Goal: Task Accomplishment & Management: Complete application form

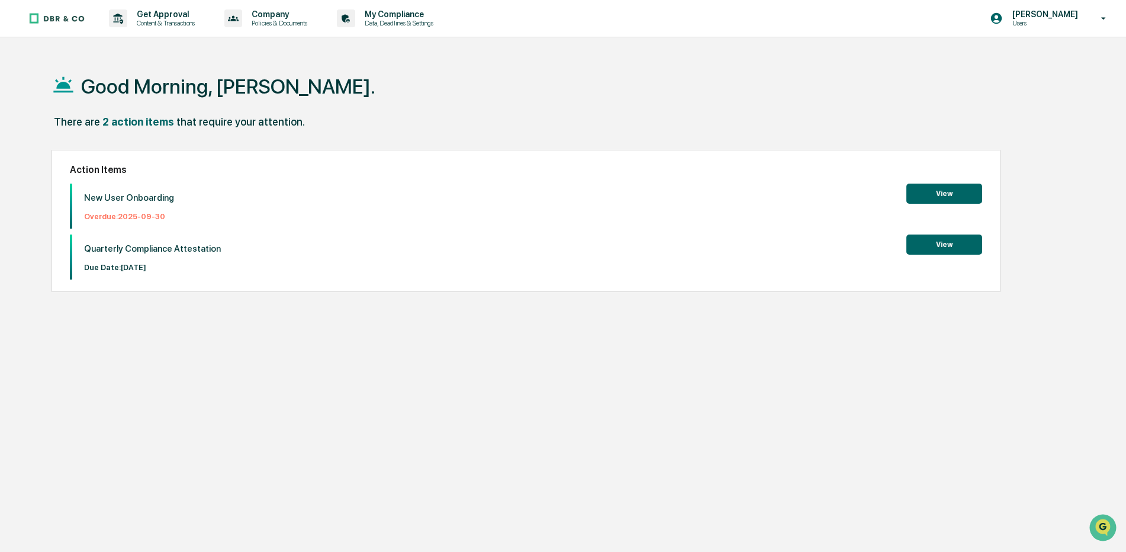
click at [942, 198] on button "View" at bounding box center [944, 194] width 76 height 20
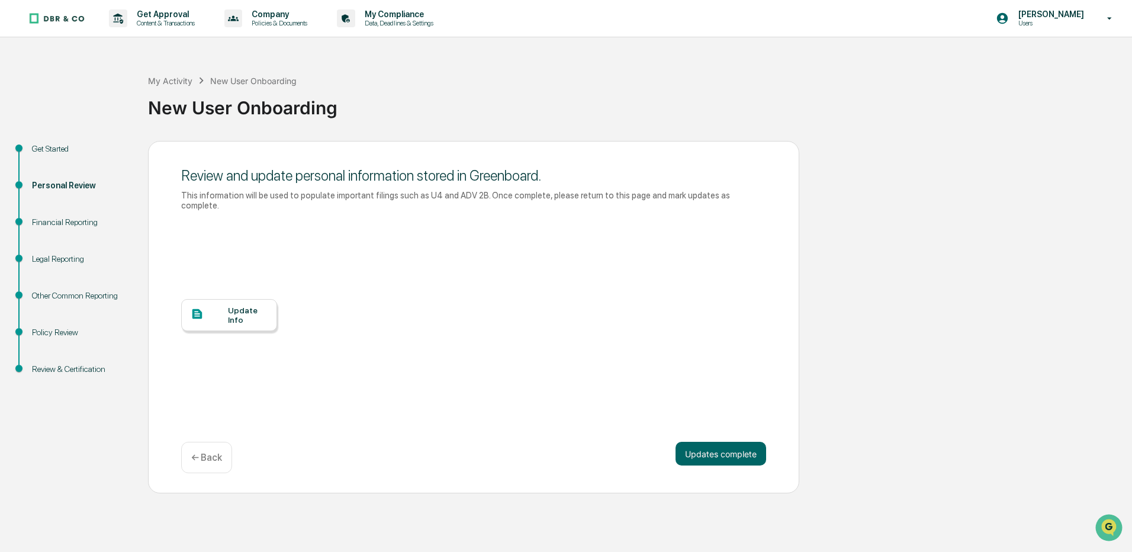
click at [233, 307] on div "Update Info" at bounding box center [248, 314] width 40 height 19
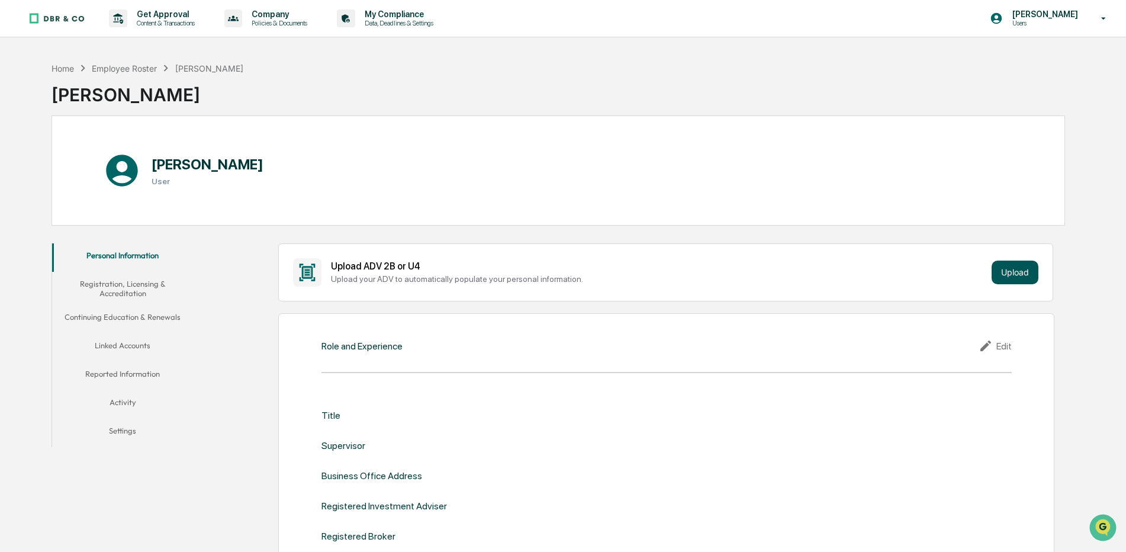
click at [1013, 271] on button "Upload" at bounding box center [1015, 272] width 47 height 24
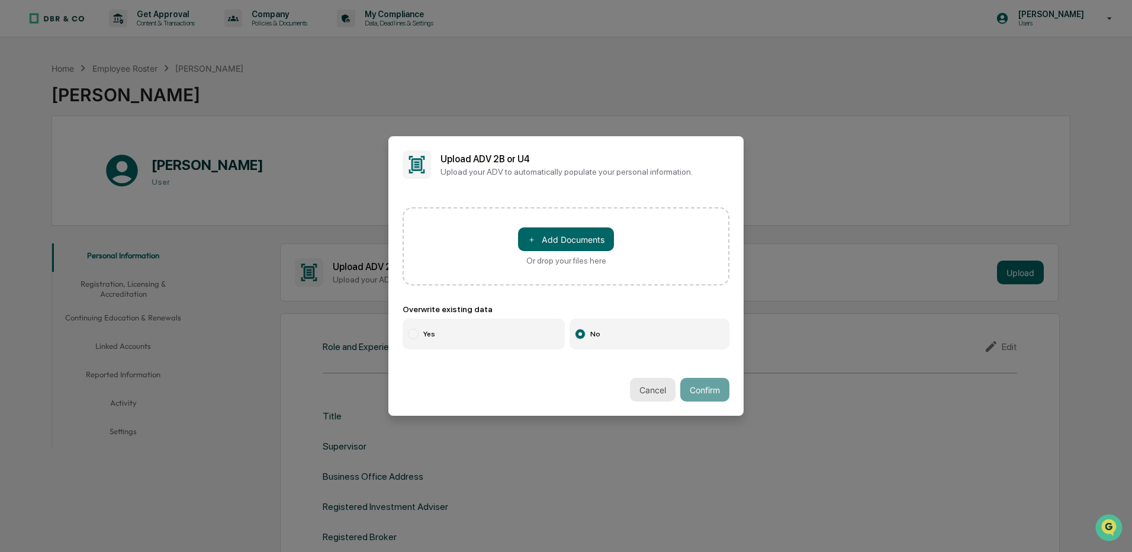
click at [648, 390] on button "Cancel" at bounding box center [653, 390] width 46 height 24
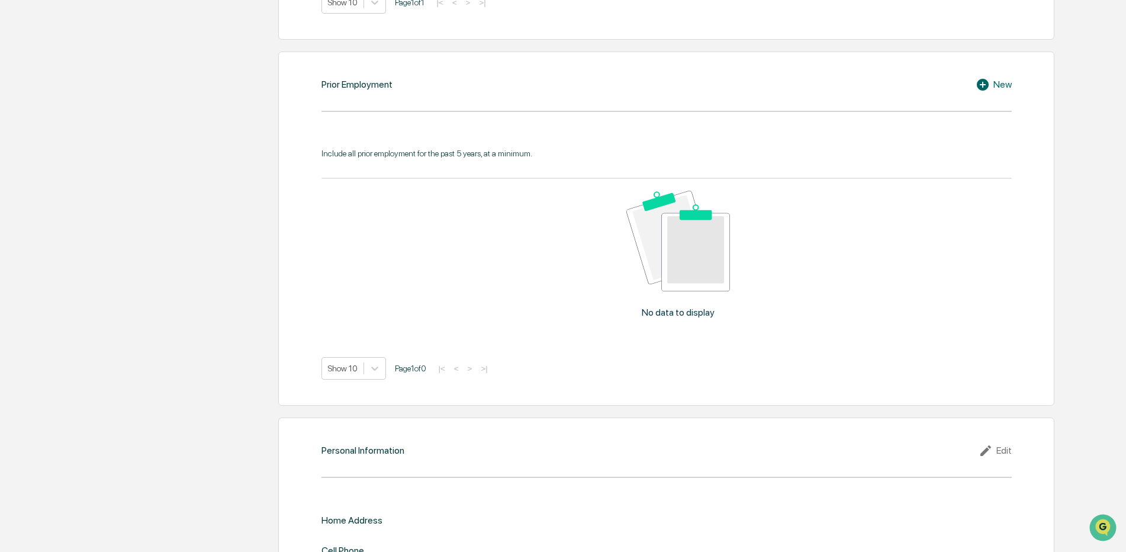
scroll to position [938, 0]
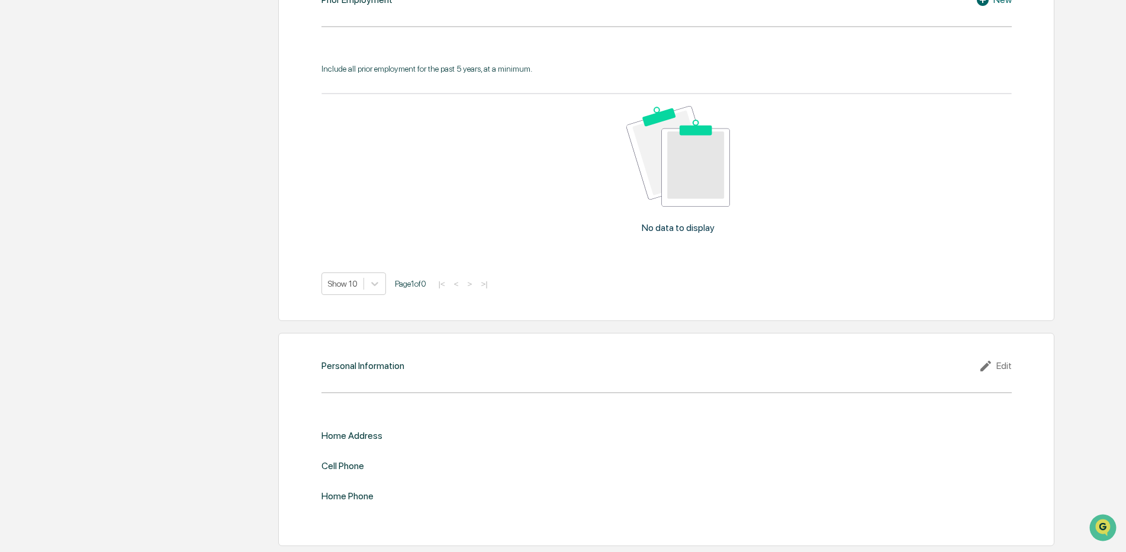
click at [999, 361] on div "Edit" at bounding box center [995, 366] width 33 height 14
click at [707, 453] on input "text" at bounding box center [838, 455] width 327 height 12
type input "**********"
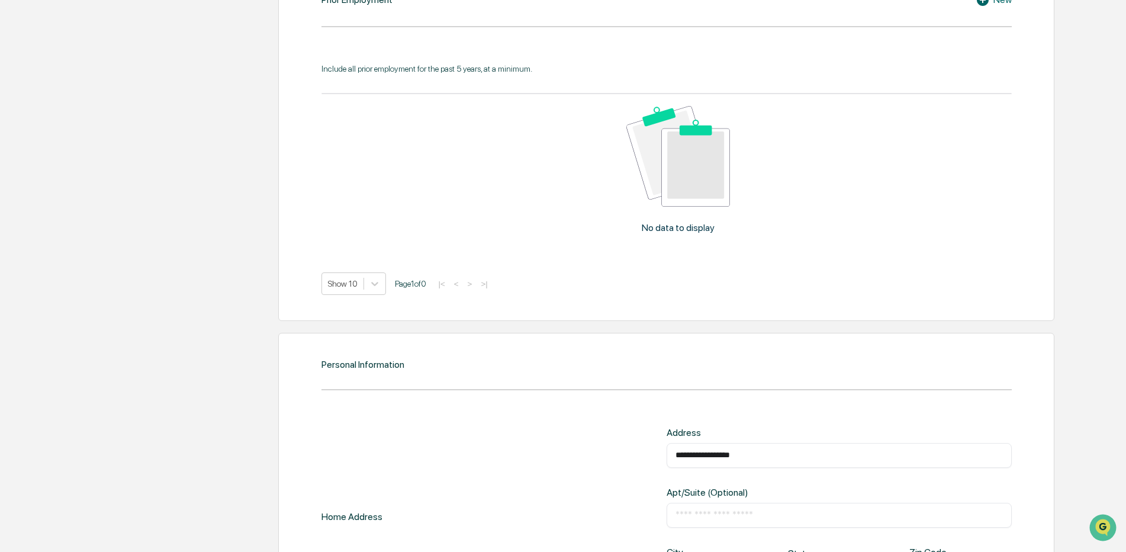
type input "**"
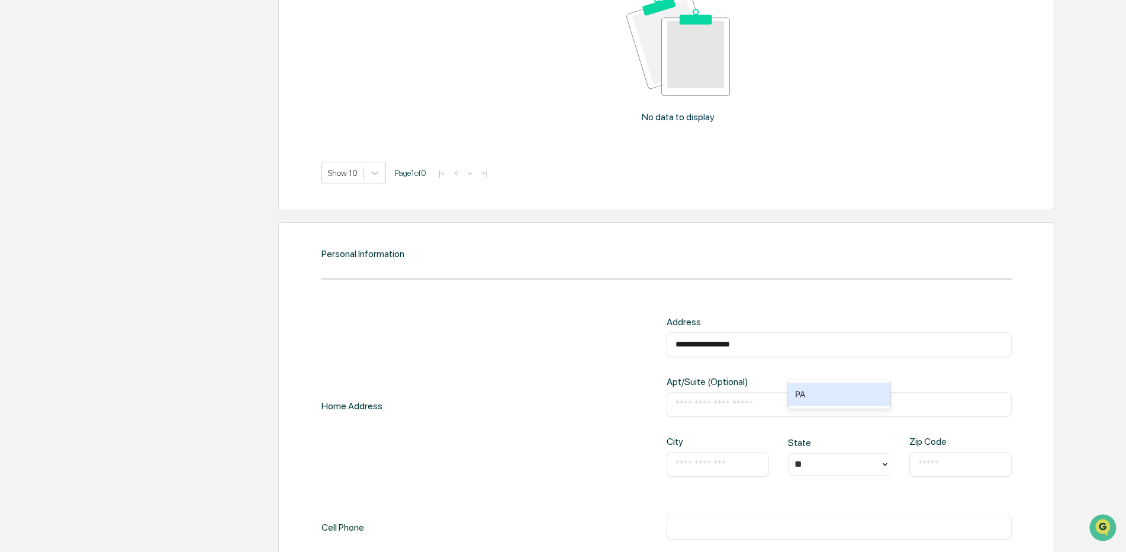
scroll to position [1154, 0]
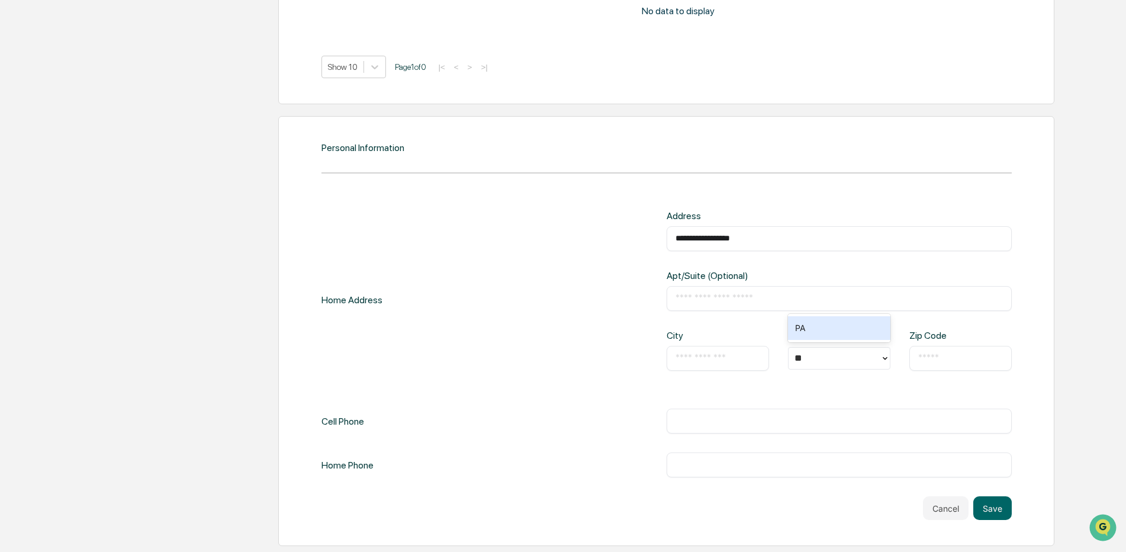
click at [737, 357] on input "text" at bounding box center [717, 358] width 85 height 12
type input "**********"
click at [941, 355] on input "text" at bounding box center [960, 358] width 85 height 12
type input "*****"
click at [703, 410] on div "​" at bounding box center [839, 420] width 345 height 25
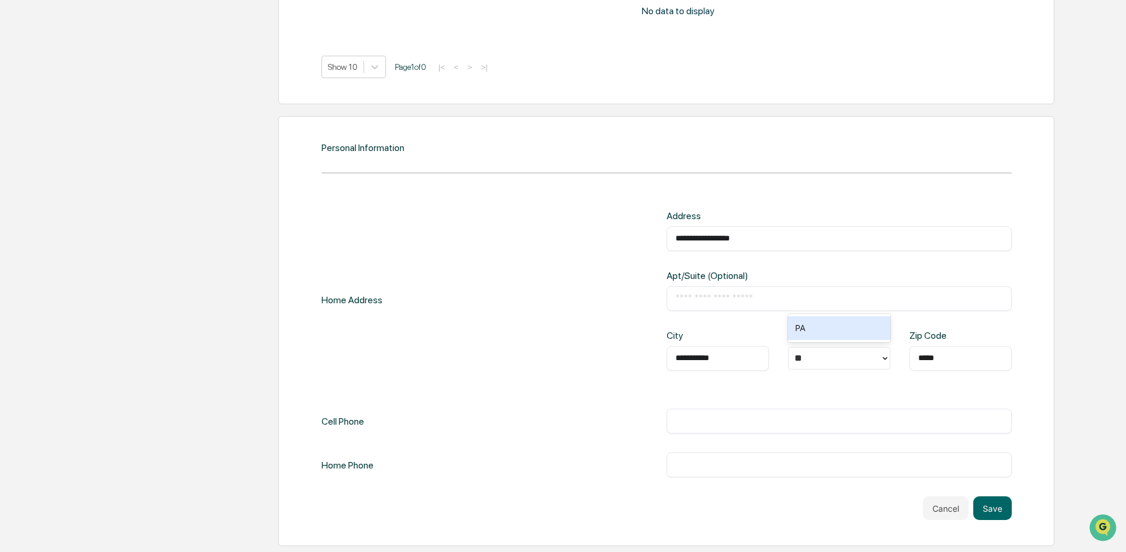
click at [713, 413] on div "​" at bounding box center [839, 420] width 345 height 25
click at [704, 417] on input "text" at bounding box center [838, 421] width 327 height 12
type input "**********"
click at [719, 461] on input "text" at bounding box center [838, 465] width 327 height 12
click at [998, 510] on button "Save" at bounding box center [992, 508] width 38 height 24
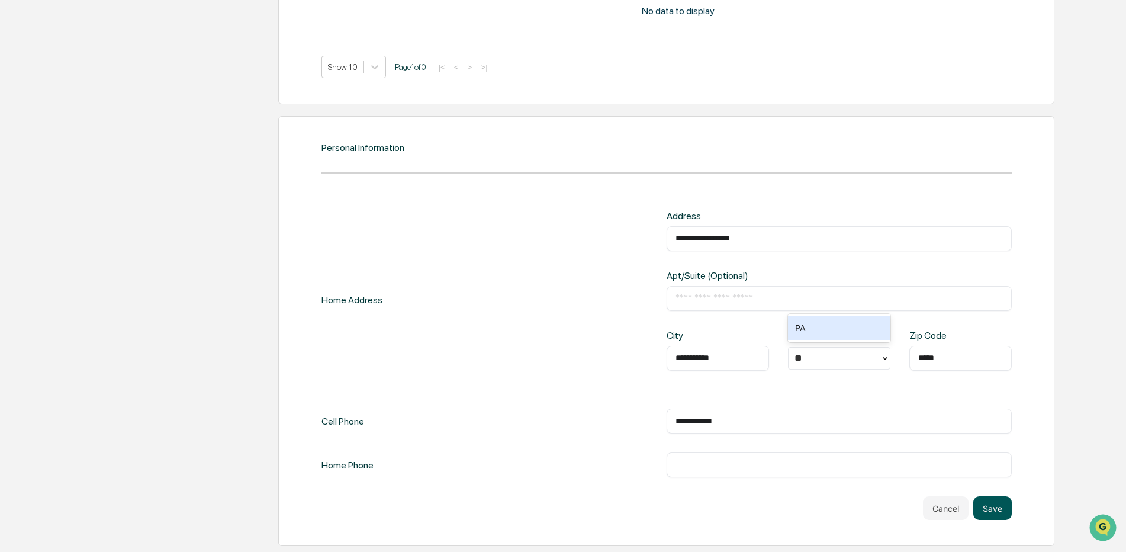
click at [1005, 507] on button "Save" at bounding box center [992, 508] width 38 height 24
click at [983, 505] on button "Save" at bounding box center [992, 508] width 38 height 24
click at [956, 496] on div "**********" at bounding box center [666, 365] width 690 height 310
click at [954, 502] on button "Cancel" at bounding box center [946, 508] width 46 height 24
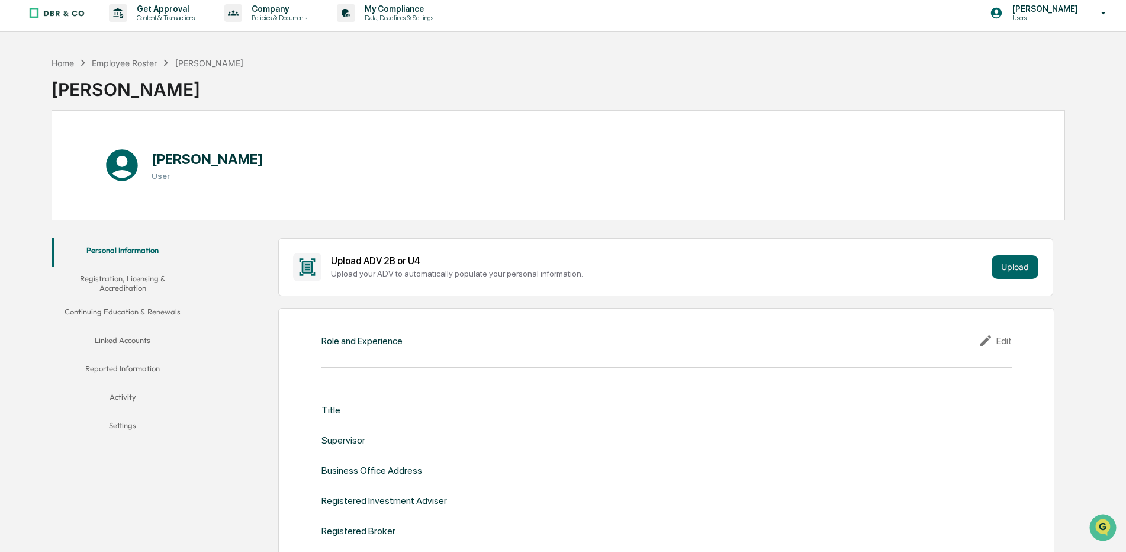
scroll to position [0, 0]
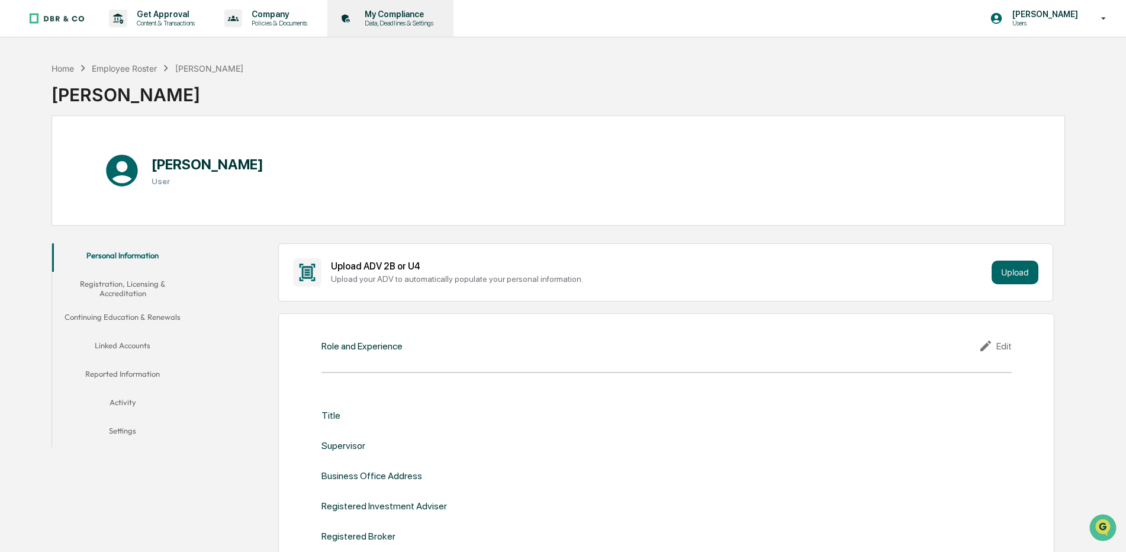
click at [395, 20] on p "Data, Deadlines & Settings" at bounding box center [397, 23] width 84 height 8
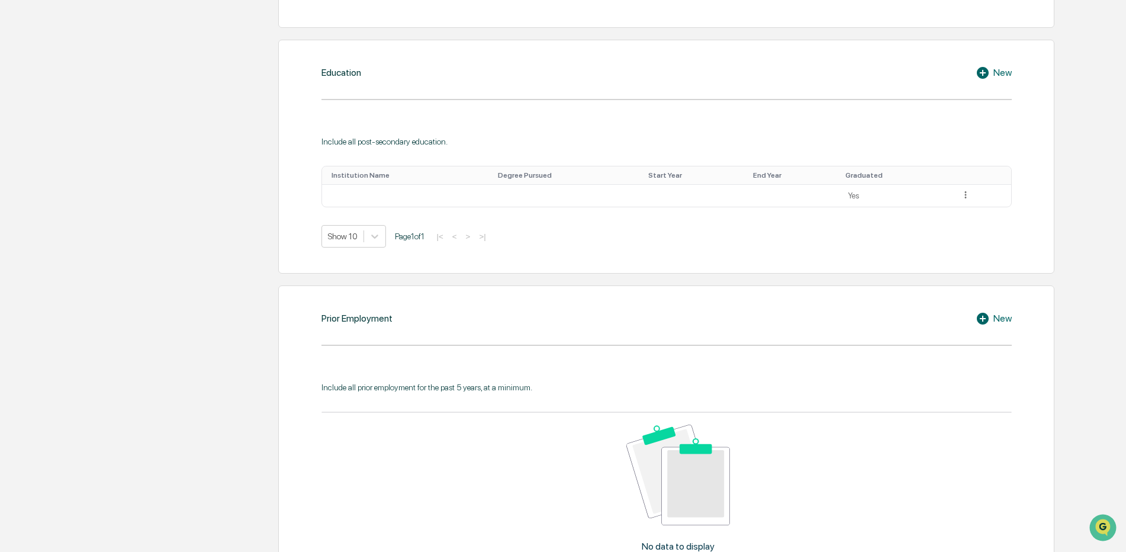
scroll to position [625, 0]
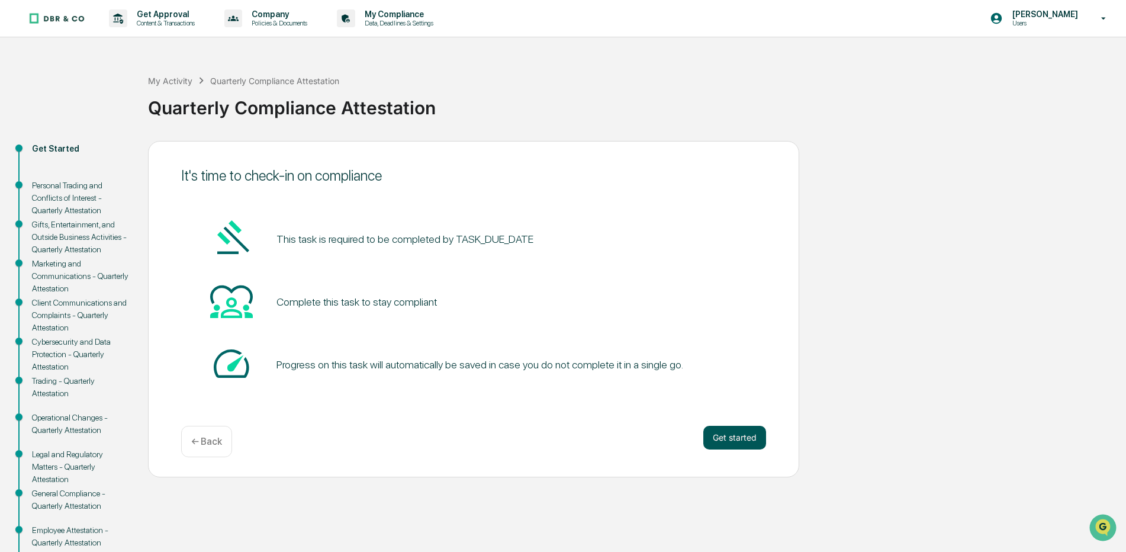
click at [738, 435] on button "Get started" at bounding box center [734, 438] width 63 height 24
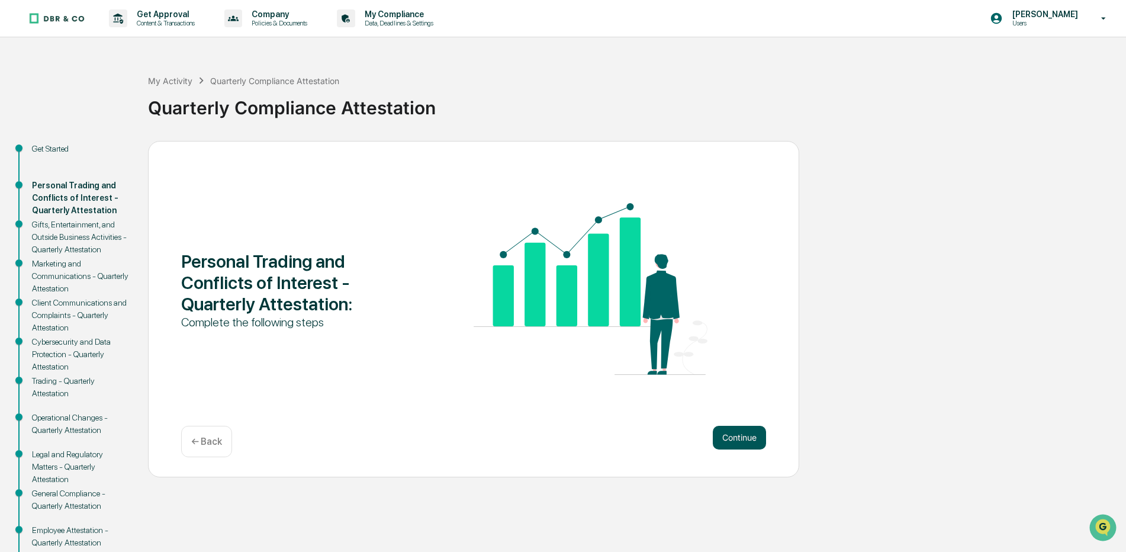
click at [748, 429] on button "Continue" at bounding box center [739, 438] width 53 height 24
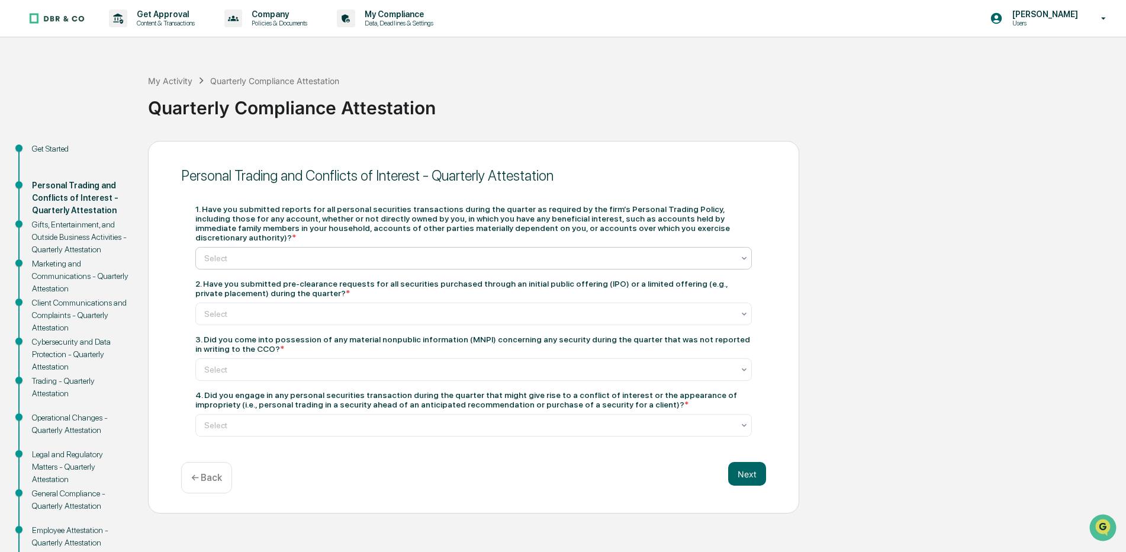
click at [744, 253] on icon at bounding box center [743, 257] width 9 height 9
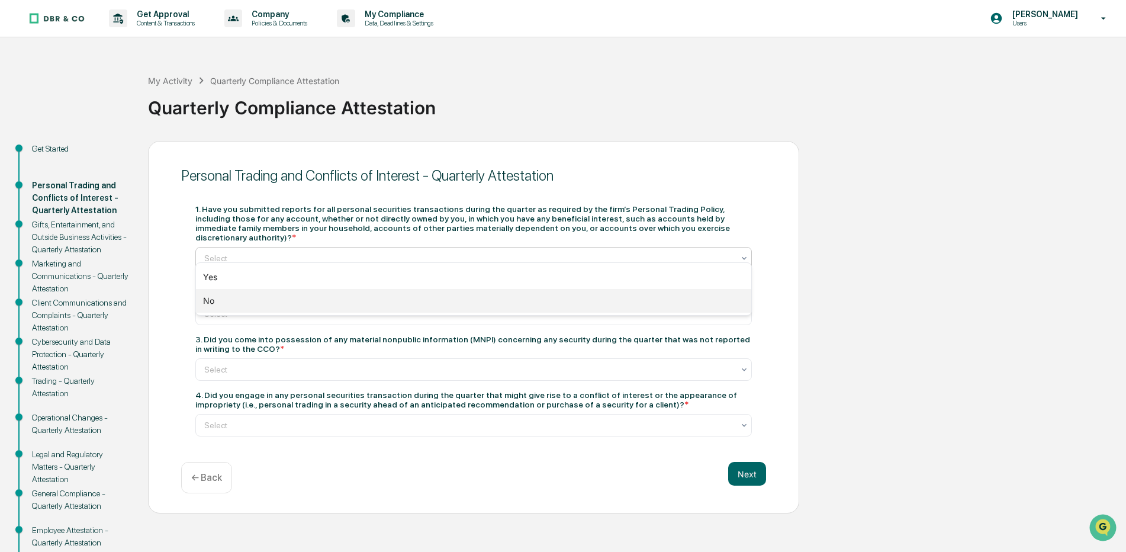
click at [214, 298] on div "No" at bounding box center [473, 301] width 555 height 24
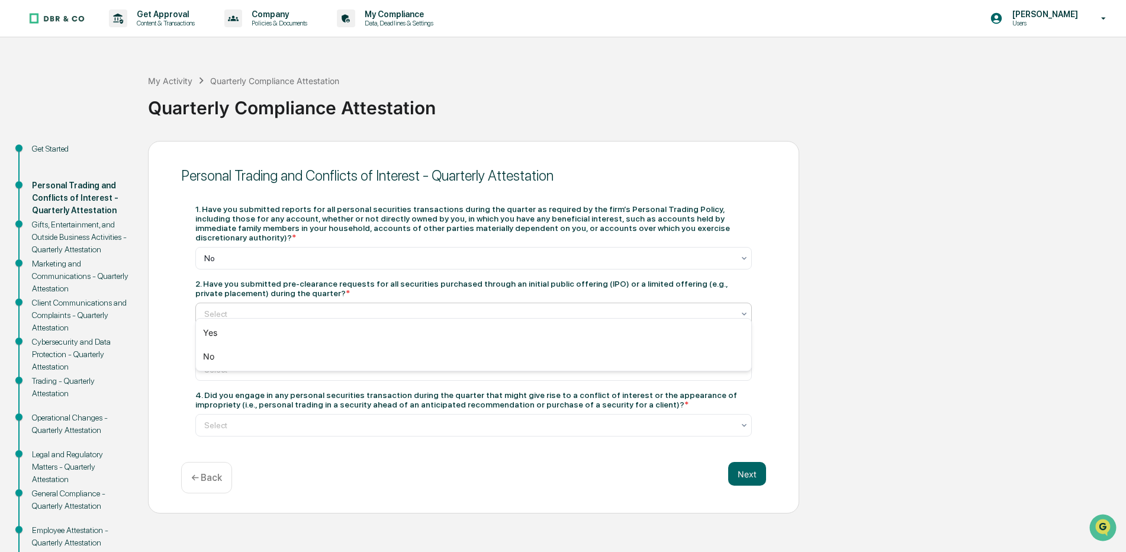
click at [747, 309] on icon at bounding box center [743, 313] width 9 height 9
click at [209, 355] on div "No" at bounding box center [473, 357] width 555 height 24
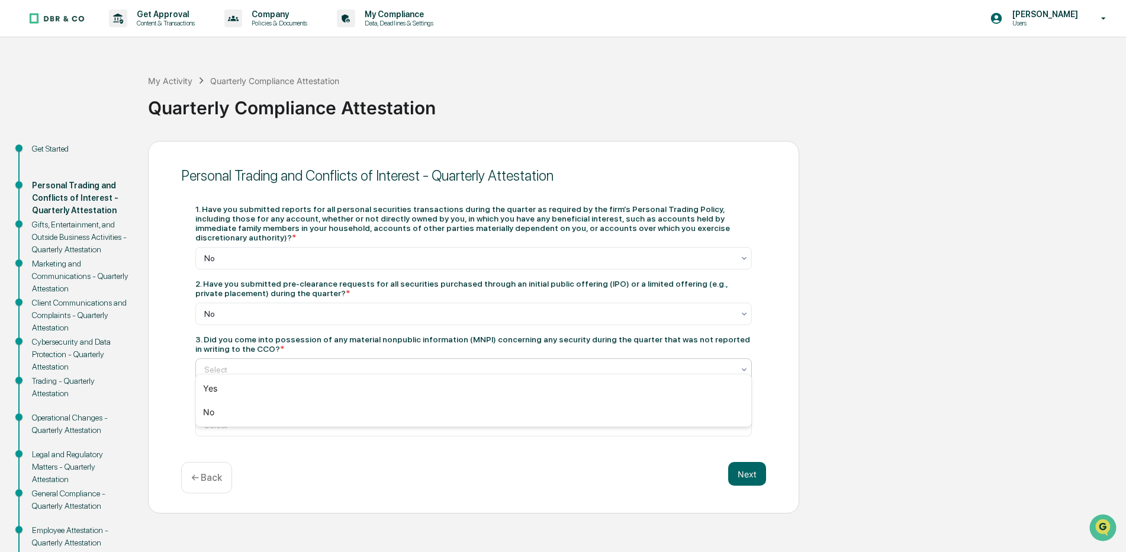
click at [745, 365] on icon at bounding box center [743, 369] width 9 height 9
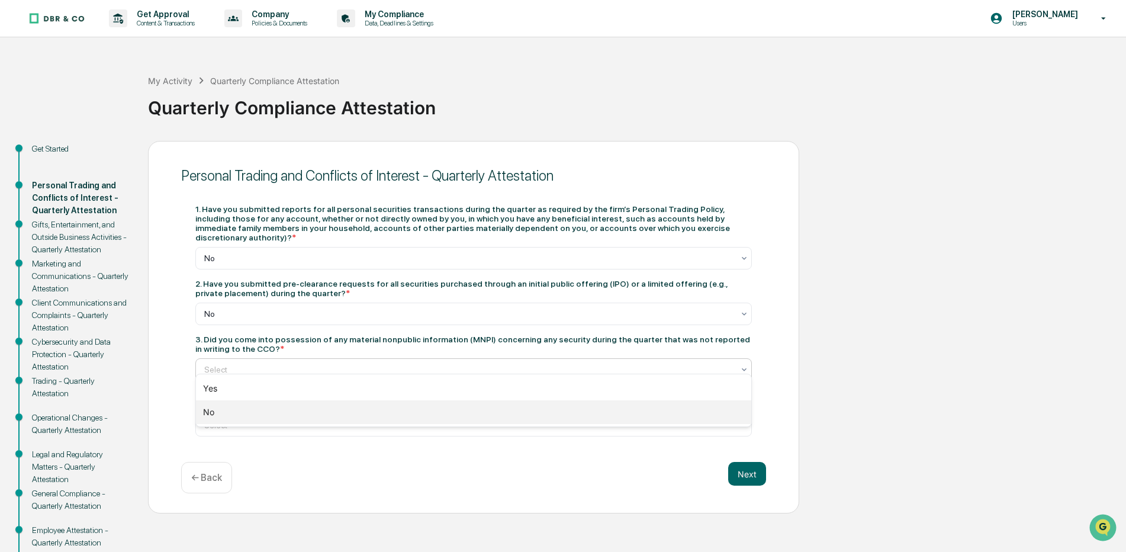
click at [214, 411] on div "No" at bounding box center [473, 412] width 555 height 24
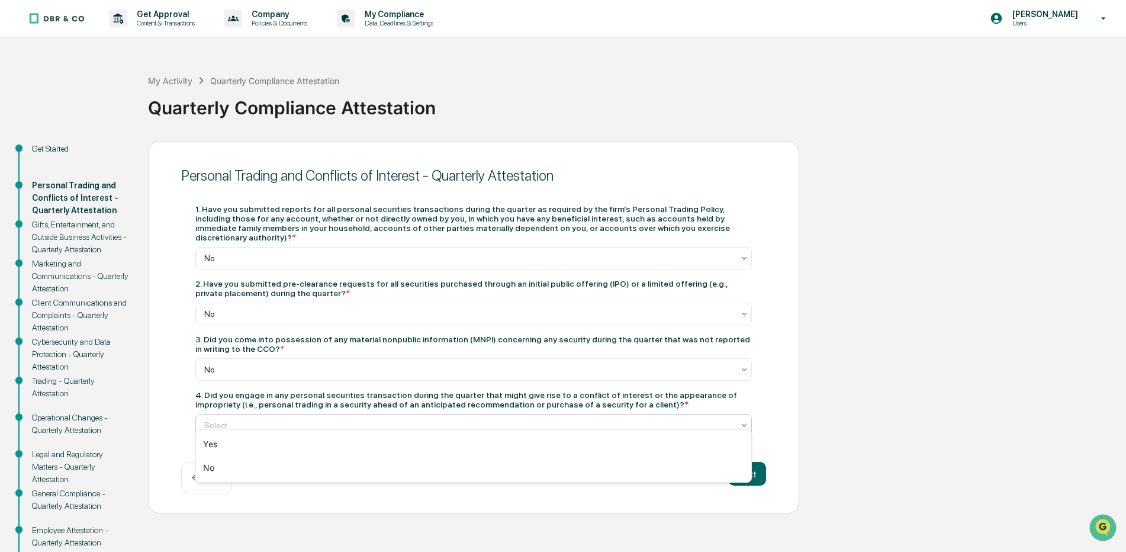
click at [747, 420] on icon at bounding box center [743, 424] width 9 height 9
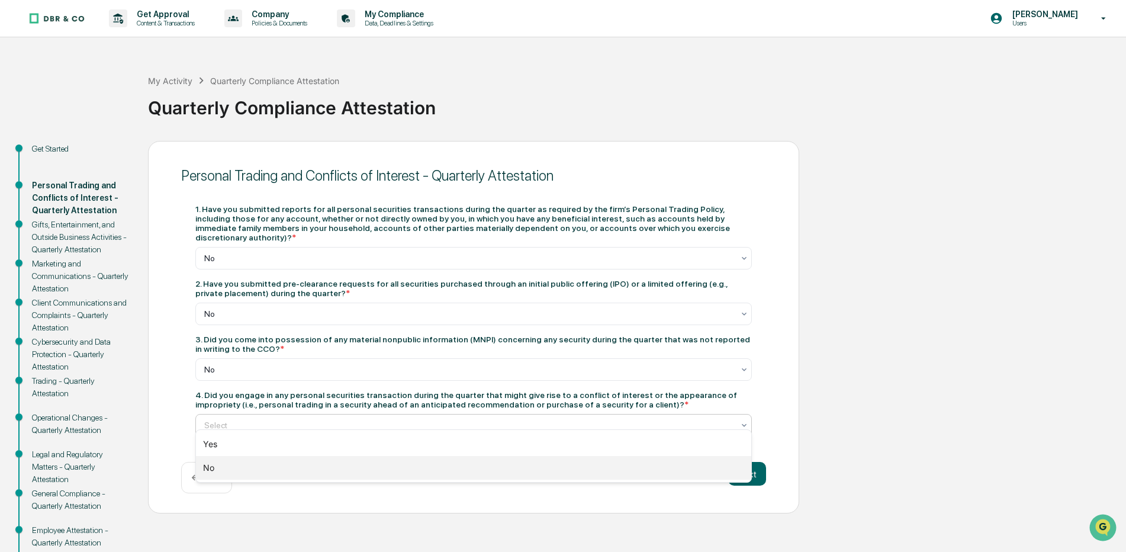
click at [212, 468] on div "No" at bounding box center [473, 468] width 555 height 24
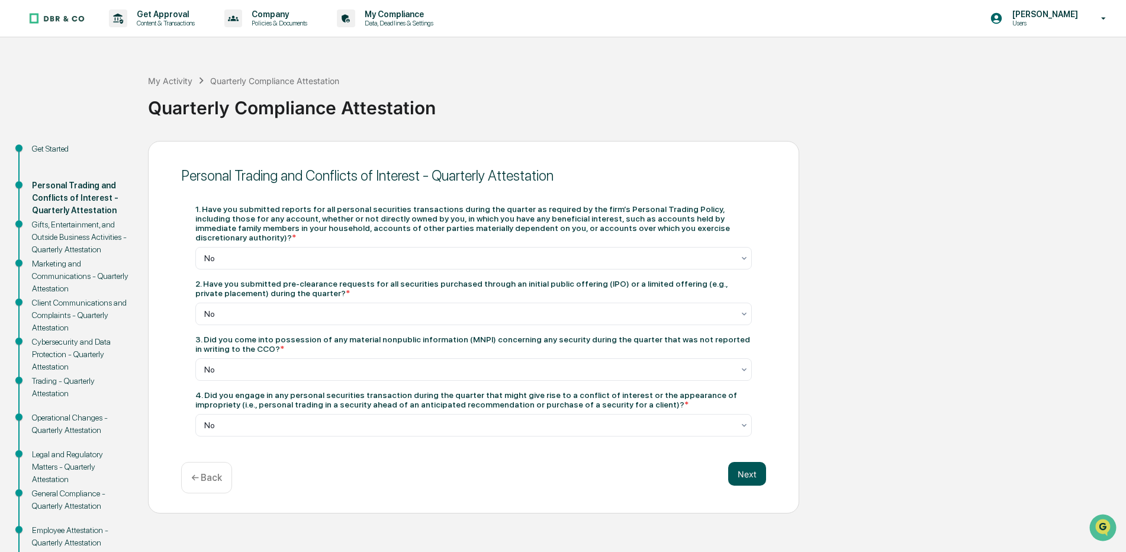
click at [752, 462] on button "Next" at bounding box center [747, 474] width 38 height 24
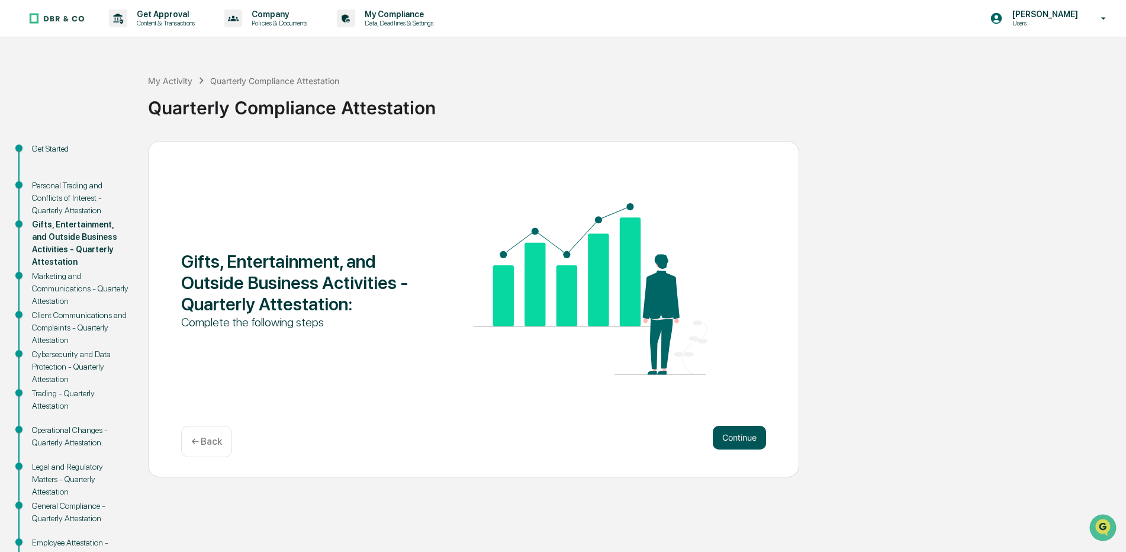
click at [744, 433] on button "Continue" at bounding box center [739, 438] width 53 height 24
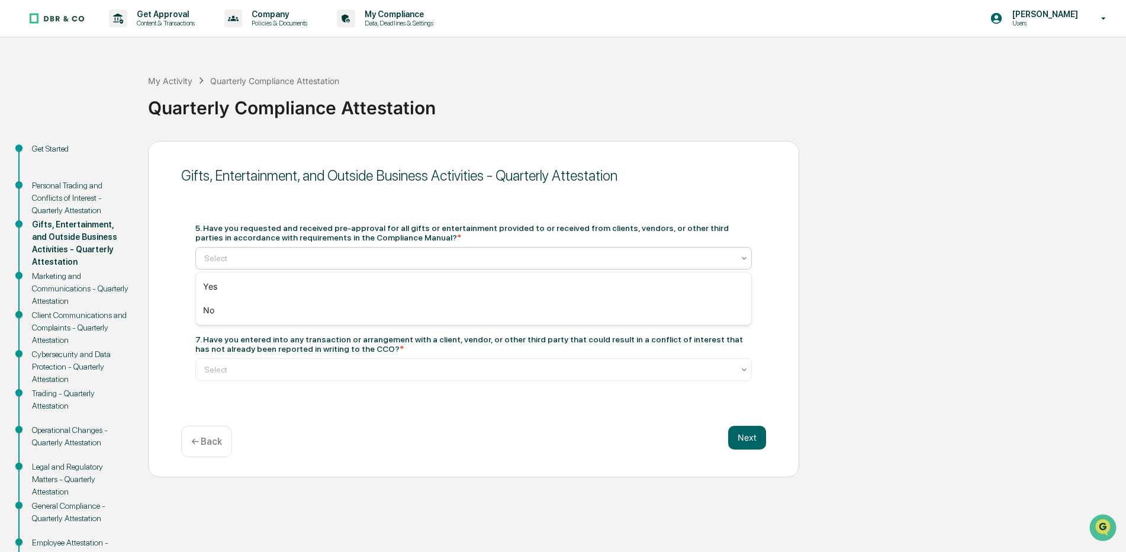
click at [748, 258] on icon at bounding box center [743, 257] width 9 height 9
click at [222, 308] on div "No" at bounding box center [473, 310] width 555 height 24
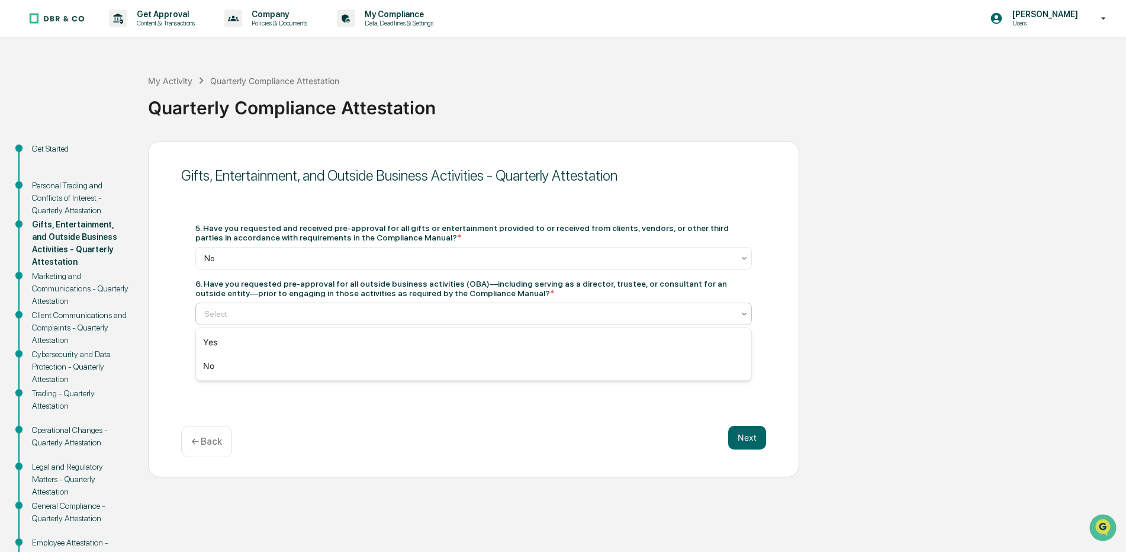
click at [746, 314] on icon at bounding box center [743, 313] width 9 height 9
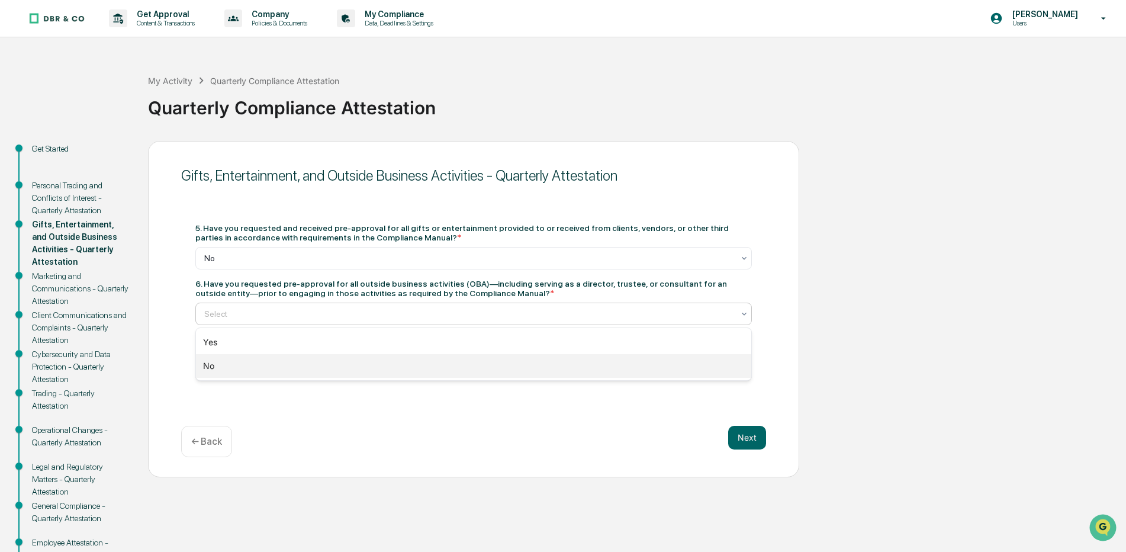
click at [213, 365] on div "No" at bounding box center [473, 366] width 555 height 24
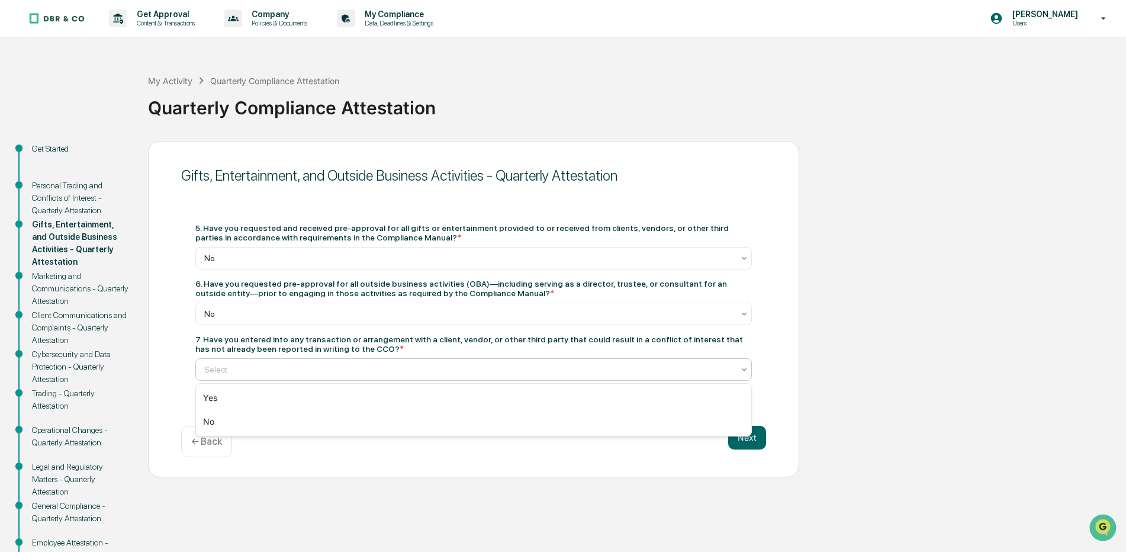
click at [744, 368] on icon at bounding box center [743, 369] width 9 height 9
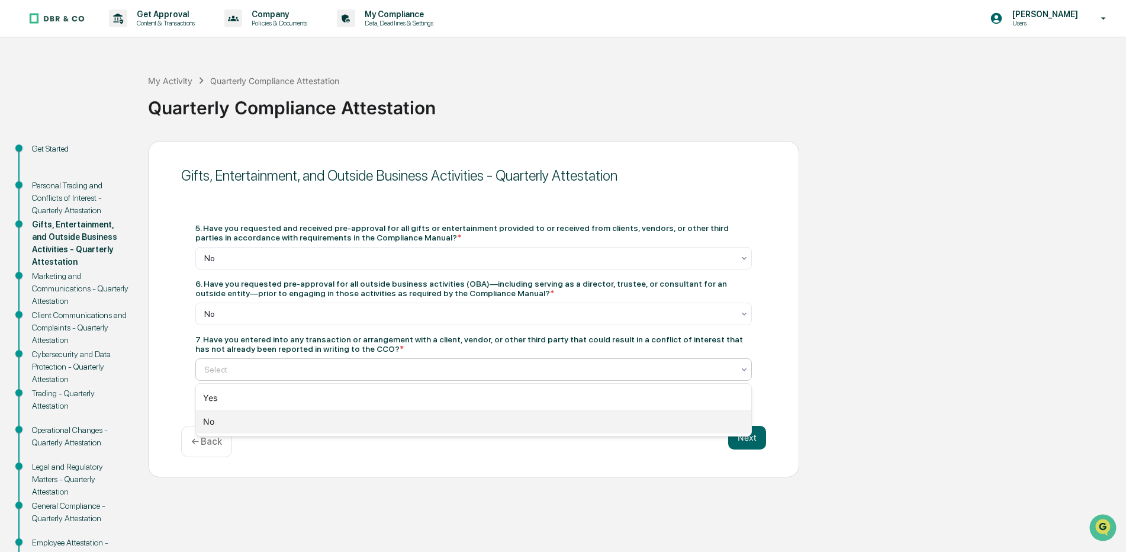
click at [213, 420] on div "No" at bounding box center [473, 422] width 555 height 24
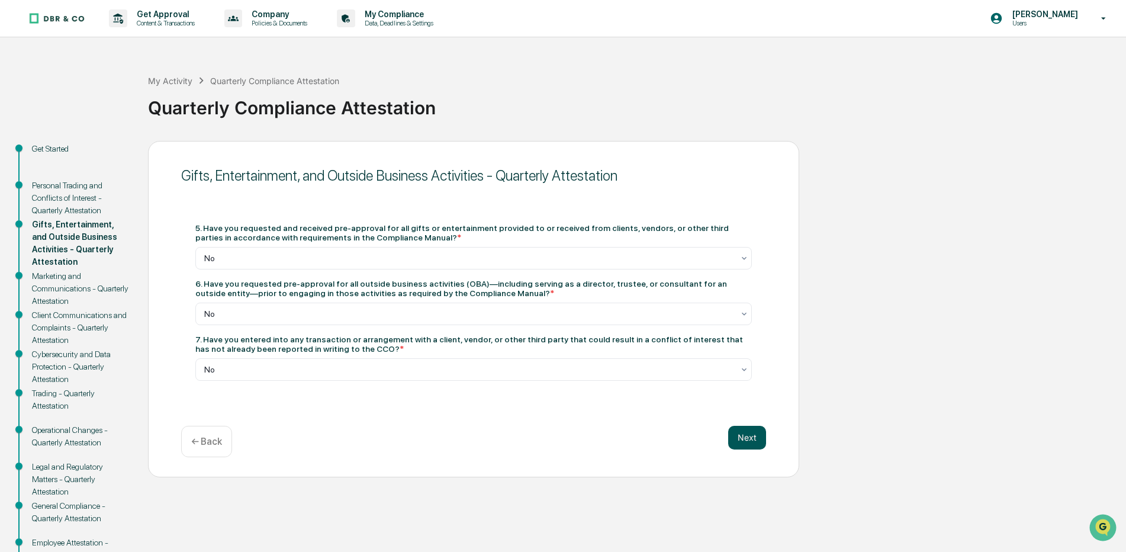
click at [754, 436] on button "Next" at bounding box center [747, 438] width 38 height 24
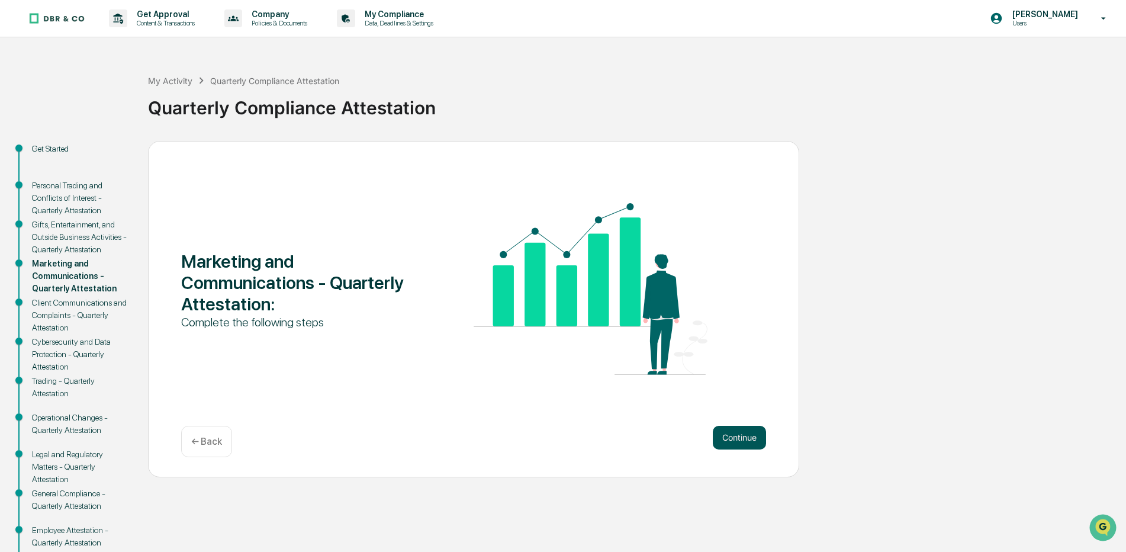
click at [742, 436] on button "Continue" at bounding box center [739, 438] width 53 height 24
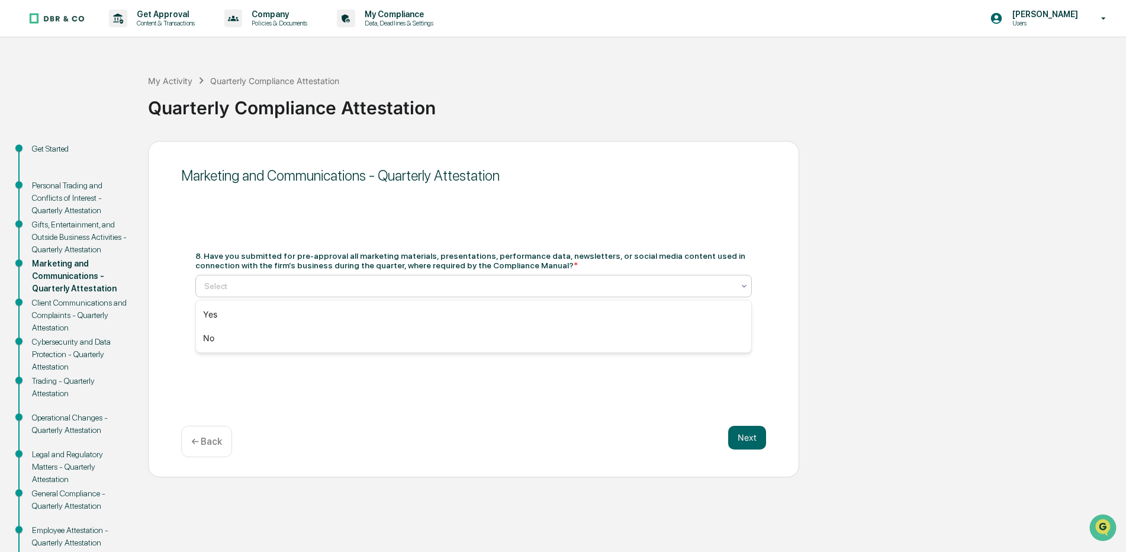
click at [747, 285] on icon at bounding box center [743, 285] width 9 height 9
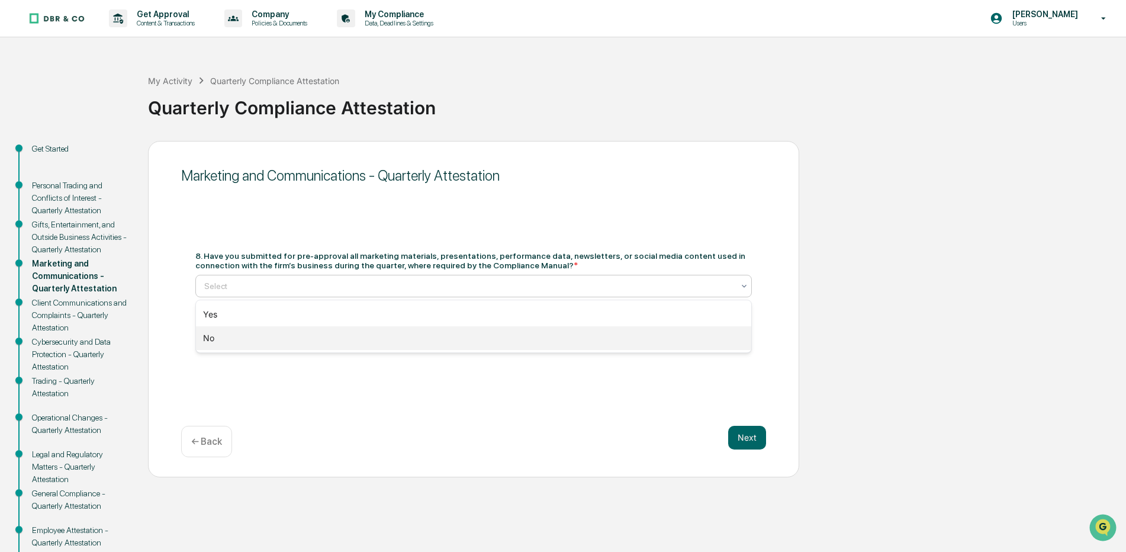
click at [216, 339] on div "No" at bounding box center [473, 338] width 555 height 24
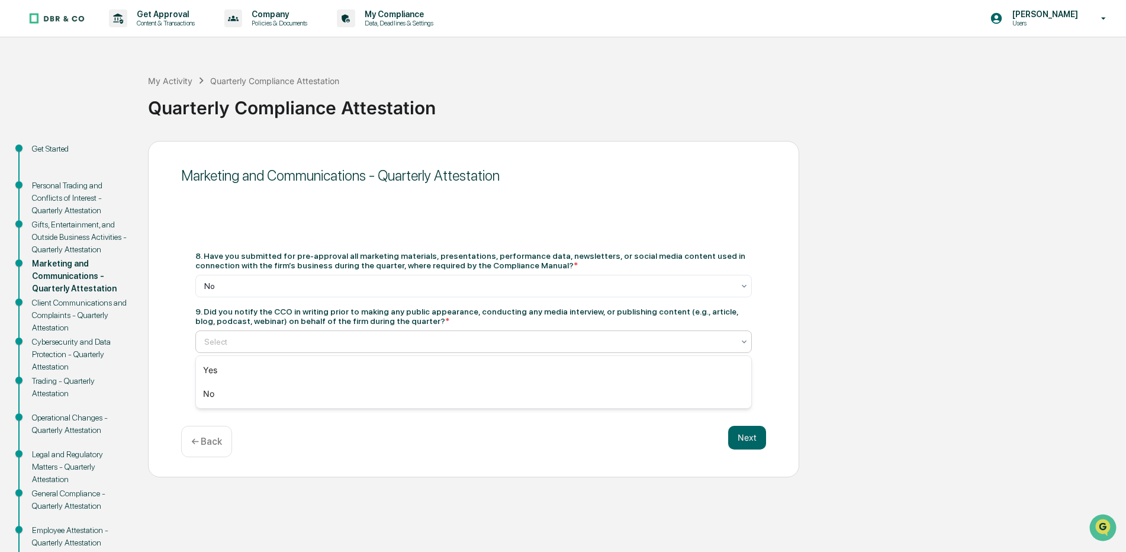
click at [747, 340] on icon at bounding box center [743, 341] width 9 height 9
click at [213, 391] on div "No" at bounding box center [473, 394] width 555 height 24
click at [751, 438] on button "Next" at bounding box center [747, 438] width 38 height 24
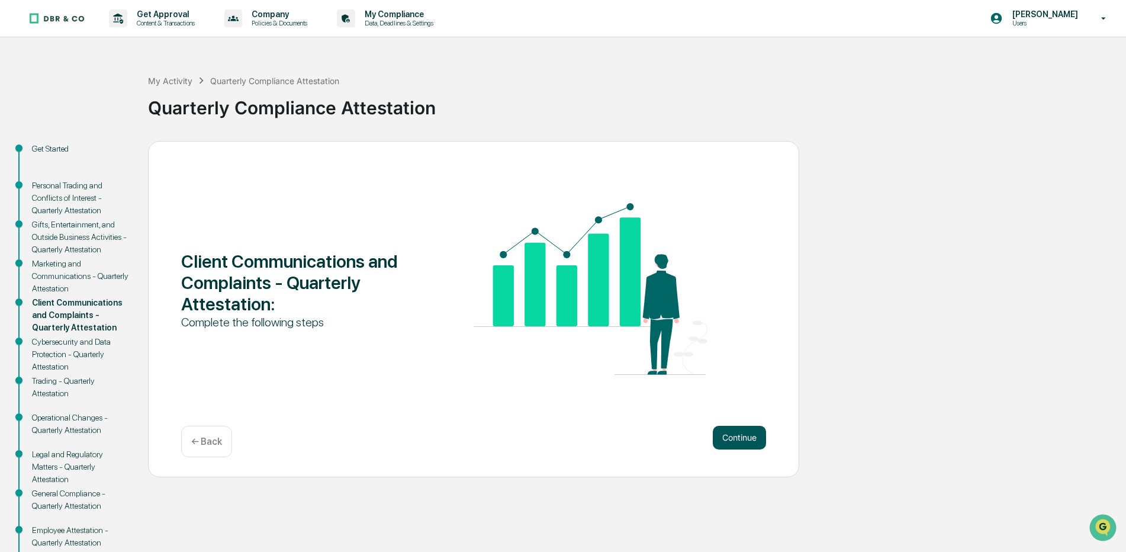
click at [753, 436] on button "Continue" at bounding box center [739, 438] width 53 height 24
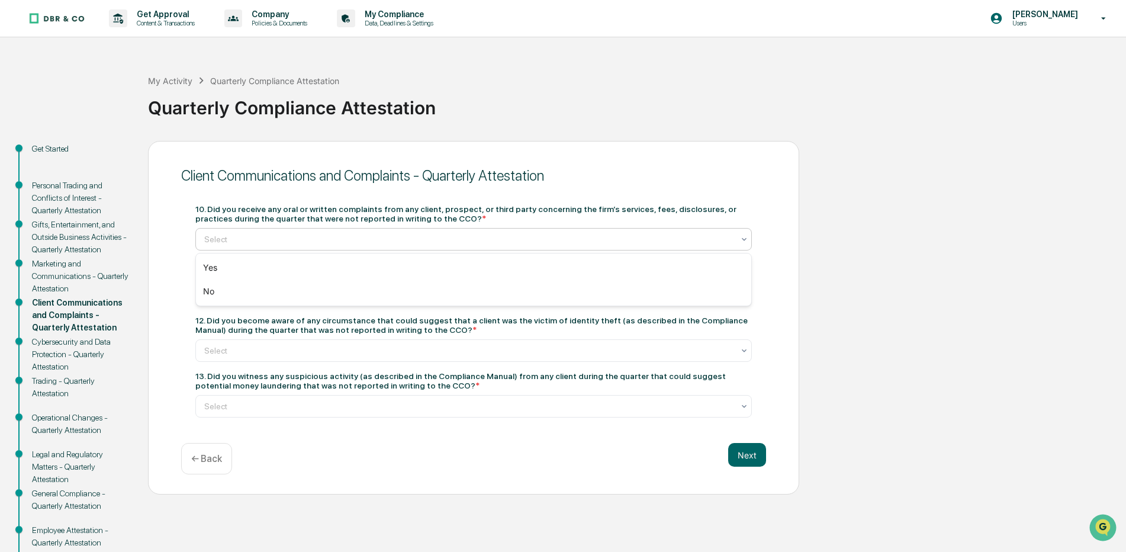
click at [744, 243] on icon at bounding box center [743, 238] width 9 height 9
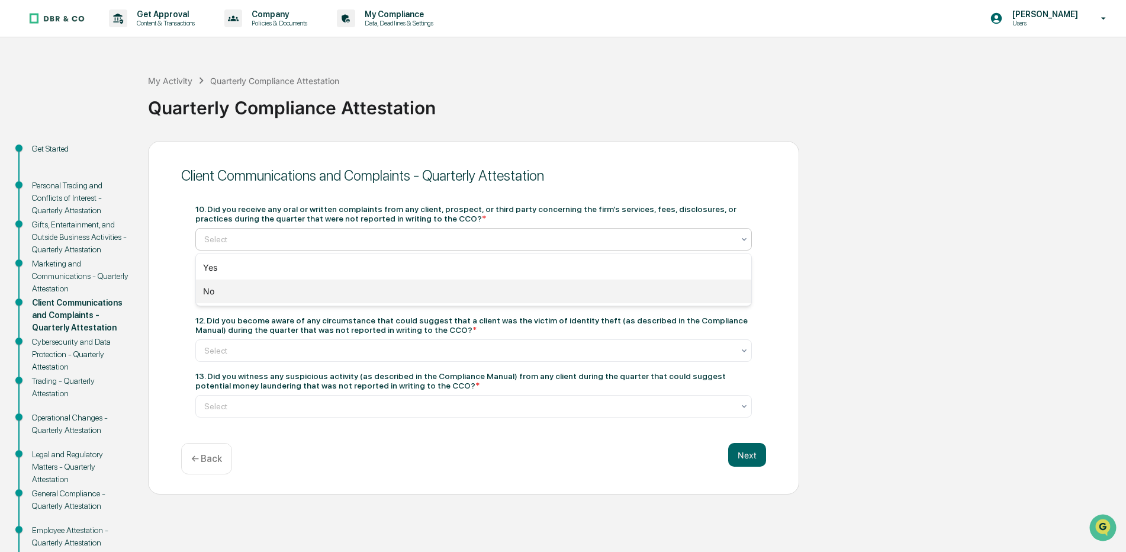
click at [211, 285] on div "No" at bounding box center [473, 291] width 555 height 24
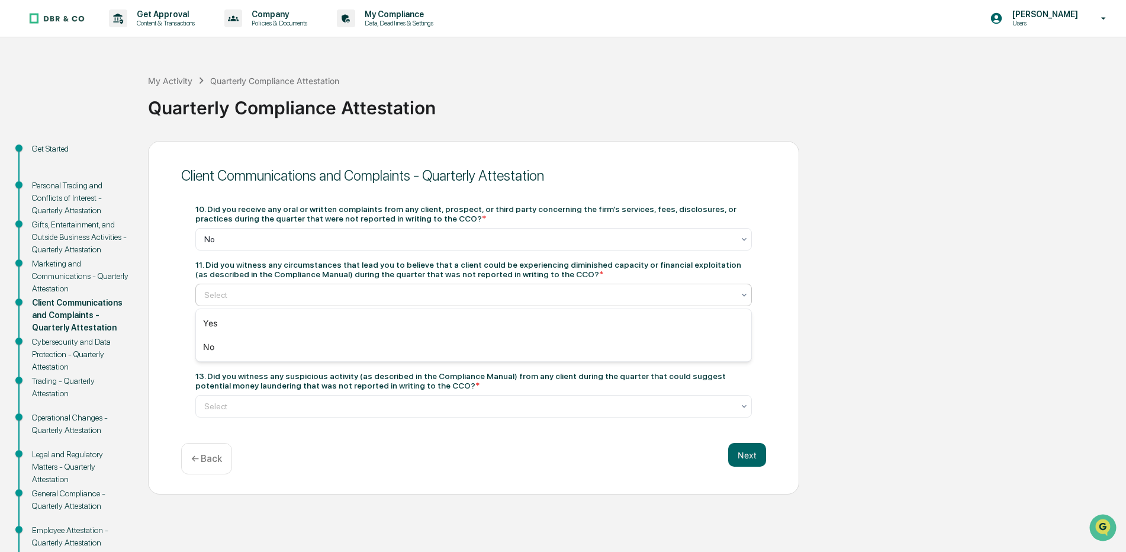
click at [745, 294] on icon at bounding box center [743, 294] width 9 height 9
click at [212, 347] on div "No" at bounding box center [473, 347] width 555 height 24
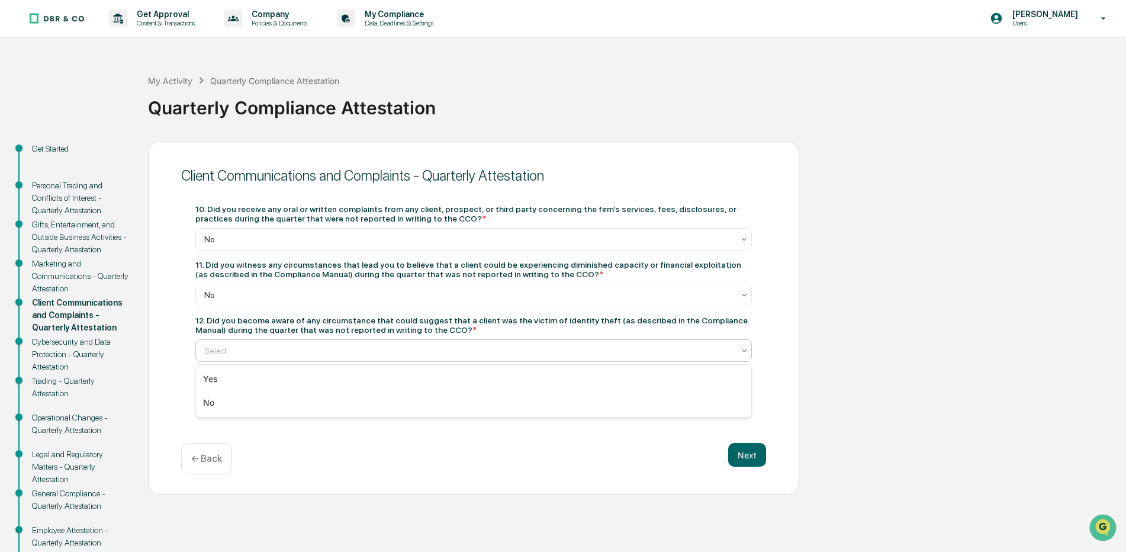
click at [750, 348] on div "Select" at bounding box center [473, 350] width 556 height 22
click at [209, 399] on div "No" at bounding box center [473, 403] width 555 height 24
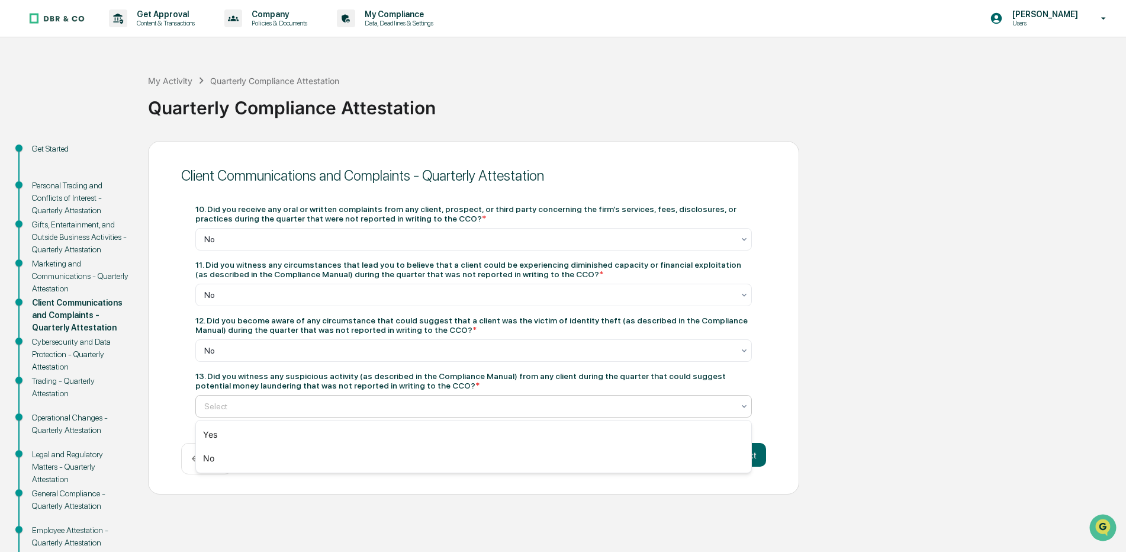
click at [745, 406] on icon at bounding box center [743, 405] width 9 height 9
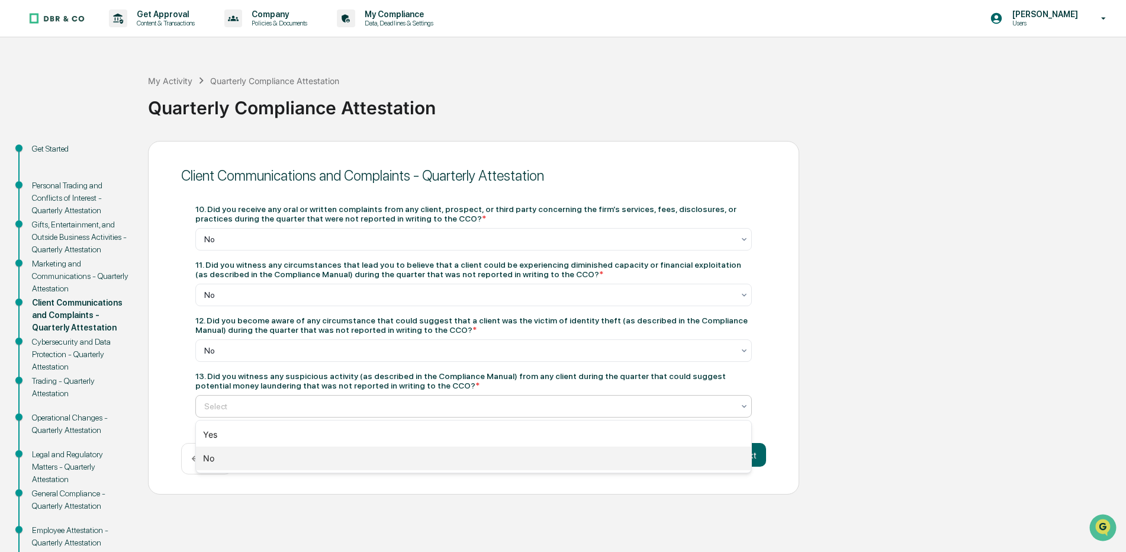
click at [210, 459] on div "No" at bounding box center [473, 458] width 555 height 24
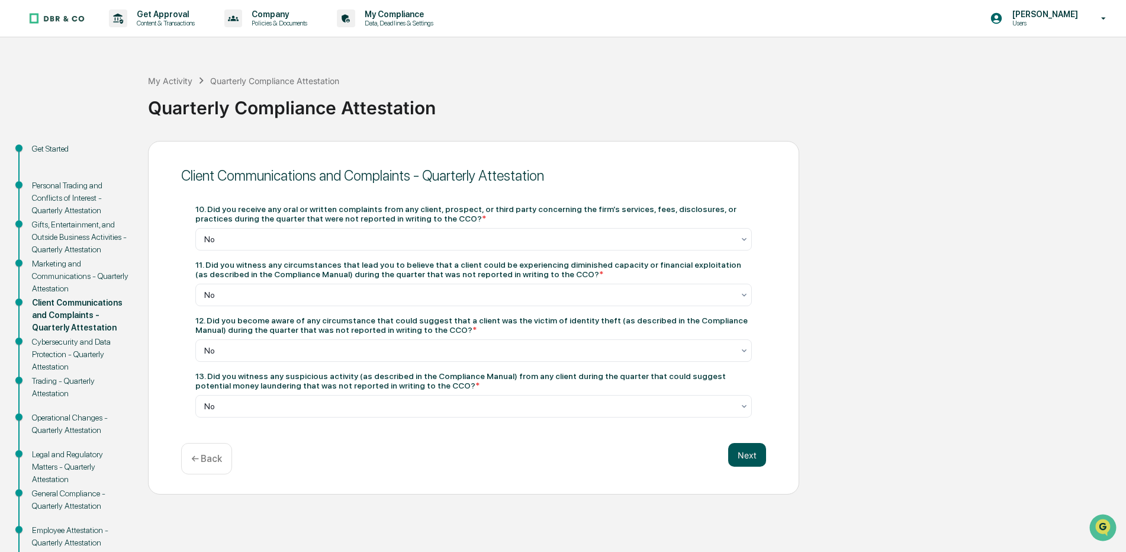
click at [759, 451] on button "Next" at bounding box center [747, 455] width 38 height 24
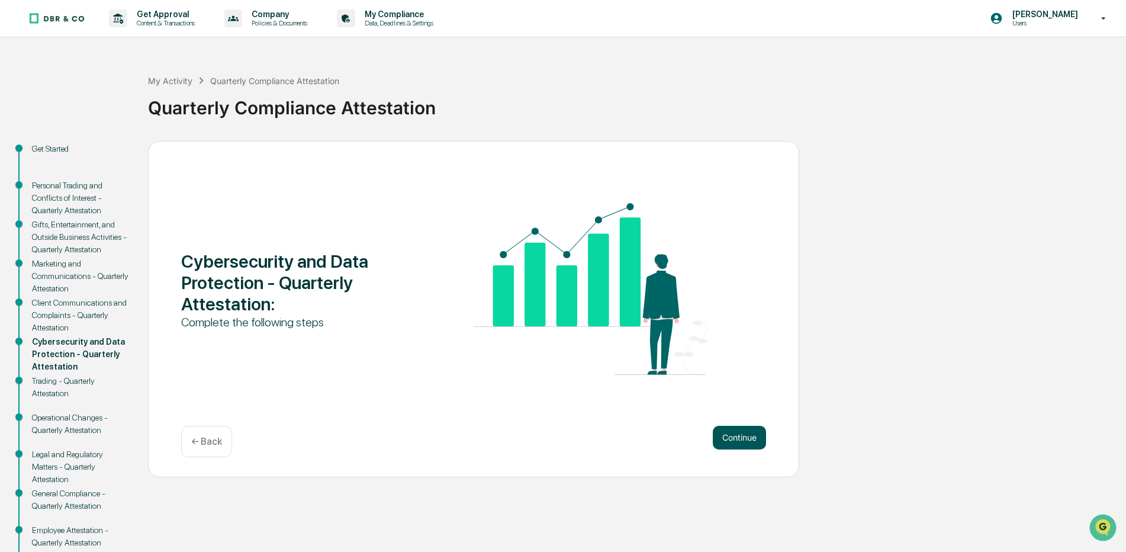
click at [747, 438] on button "Continue" at bounding box center [739, 438] width 53 height 24
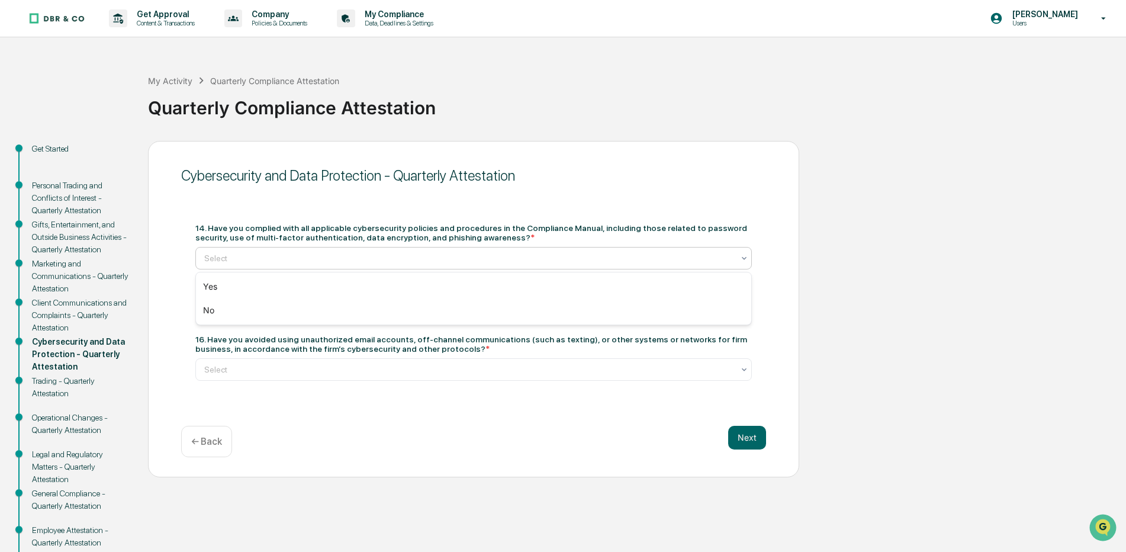
click at [747, 259] on icon at bounding box center [743, 257] width 9 height 9
click at [211, 311] on div "No" at bounding box center [473, 310] width 555 height 24
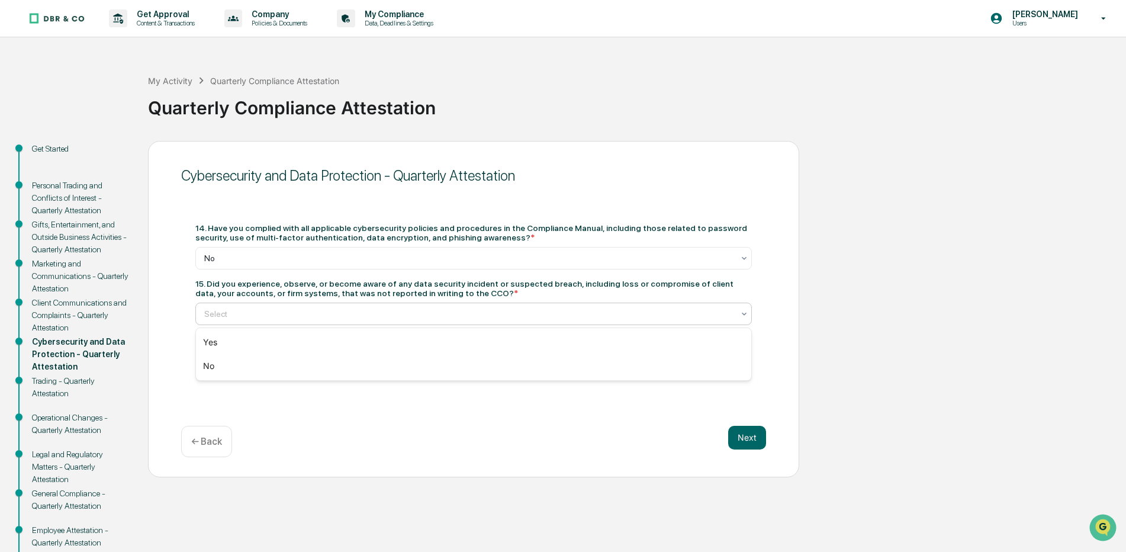
click at [744, 314] on icon at bounding box center [744, 313] width 5 height 3
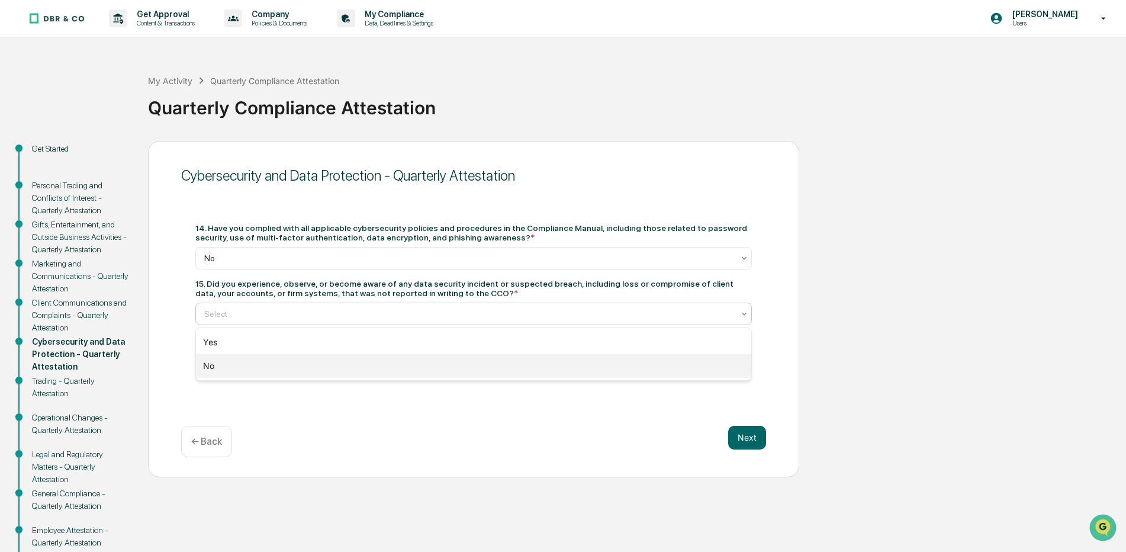
click at [215, 362] on div "No" at bounding box center [473, 366] width 555 height 24
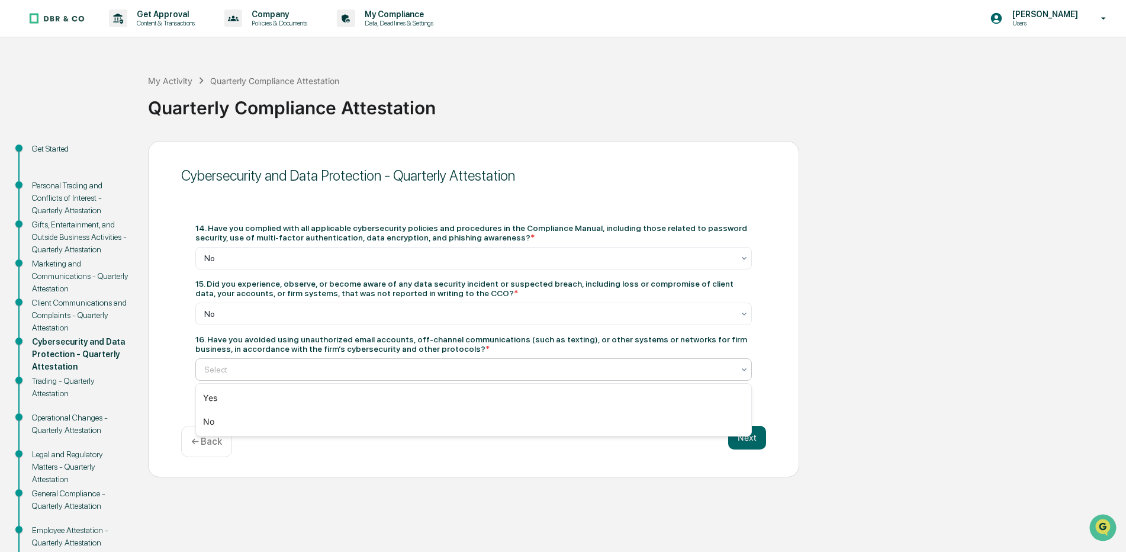
click at [744, 368] on icon at bounding box center [743, 369] width 9 height 9
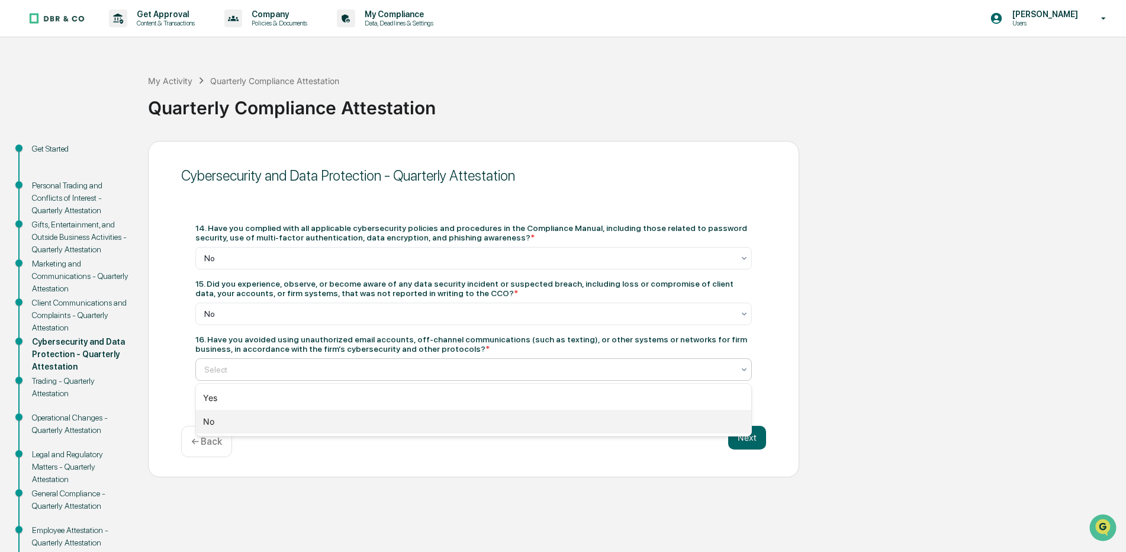
click at [214, 422] on div "No" at bounding box center [473, 422] width 555 height 24
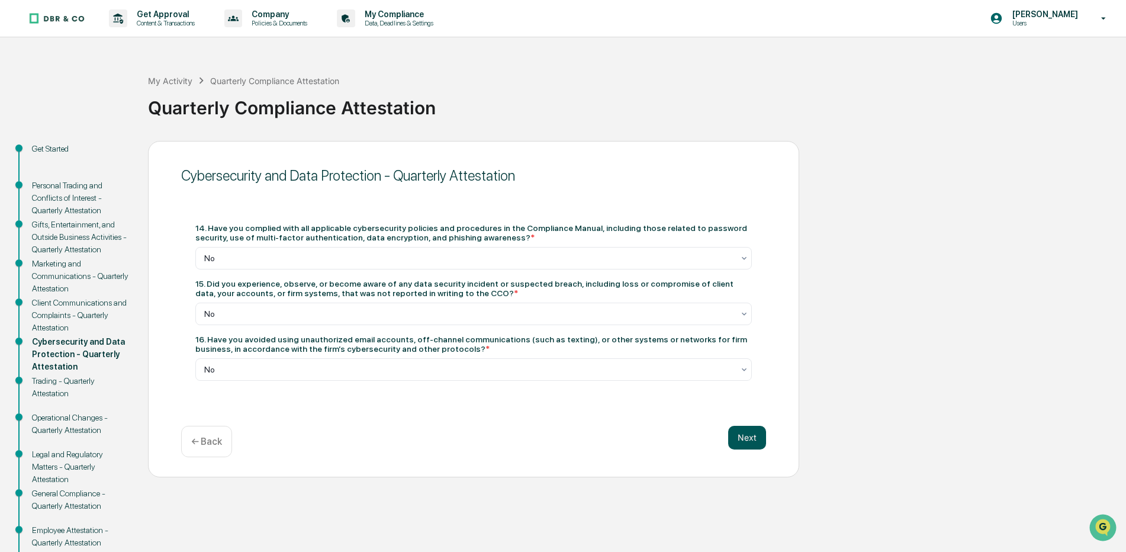
click at [742, 436] on button "Next" at bounding box center [747, 438] width 38 height 24
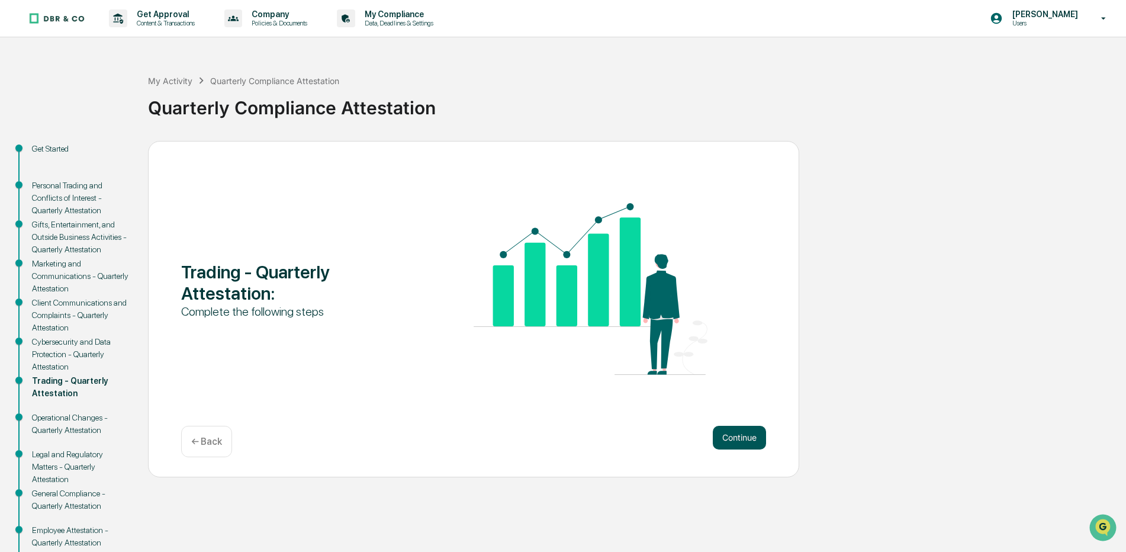
click at [736, 438] on button "Continue" at bounding box center [739, 438] width 53 height 24
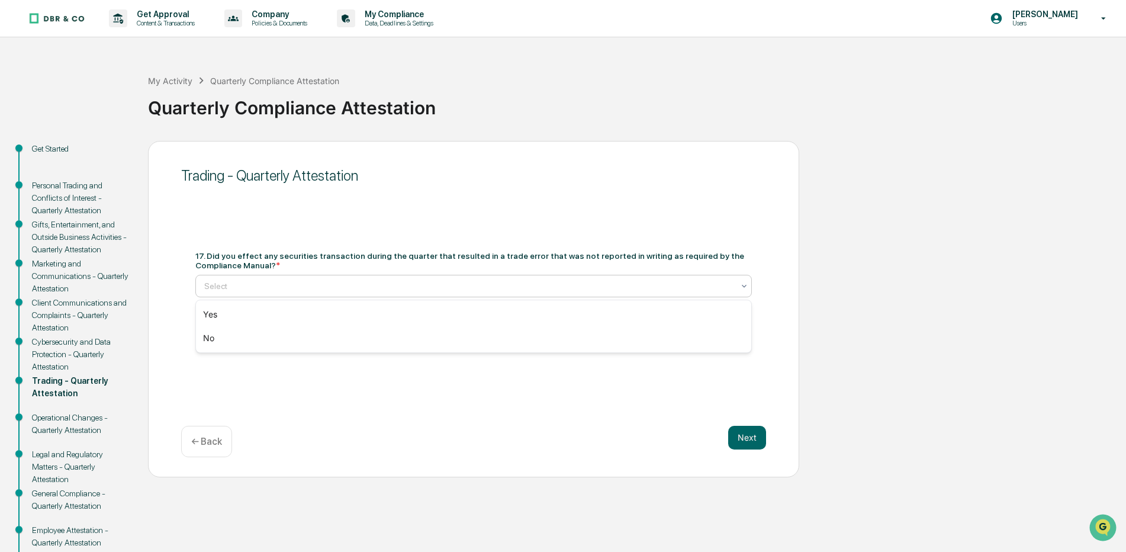
click at [745, 287] on icon at bounding box center [743, 285] width 9 height 9
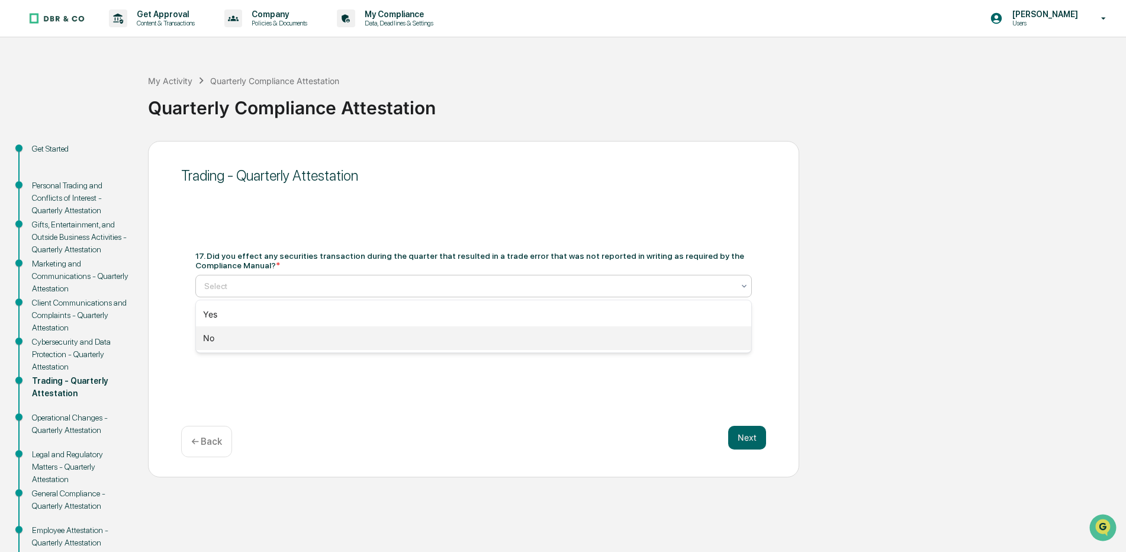
click at [211, 338] on div "No" at bounding box center [473, 338] width 555 height 24
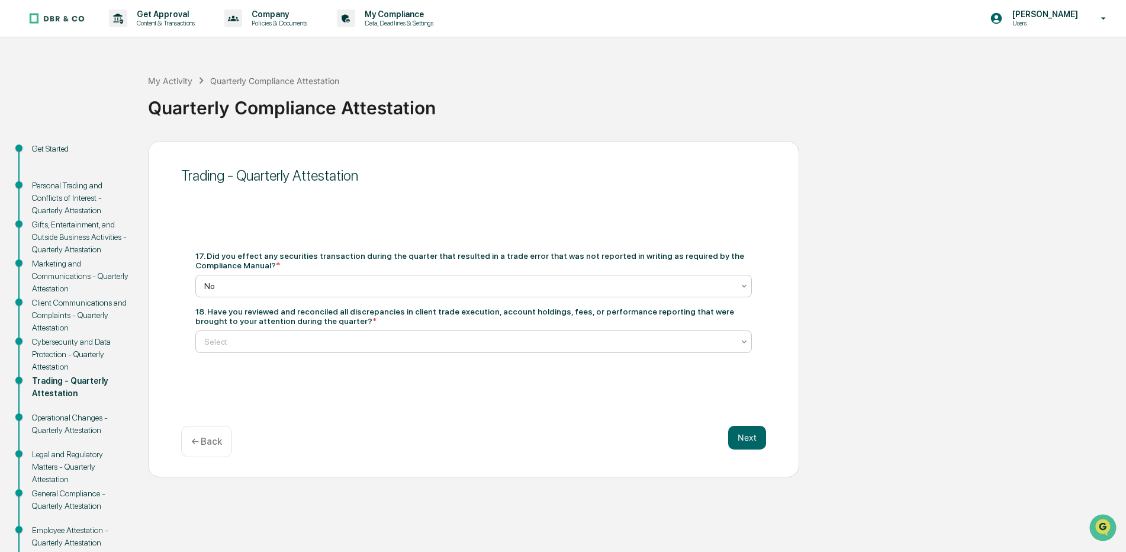
click at [741, 342] on icon at bounding box center [743, 341] width 9 height 9
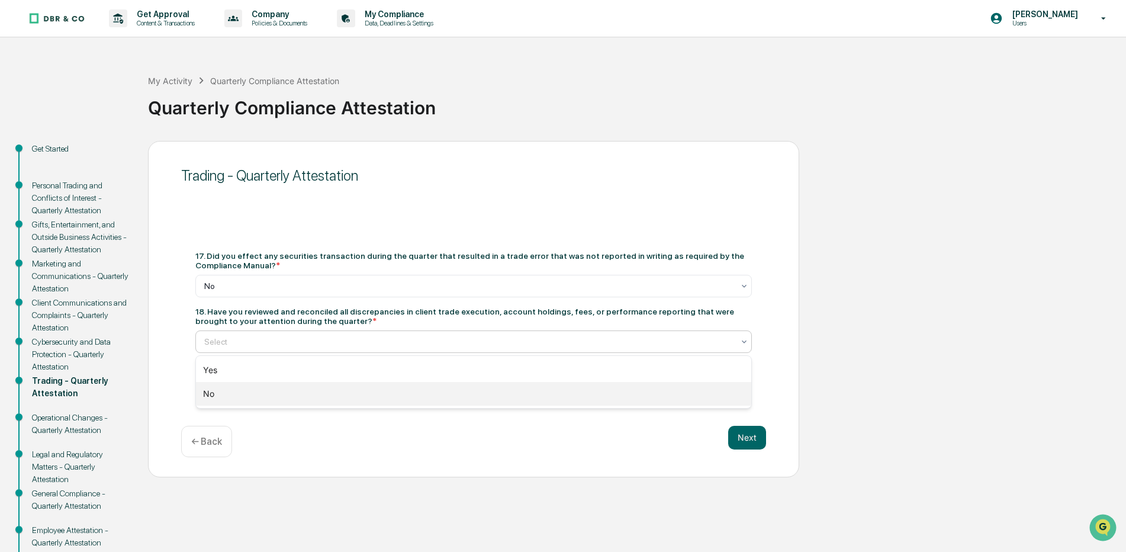
click at [210, 397] on div "No" at bounding box center [473, 394] width 555 height 24
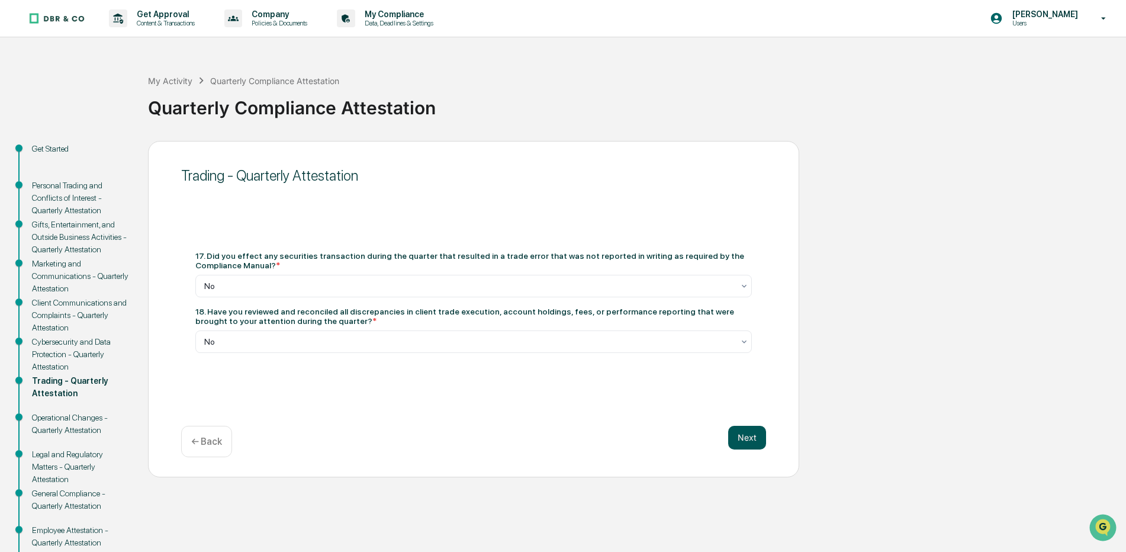
click at [744, 441] on button "Next" at bounding box center [747, 438] width 38 height 24
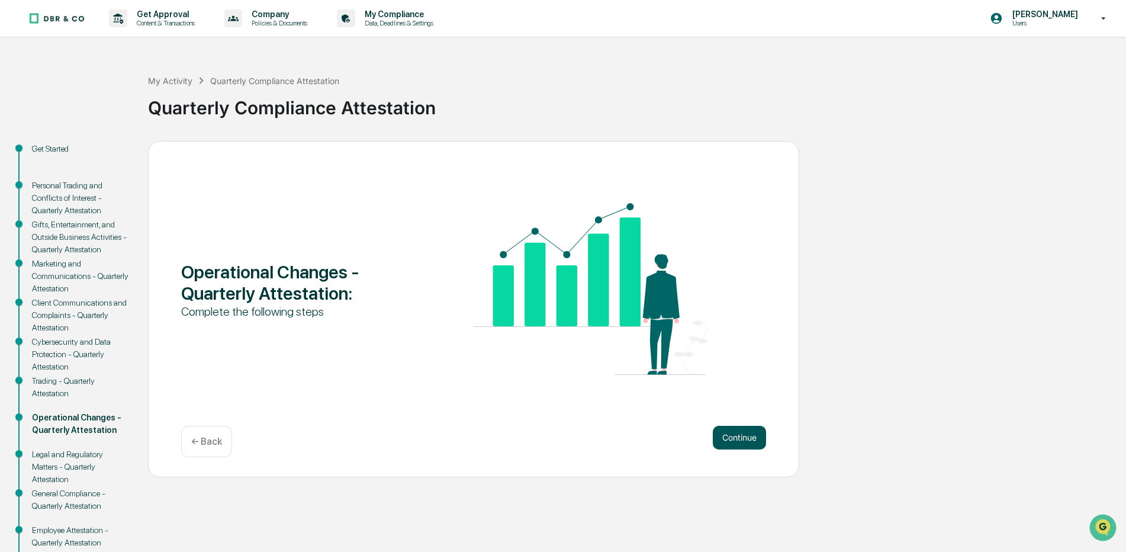
click at [739, 438] on button "Continue" at bounding box center [739, 438] width 53 height 24
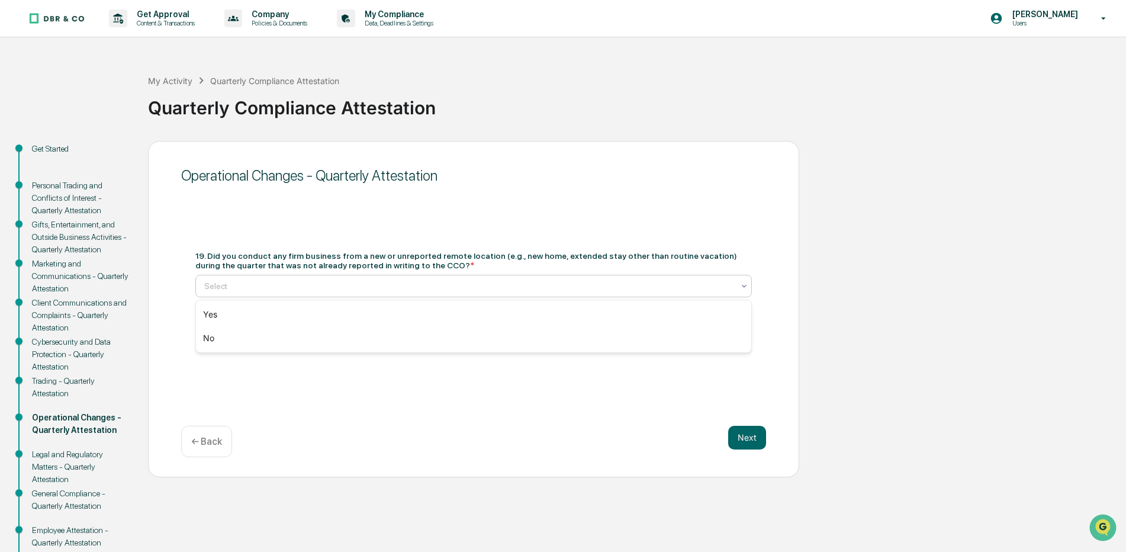
click at [744, 284] on icon at bounding box center [743, 285] width 9 height 9
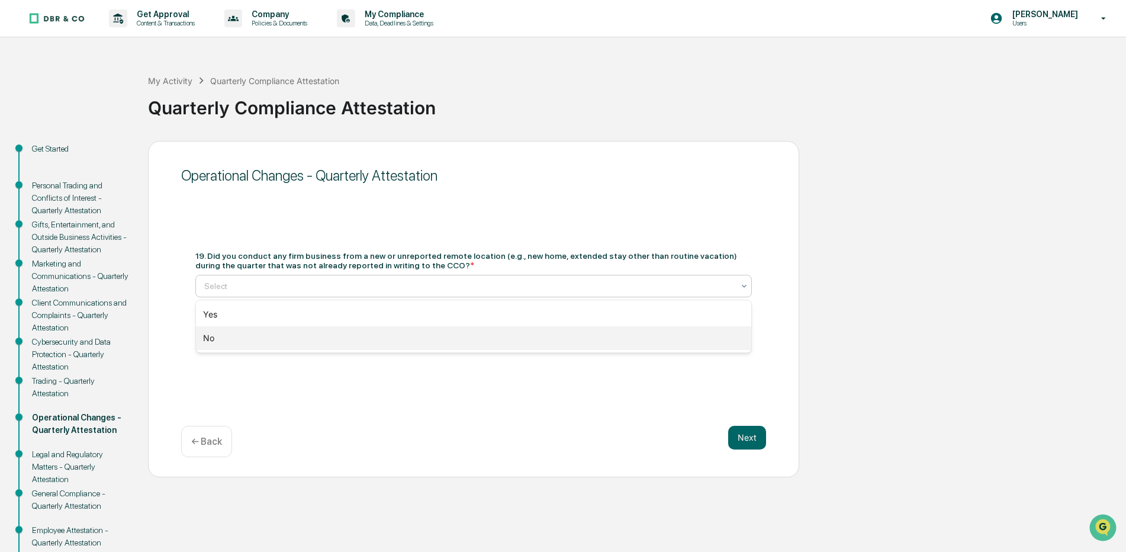
click at [219, 335] on div "No" at bounding box center [473, 338] width 555 height 24
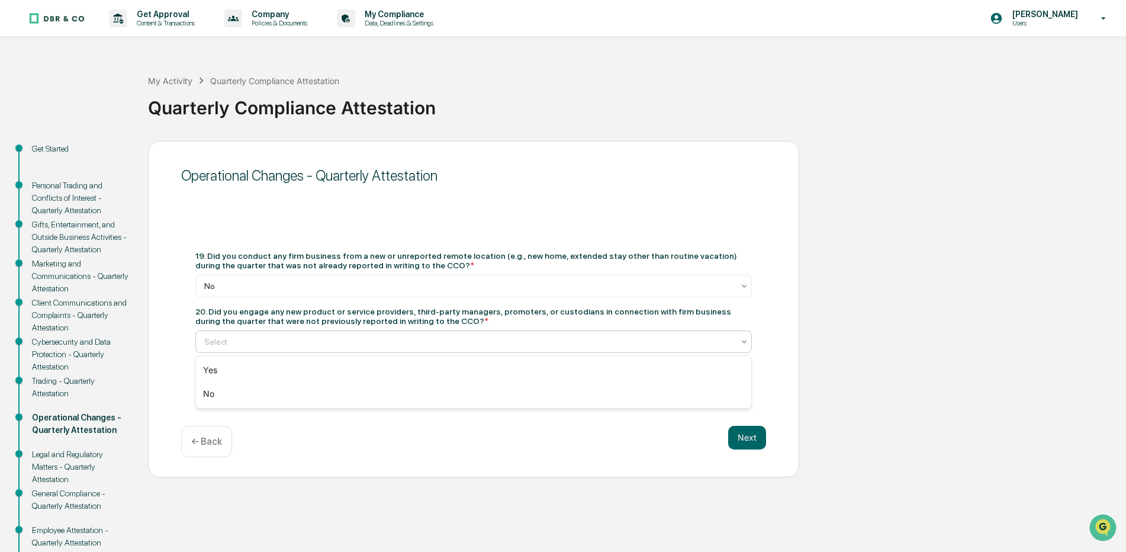
click at [745, 340] on icon at bounding box center [743, 341] width 9 height 9
click at [211, 392] on div "No" at bounding box center [473, 394] width 555 height 24
click at [747, 439] on button "Next" at bounding box center [747, 438] width 38 height 24
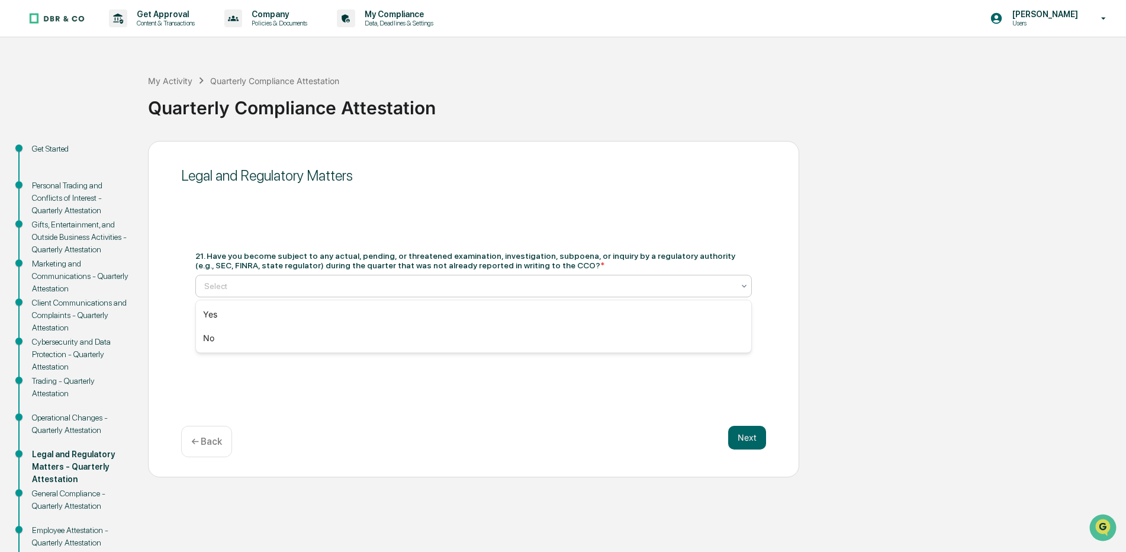
click at [744, 288] on icon at bounding box center [743, 285] width 9 height 9
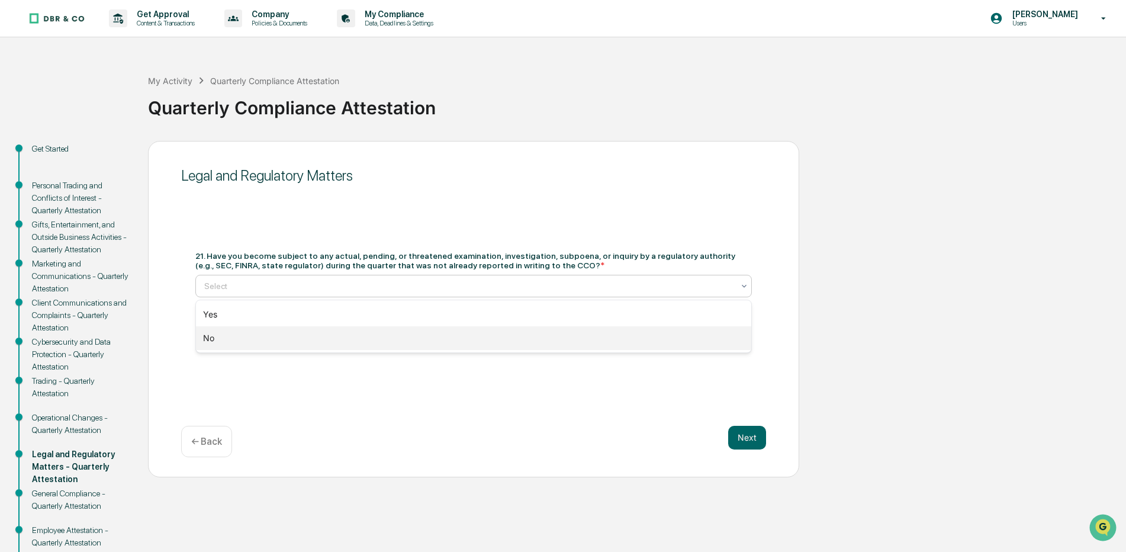
click at [210, 338] on div "No" at bounding box center [473, 338] width 555 height 24
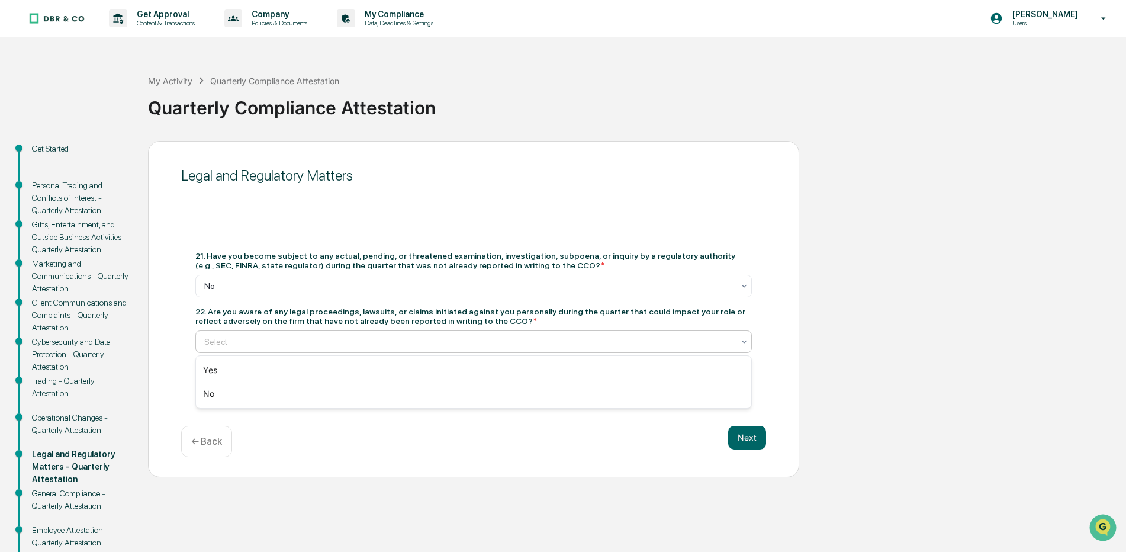
click at [744, 341] on icon at bounding box center [743, 341] width 9 height 9
click at [211, 392] on div "No" at bounding box center [473, 394] width 555 height 24
click at [739, 438] on button "Next" at bounding box center [747, 438] width 38 height 24
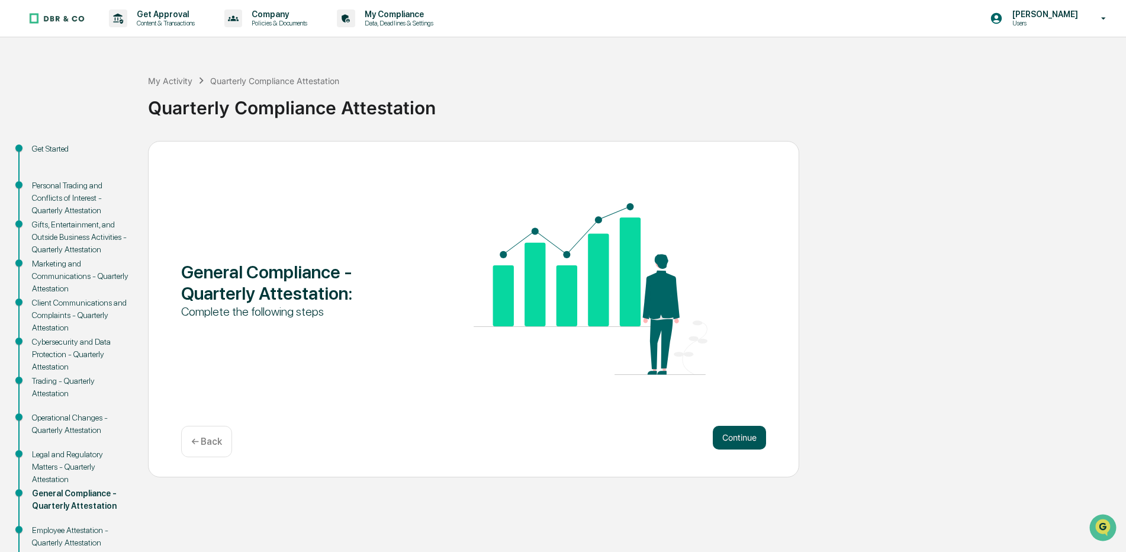
click at [728, 436] on button "Continue" at bounding box center [739, 438] width 53 height 24
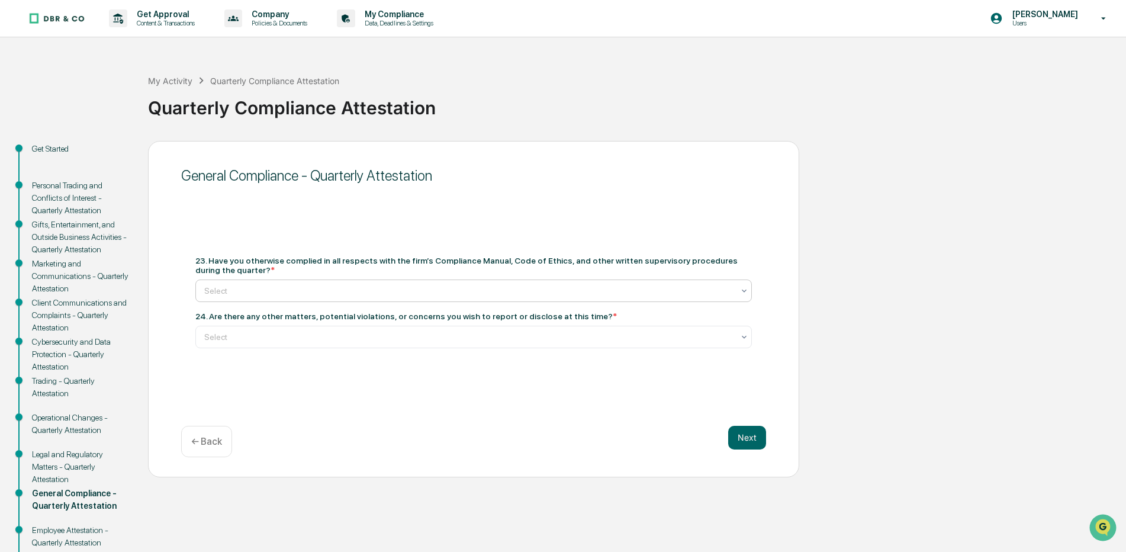
click at [746, 291] on icon at bounding box center [743, 290] width 9 height 9
click at [210, 316] on div "Yes" at bounding box center [473, 319] width 555 height 24
click at [748, 340] on icon at bounding box center [743, 336] width 9 height 9
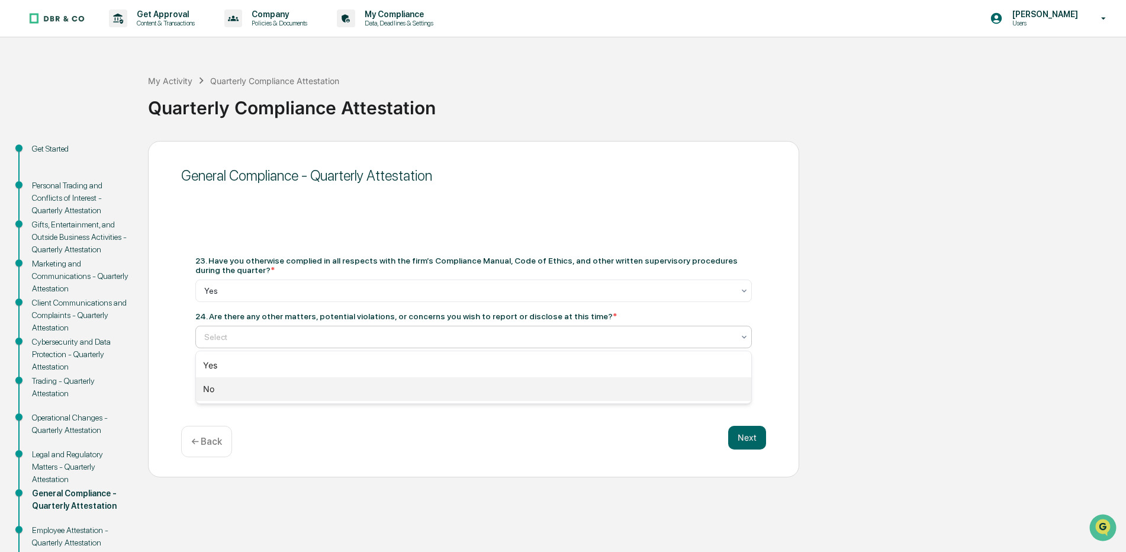
click at [210, 389] on div "No" at bounding box center [473, 389] width 555 height 24
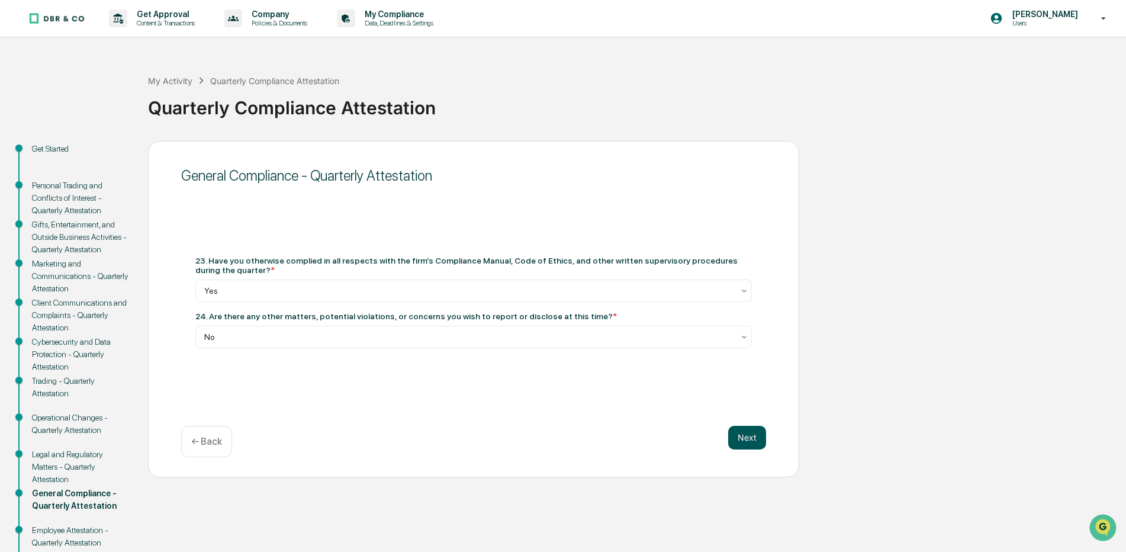
click at [745, 439] on button "Next" at bounding box center [747, 438] width 38 height 24
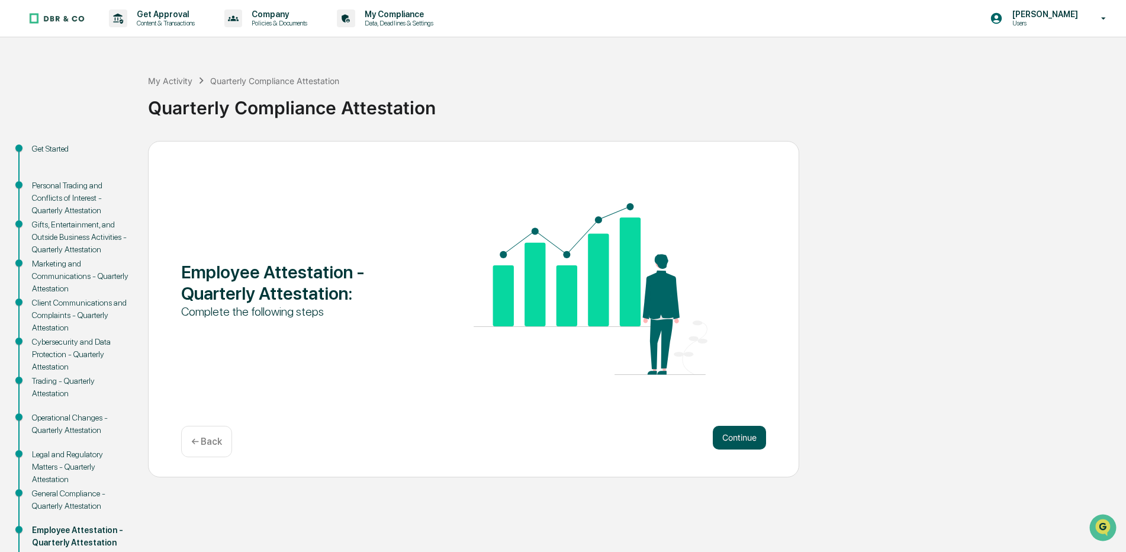
click at [748, 437] on button "Continue" at bounding box center [739, 438] width 53 height 24
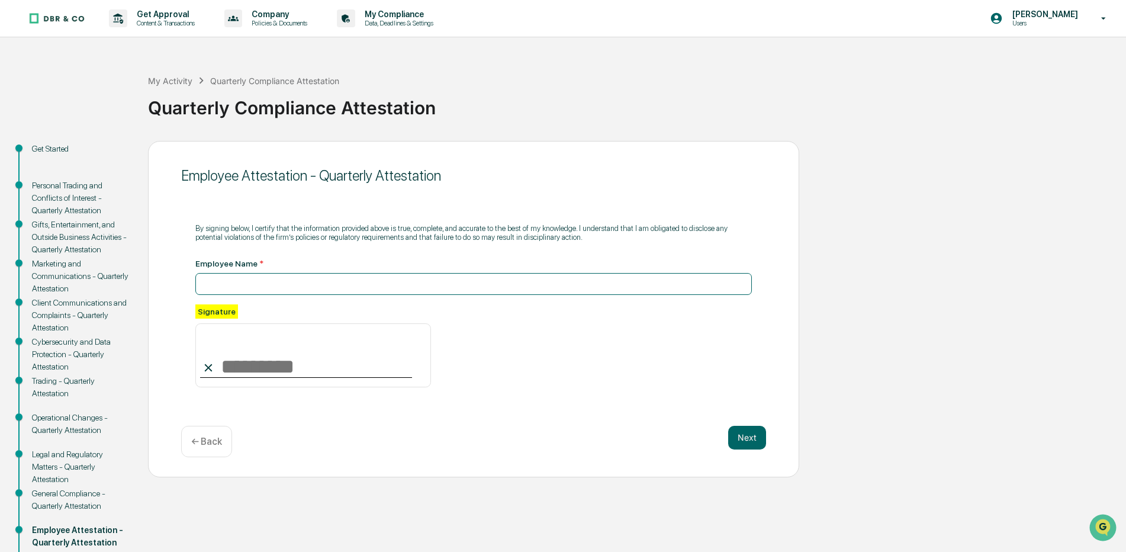
click at [287, 279] on input at bounding box center [473, 284] width 556 height 22
type input "**********"
click at [219, 334] on input at bounding box center [313, 355] width 236 height 64
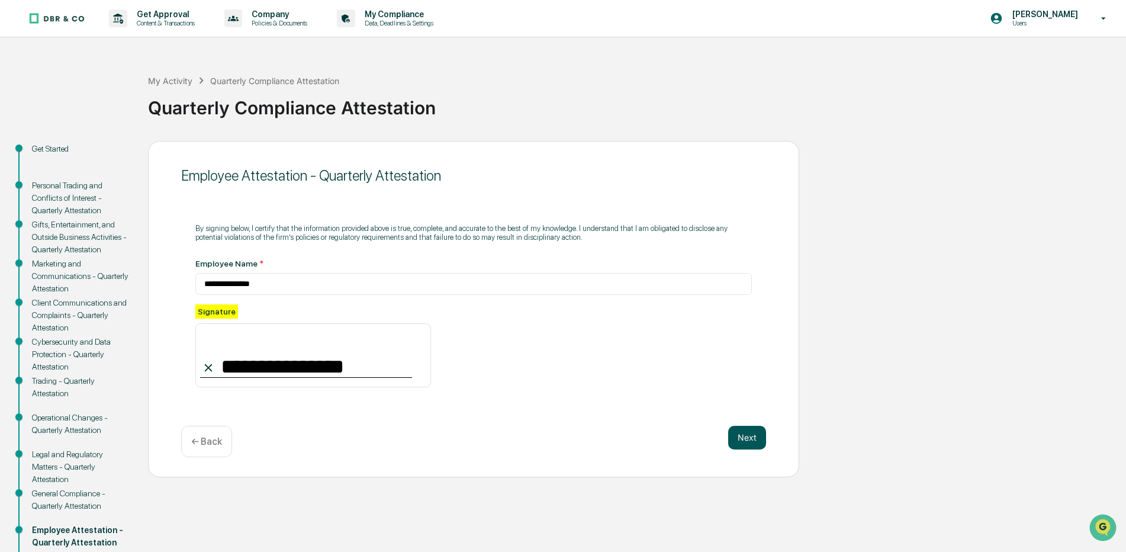
type input "**********"
click at [751, 438] on button "Next" at bounding box center [747, 438] width 38 height 24
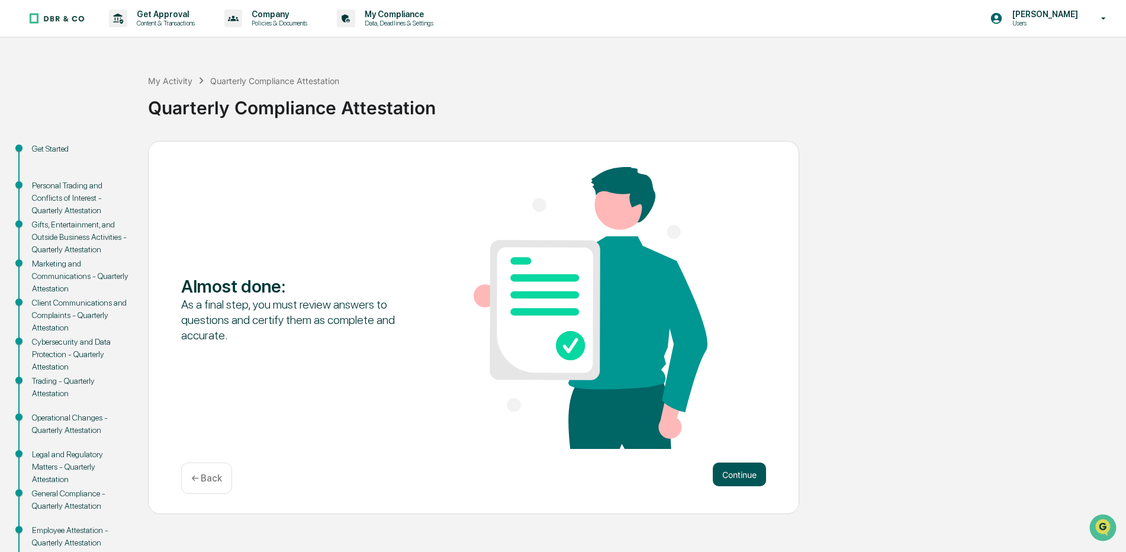
click at [752, 480] on button "Continue" at bounding box center [739, 474] width 53 height 24
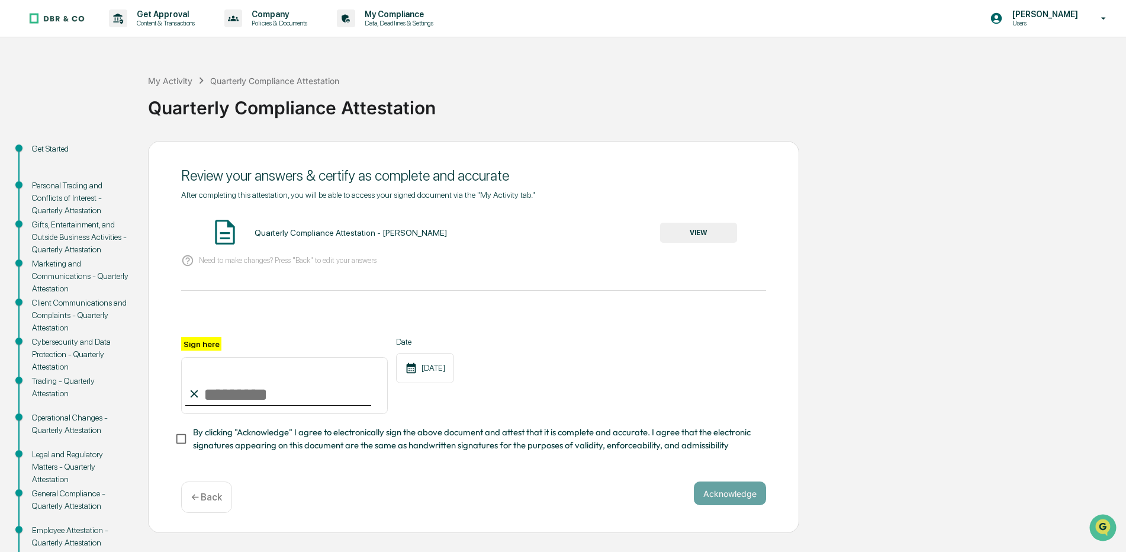
click at [709, 231] on button "VIEW" at bounding box center [698, 233] width 77 height 20
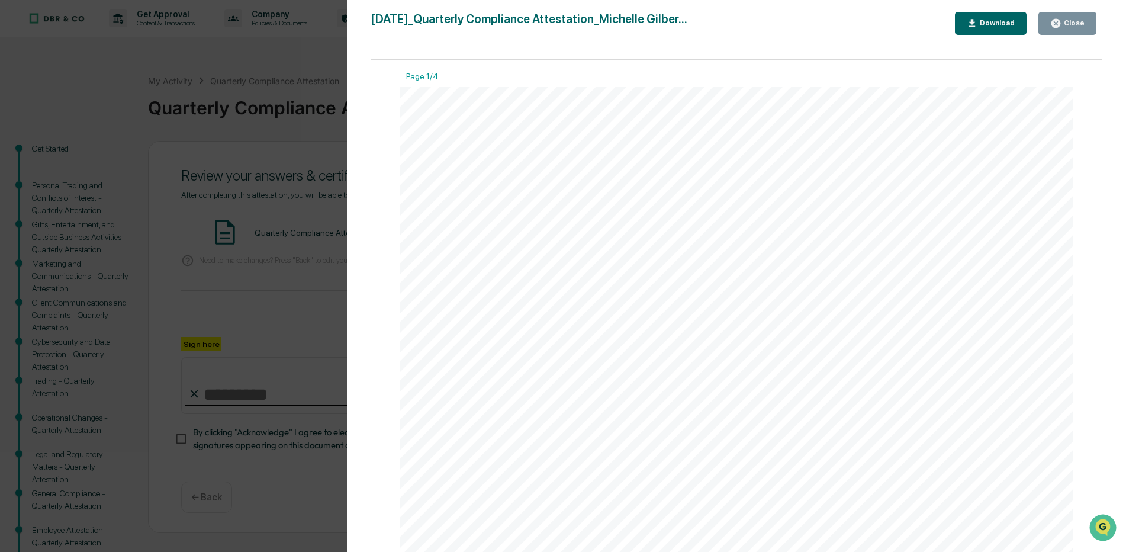
click at [1081, 22] on div "Close" at bounding box center [1072, 23] width 23 height 8
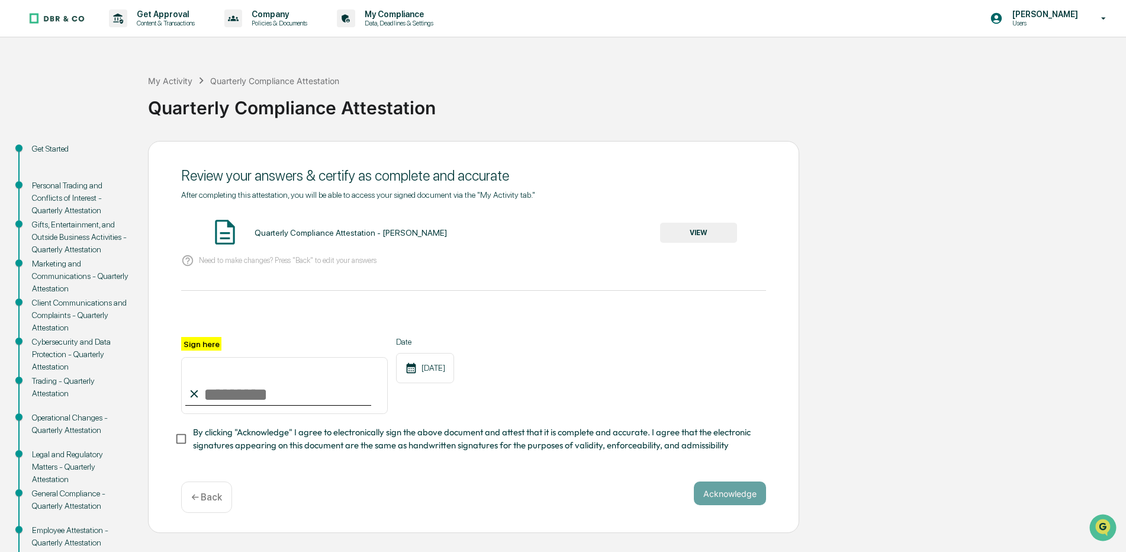
click at [262, 391] on input "Sign here" at bounding box center [284, 385] width 207 height 57
type input "**********"
click at [726, 503] on button "Acknowledge" at bounding box center [730, 493] width 72 height 24
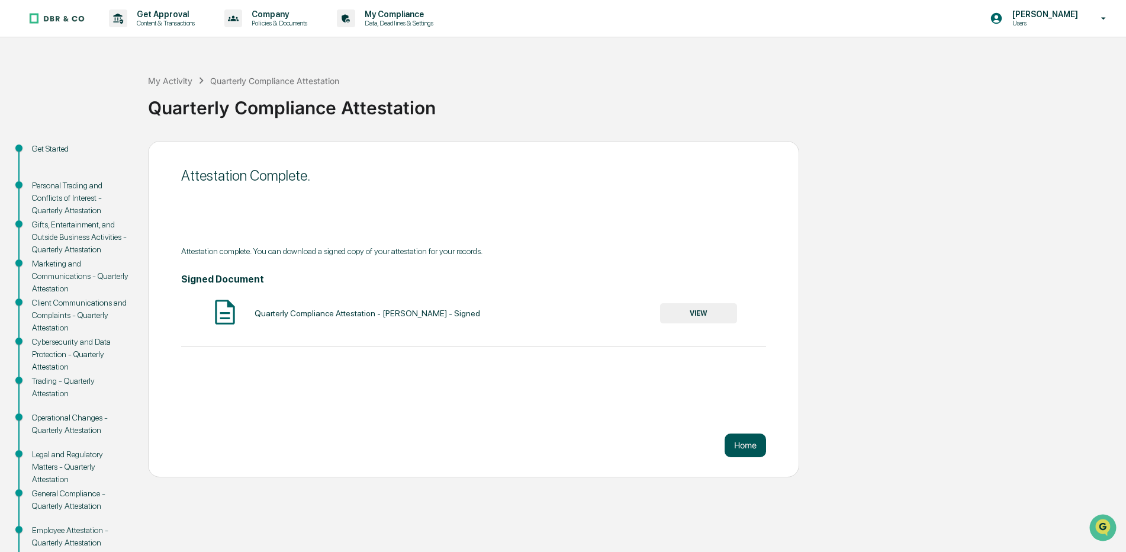
click at [757, 448] on button "Home" at bounding box center [745, 445] width 41 height 24
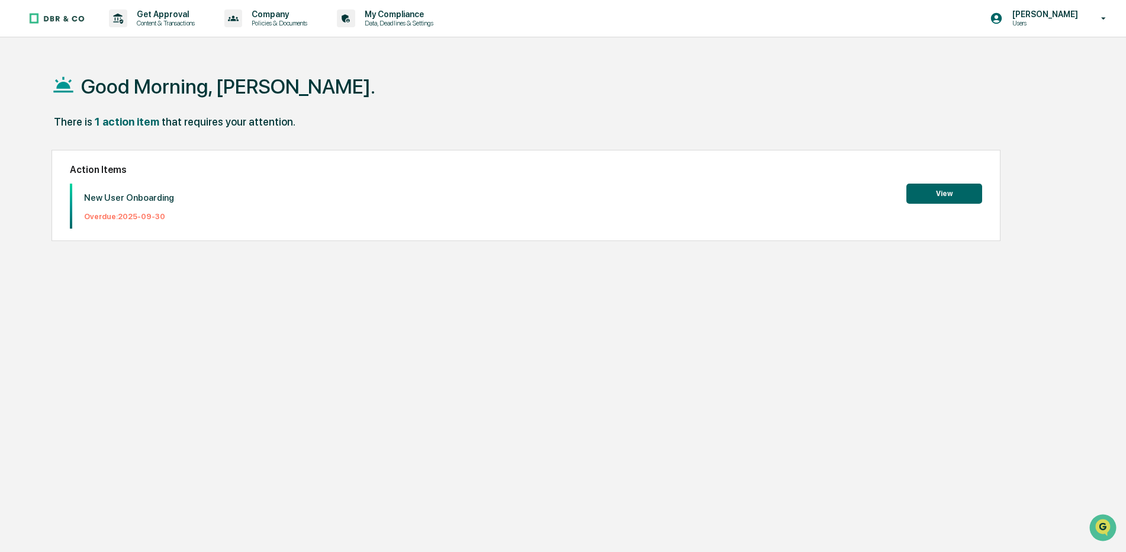
click at [960, 197] on button "View" at bounding box center [944, 194] width 76 height 20
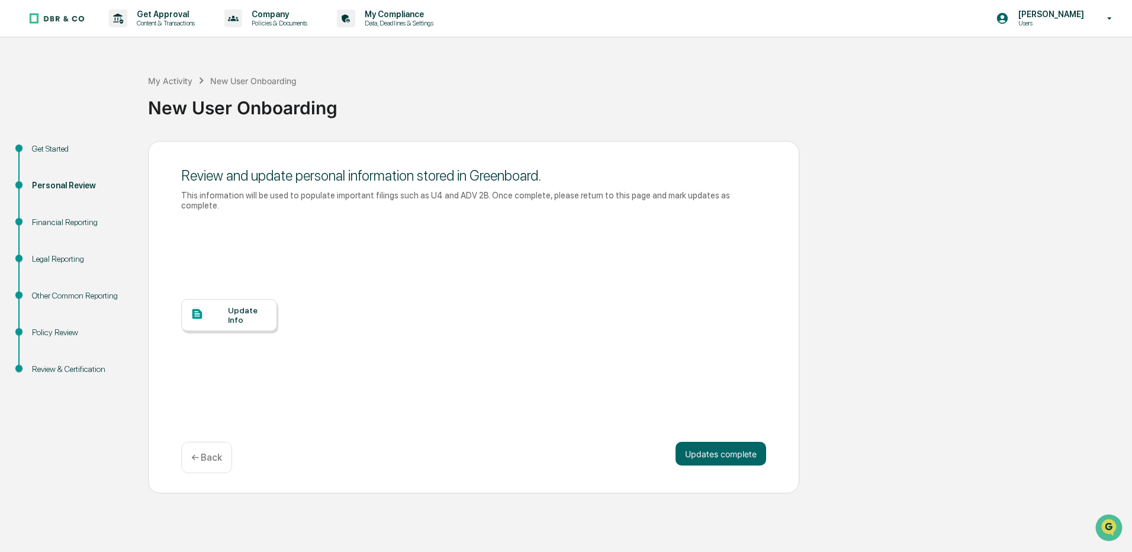
click at [244, 305] on div "Update Info" at bounding box center [248, 314] width 40 height 19
click at [736, 447] on button "Updates complete" at bounding box center [720, 454] width 91 height 24
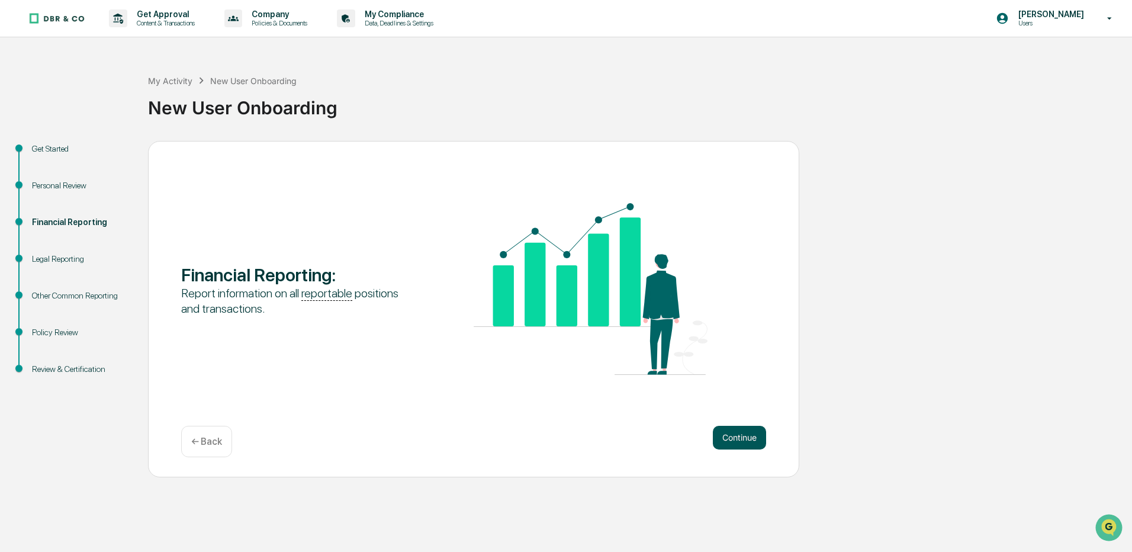
click at [737, 445] on button "Continue" at bounding box center [739, 438] width 53 height 24
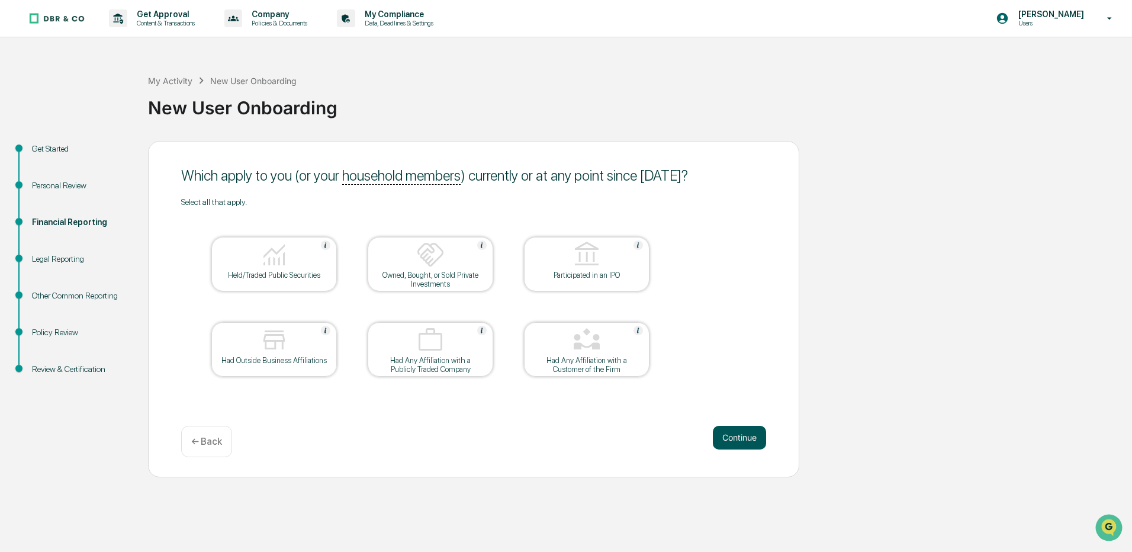
click at [760, 436] on button "Continue" at bounding box center [739, 438] width 53 height 24
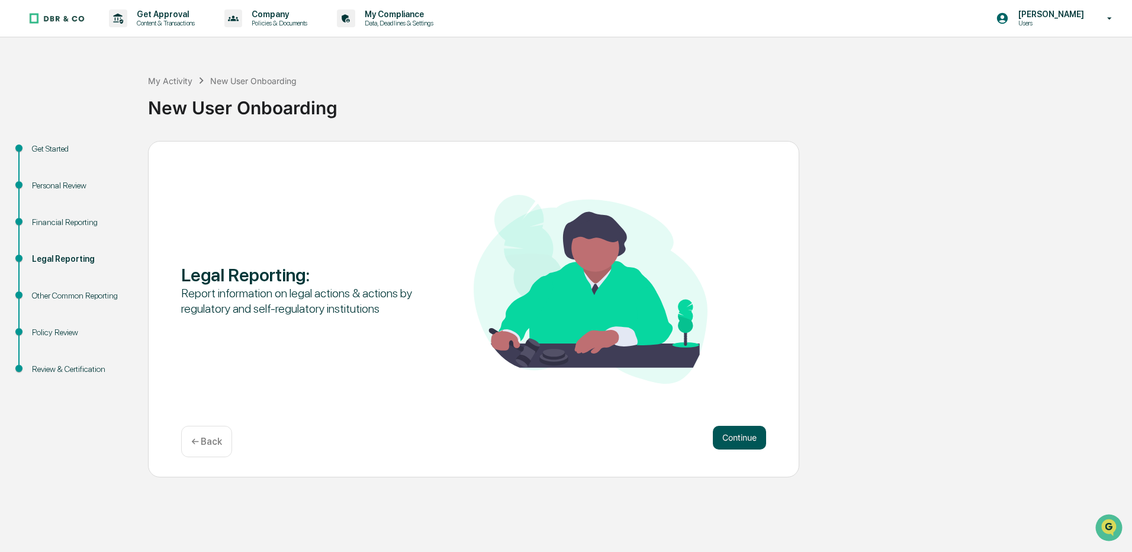
click at [731, 436] on button "Continue" at bounding box center [739, 438] width 53 height 24
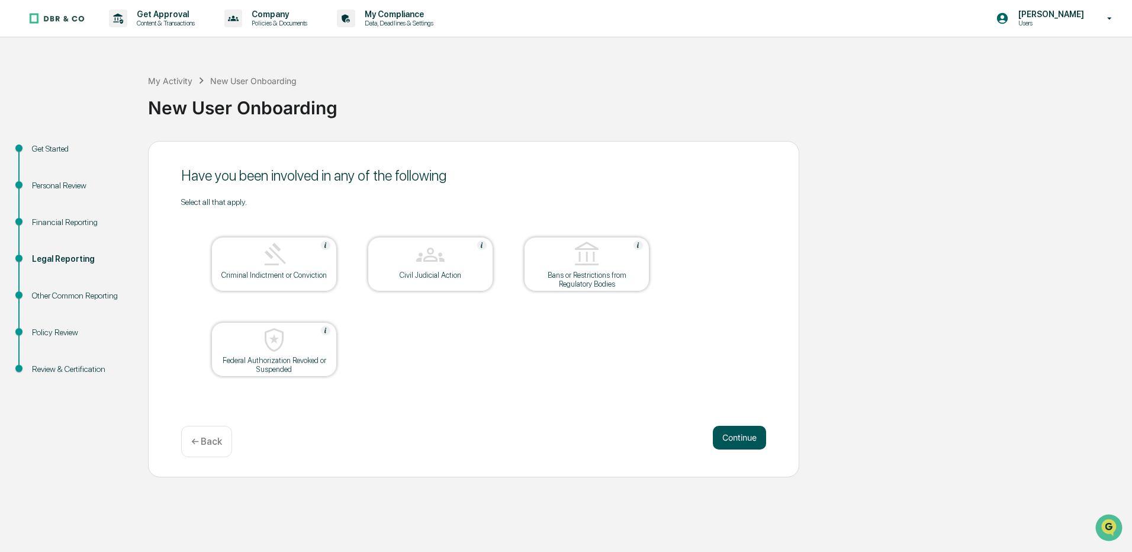
click at [745, 438] on button "Continue" at bounding box center [739, 438] width 53 height 24
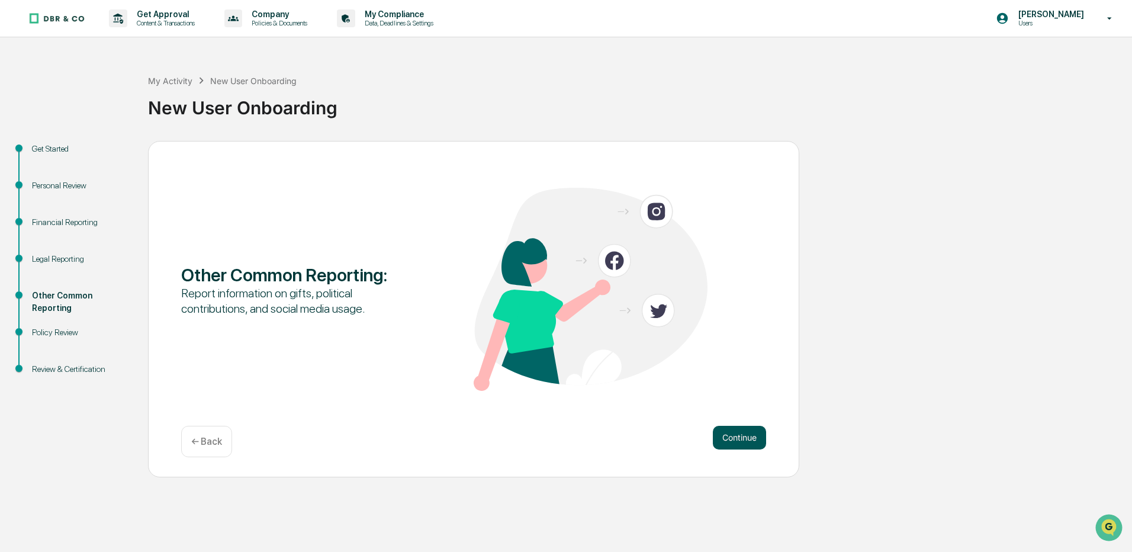
click at [744, 430] on button "Continue" at bounding box center [739, 438] width 53 height 24
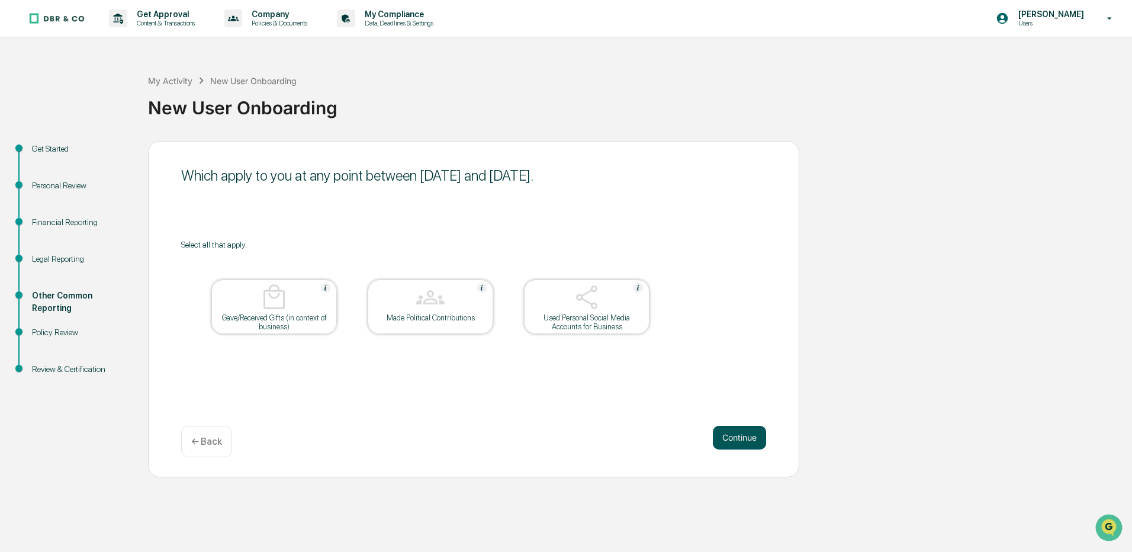
click at [752, 433] on button "Continue" at bounding box center [739, 438] width 53 height 24
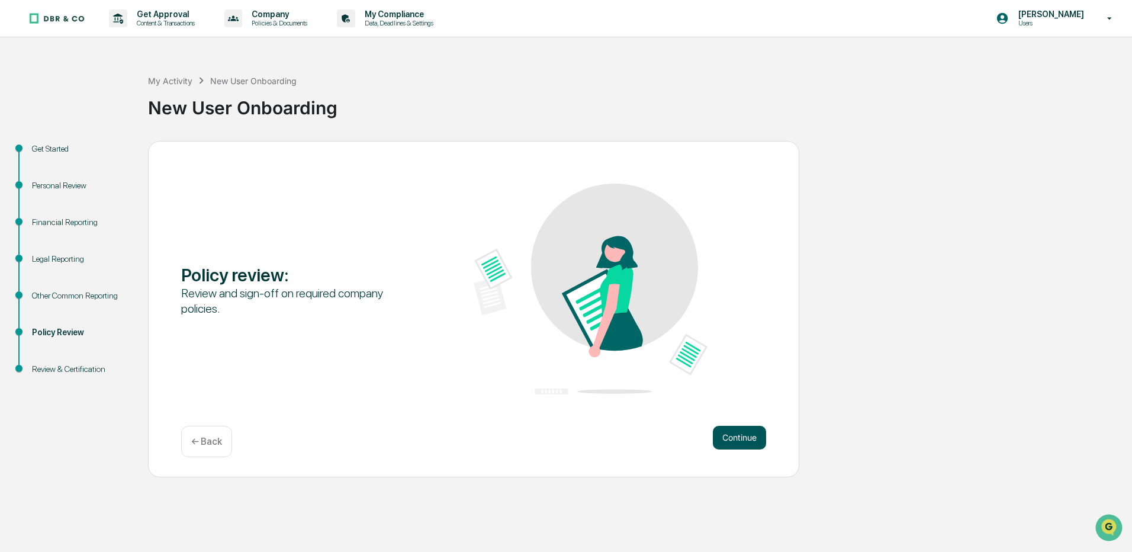
click at [748, 437] on button "Continue" at bounding box center [739, 438] width 53 height 24
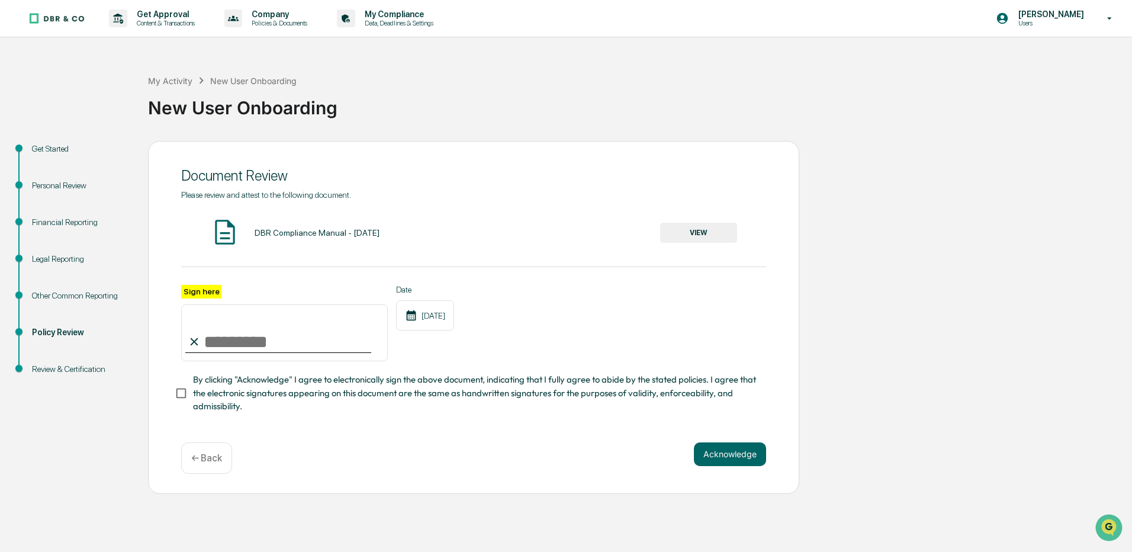
drag, startPoint x: 243, startPoint y: 337, endPoint x: 249, endPoint y: 332, distance: 8.0
click at [249, 332] on input "Sign here" at bounding box center [284, 332] width 207 height 57
type input "**********"
click at [445, 307] on div "10/01/2025" at bounding box center [425, 315] width 58 height 30
click at [435, 326] on div "10/01/2025" at bounding box center [425, 315] width 58 height 30
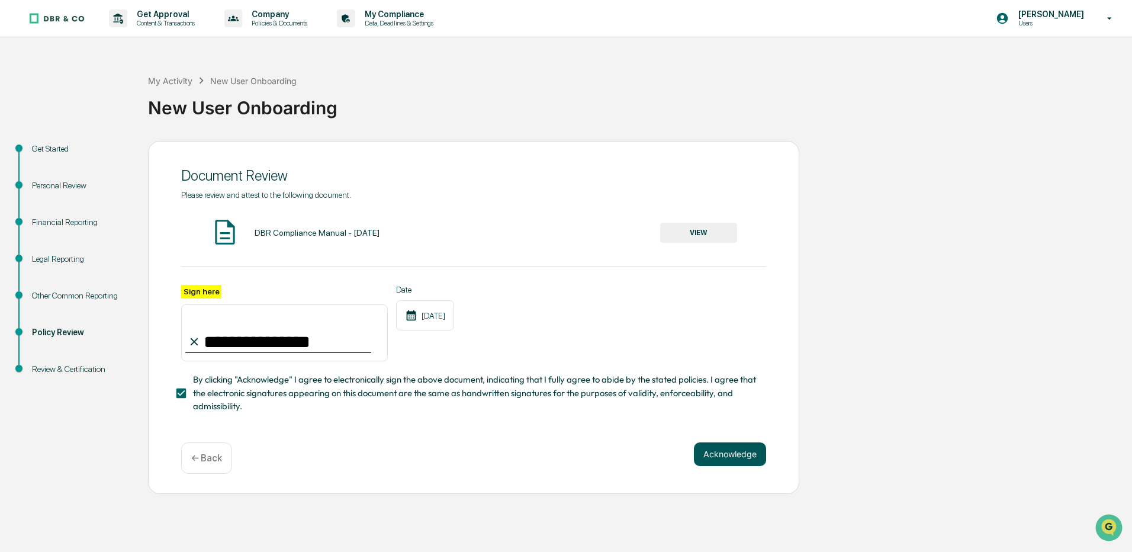
click at [729, 458] on button "Acknowledge" at bounding box center [730, 454] width 72 height 24
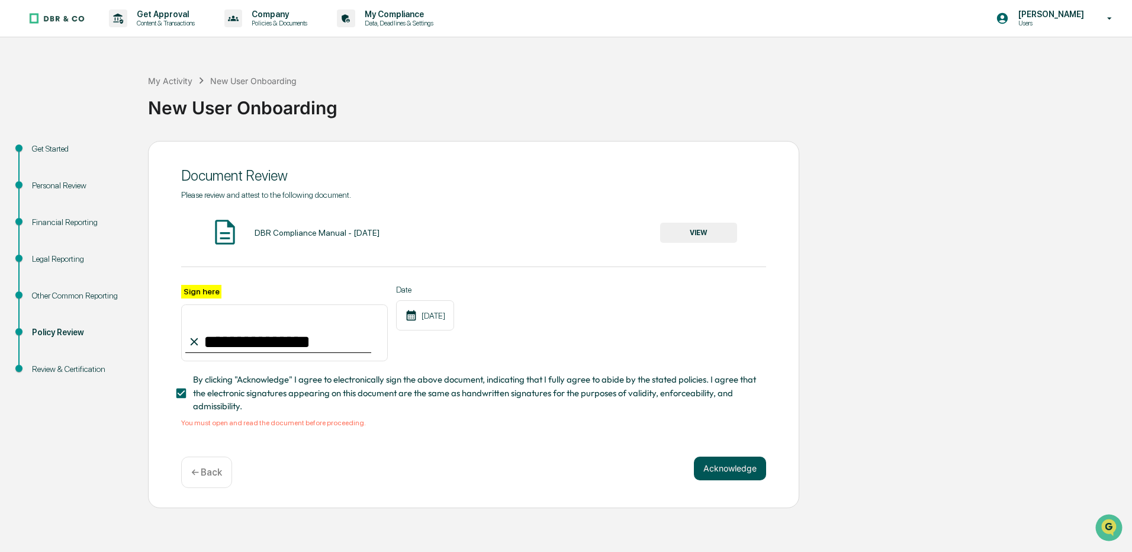
click at [732, 472] on button "Acknowledge" at bounding box center [730, 468] width 72 height 24
click at [704, 234] on button "VIEW" at bounding box center [698, 233] width 77 height 20
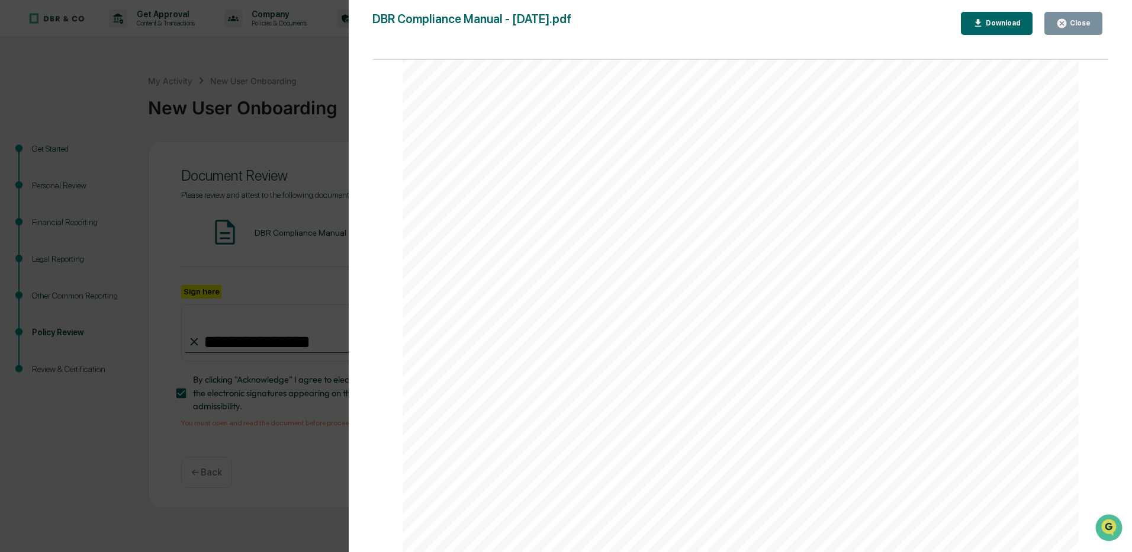
scroll to position [117408, 0]
click at [991, 25] on div "Download" at bounding box center [1001, 23] width 37 height 8
click at [1092, 20] on button "Close" at bounding box center [1073, 23] width 58 height 23
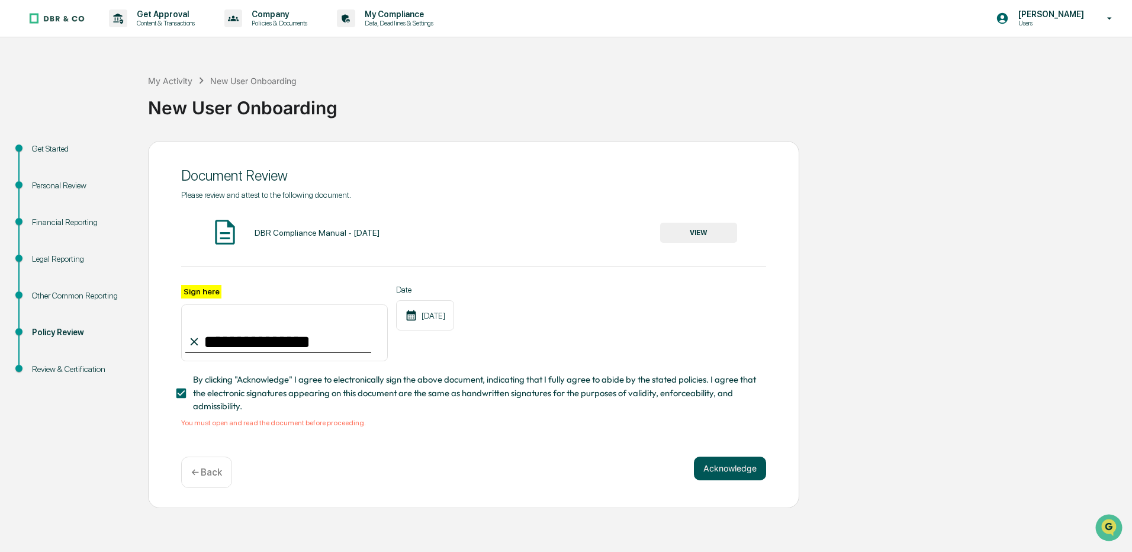
click at [746, 475] on button "Acknowledge" at bounding box center [730, 468] width 72 height 24
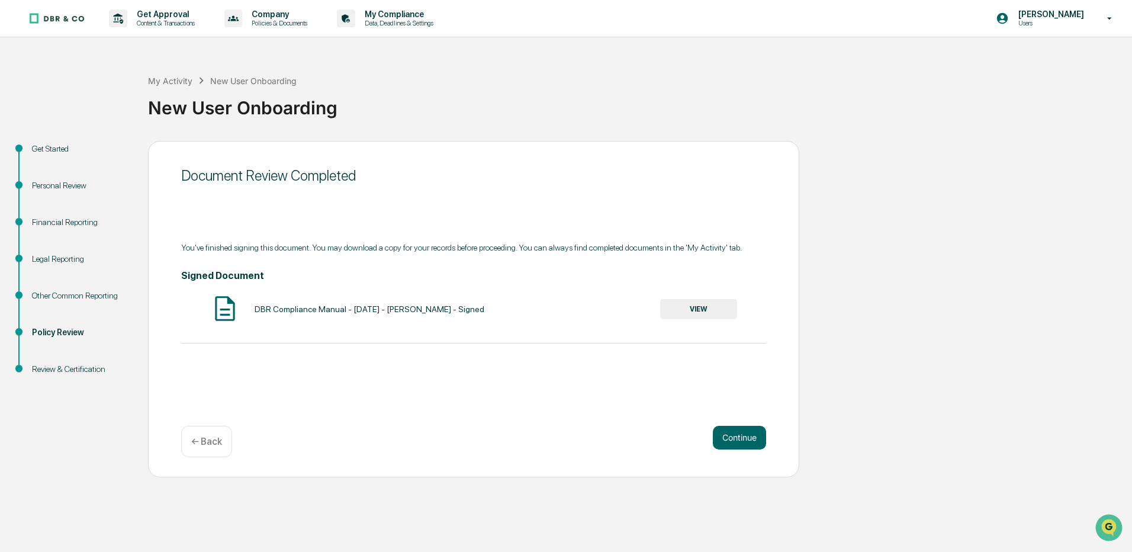
click at [707, 308] on button "VIEW" at bounding box center [698, 309] width 77 height 20
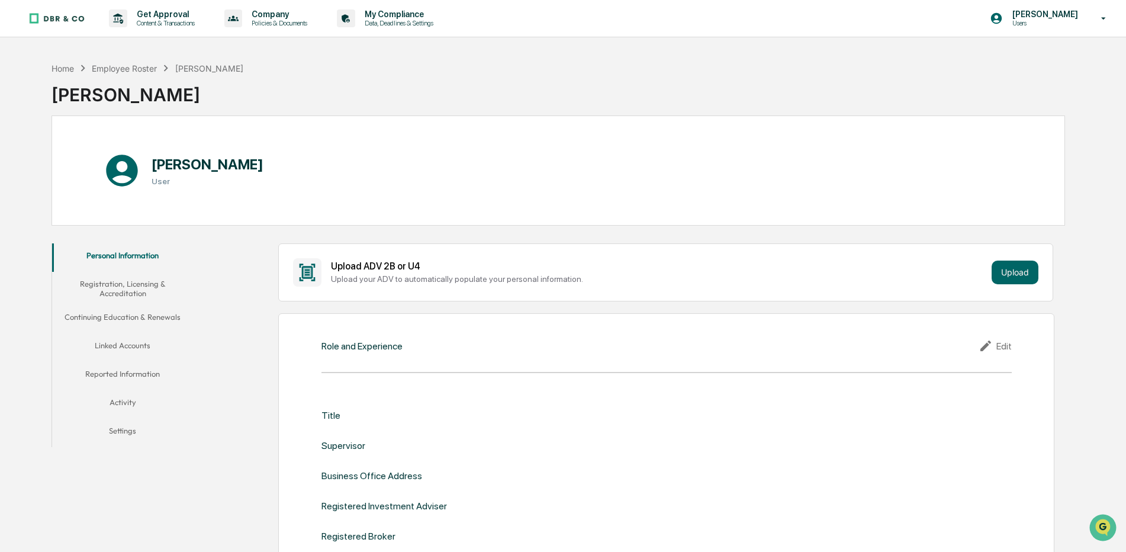
click at [1003, 348] on div "Edit" at bounding box center [995, 346] width 33 height 14
click at [775, 410] on div "​" at bounding box center [839, 419] width 345 height 25
click at [706, 418] on input "text" at bounding box center [838, 419] width 327 height 12
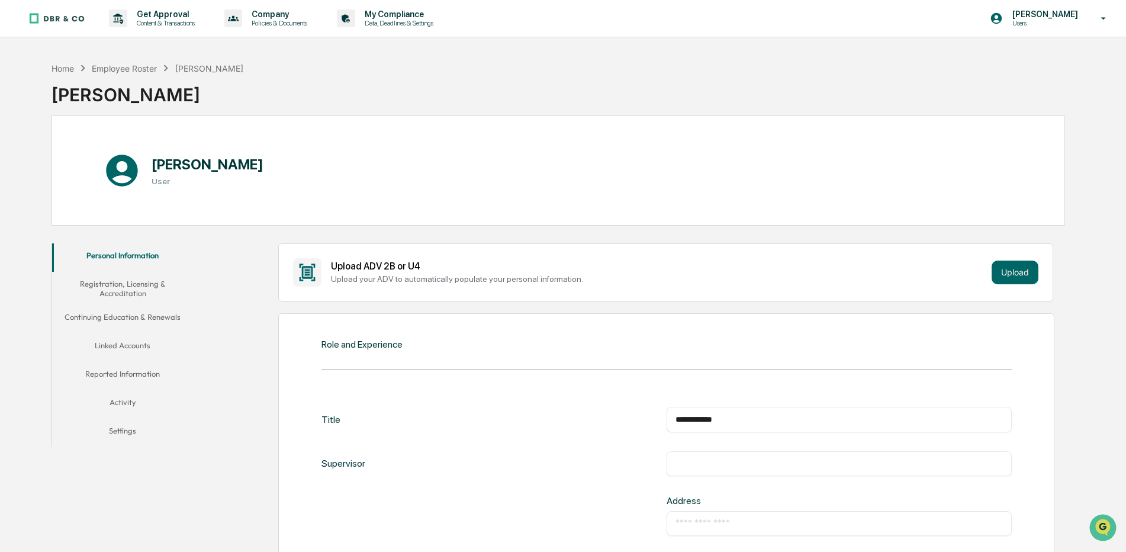
type input "**********"
click at [725, 464] on input "text" at bounding box center [838, 464] width 327 height 12
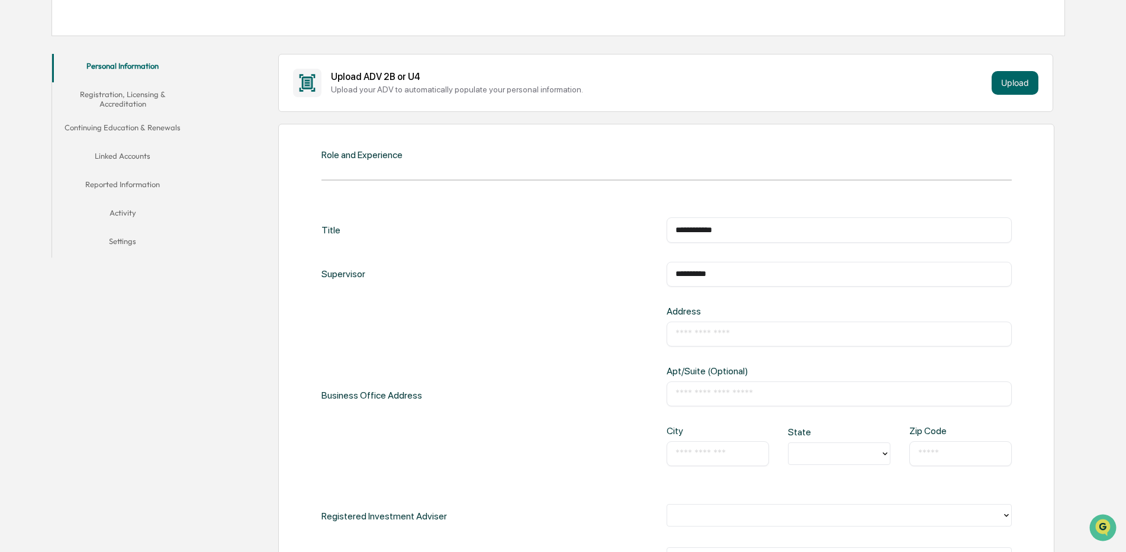
scroll to position [205, 0]
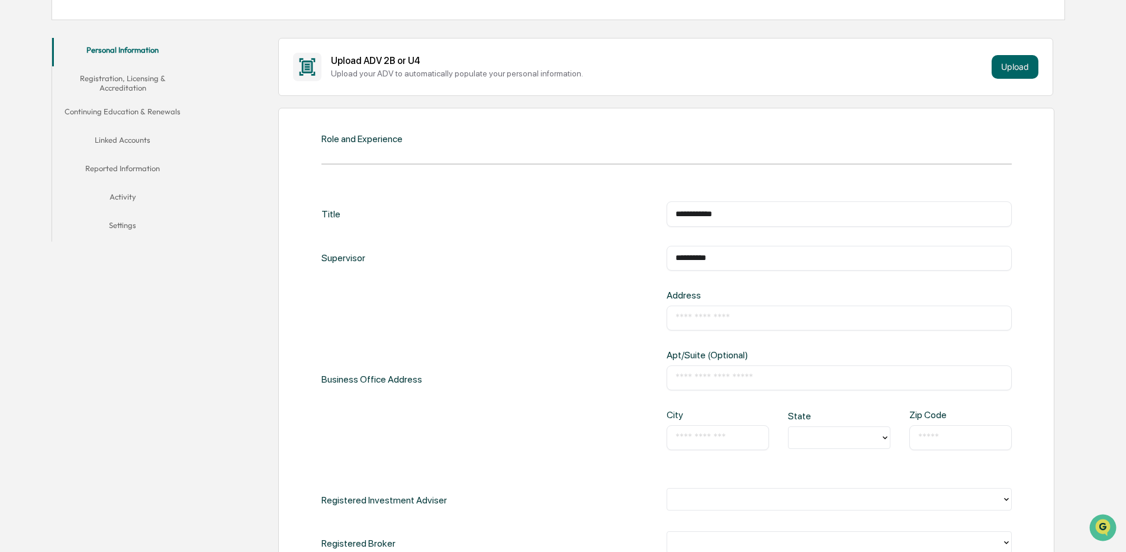
type input "**********"
click at [690, 317] on input "text" at bounding box center [838, 318] width 327 height 12
type input "**********"
type input "**"
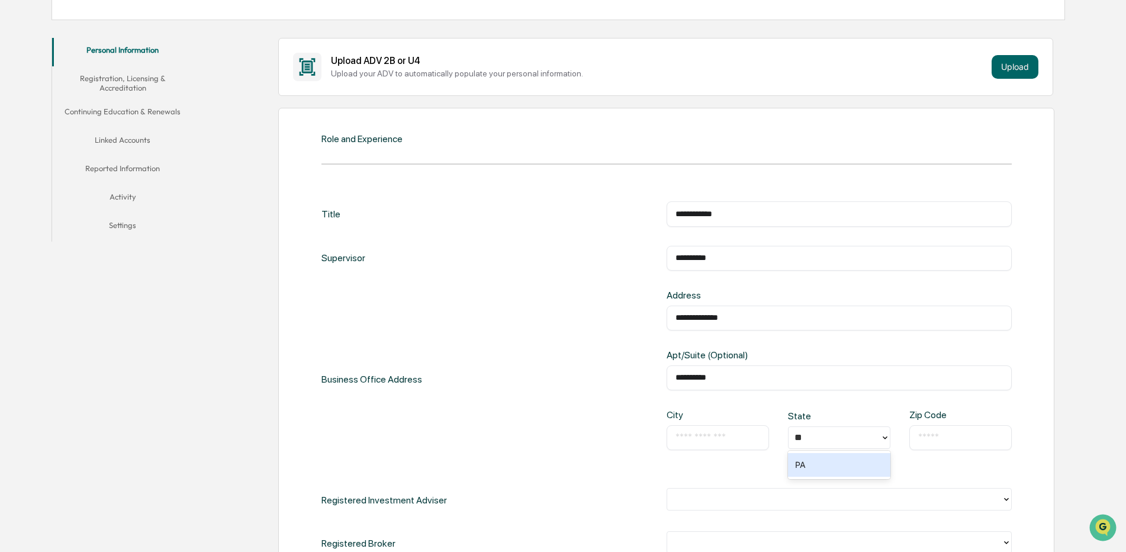
click at [703, 436] on input "text" at bounding box center [717, 438] width 85 height 12
type input "**********"
click at [935, 437] on input "text" at bounding box center [960, 438] width 85 height 12
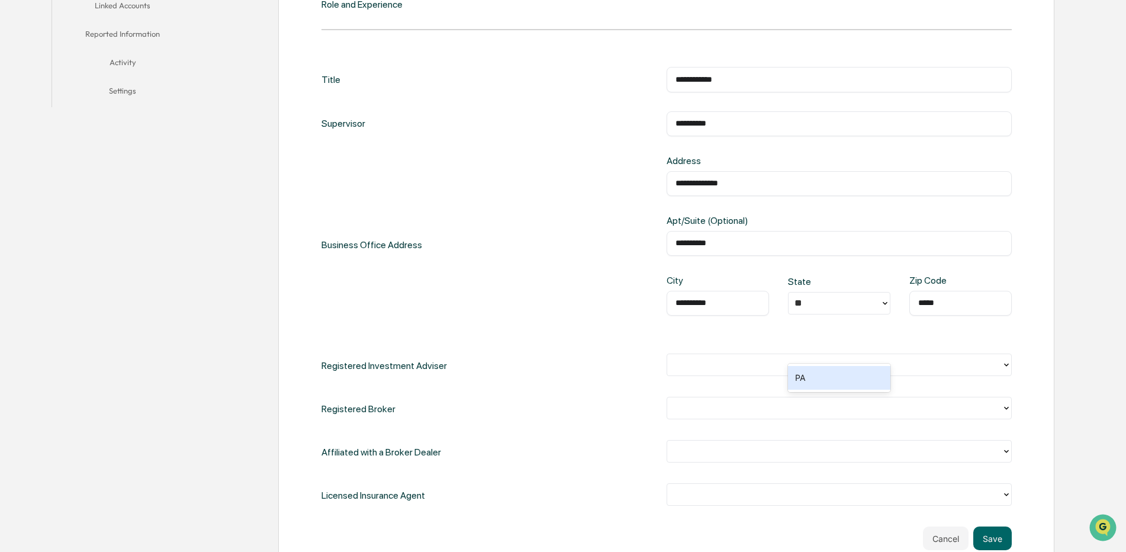
scroll to position [387, 0]
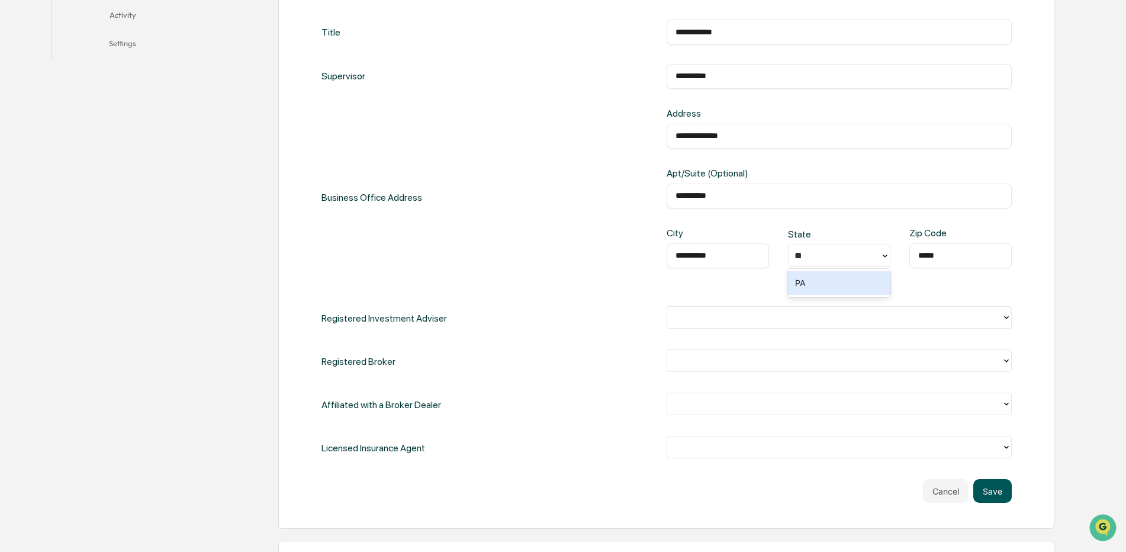
type input "*****"
click at [992, 493] on button "Save" at bounding box center [992, 491] width 38 height 24
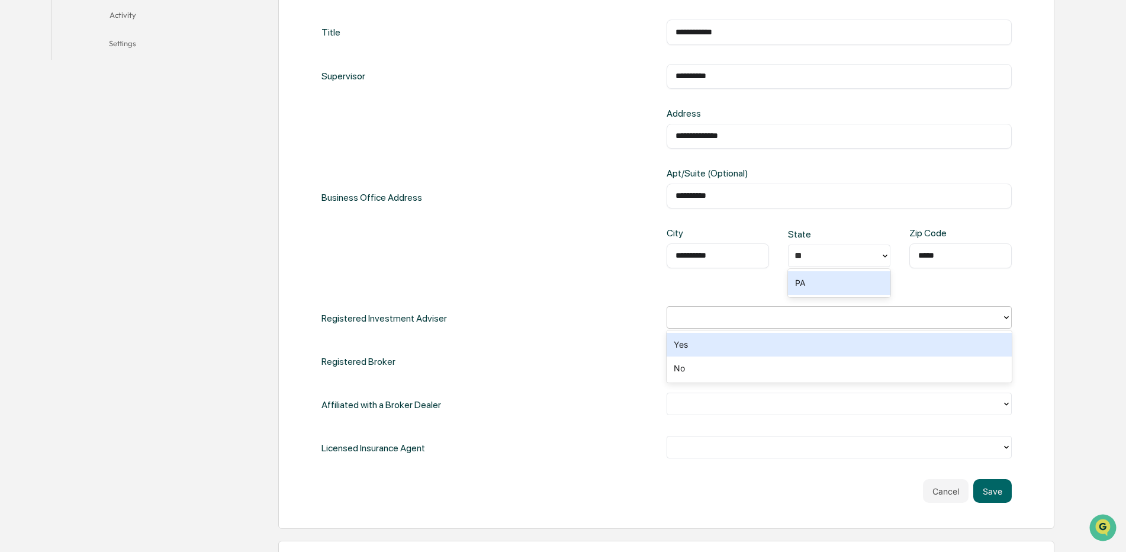
click at [1010, 314] on icon at bounding box center [1006, 317] width 9 height 9
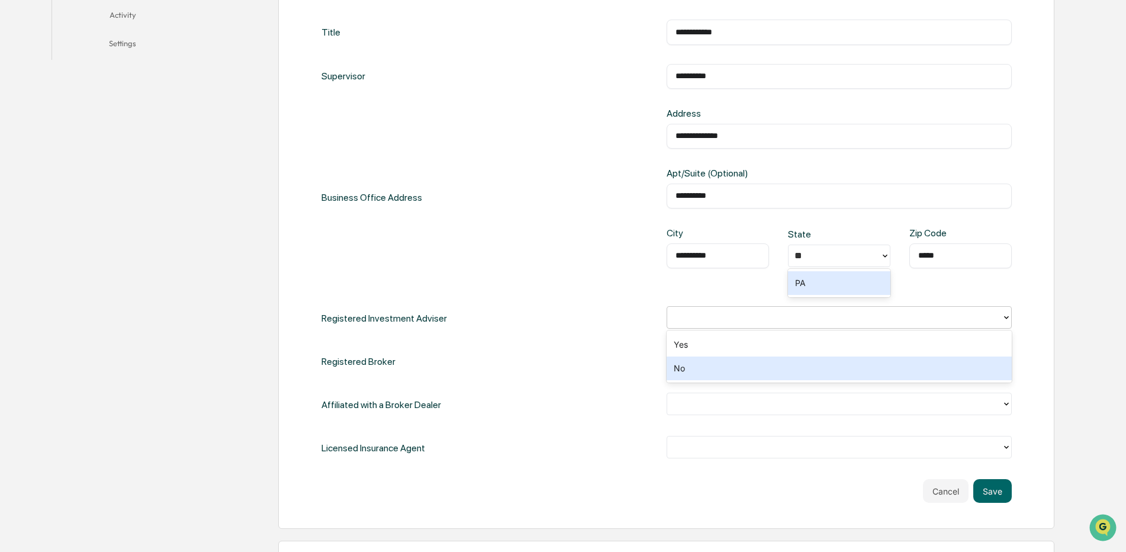
click at [792, 374] on div "No" at bounding box center [839, 368] width 345 height 24
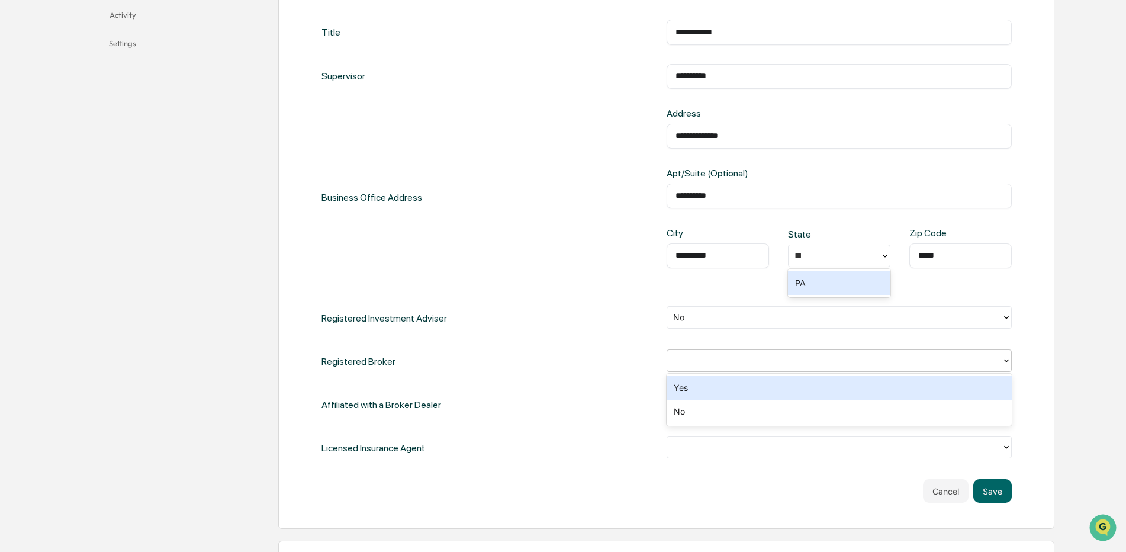
click at [1008, 357] on icon at bounding box center [1006, 360] width 9 height 9
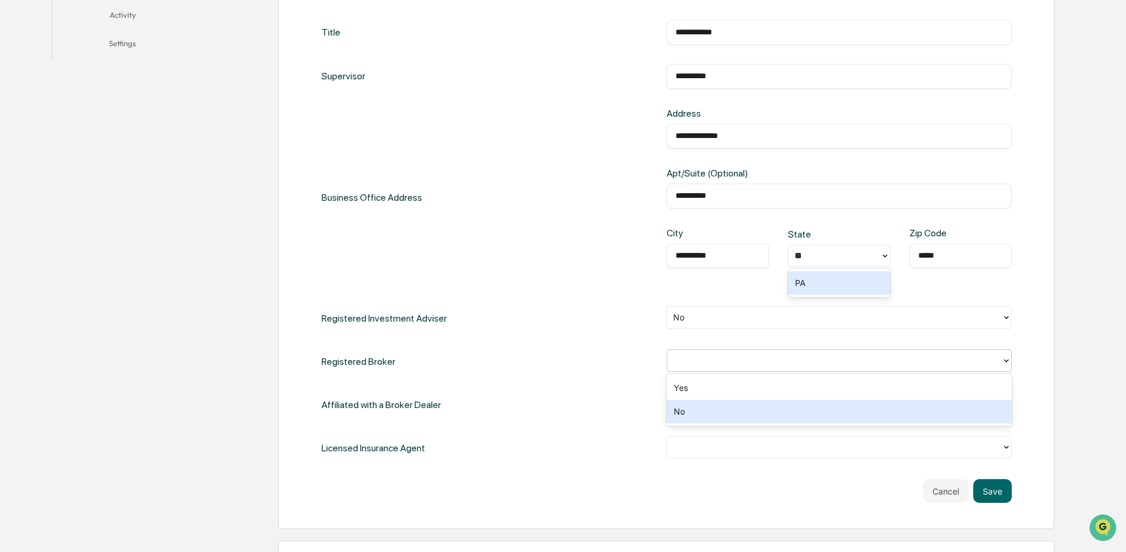
click at [678, 411] on div "No" at bounding box center [839, 412] width 345 height 24
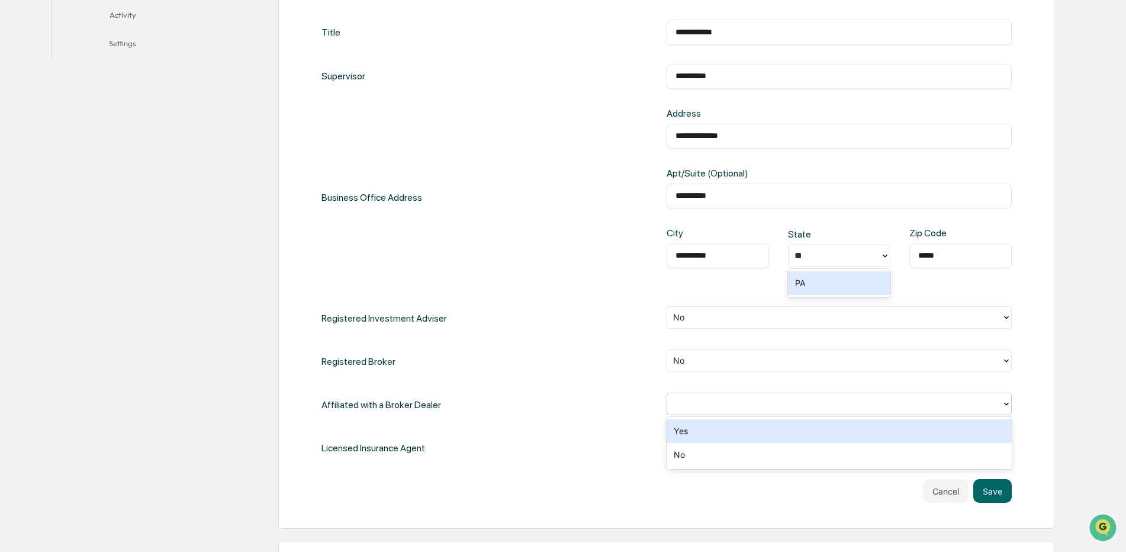
click at [1008, 400] on icon at bounding box center [1006, 403] width 9 height 9
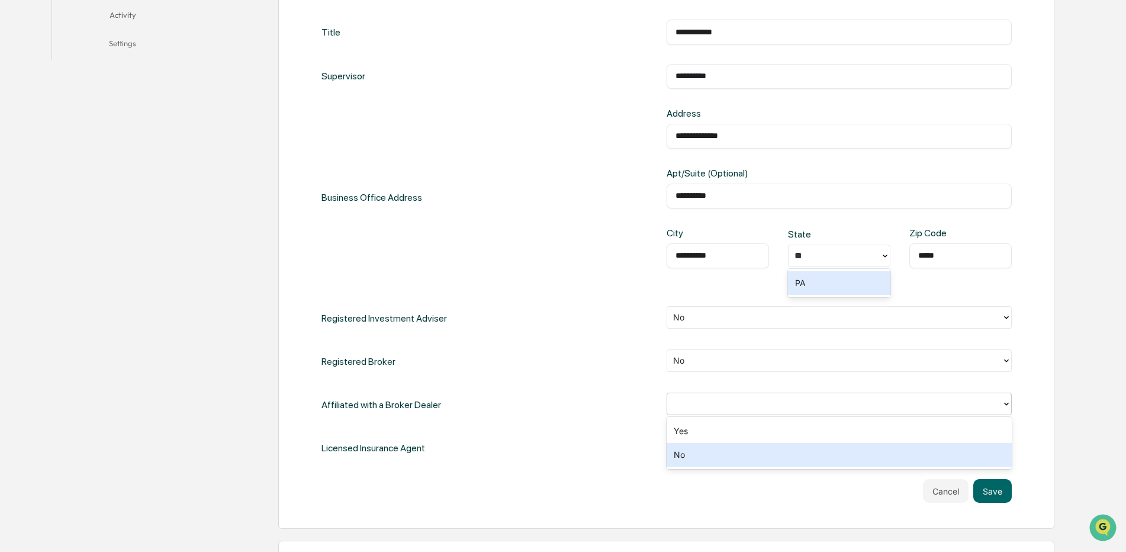
click at [682, 451] on div "No" at bounding box center [839, 455] width 345 height 24
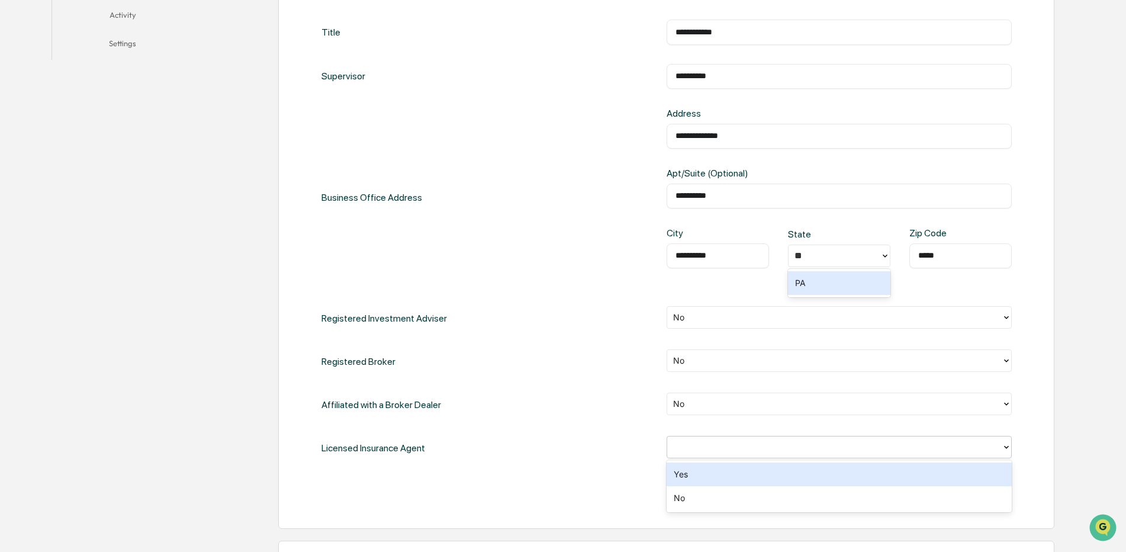
click at [1008, 445] on icon at bounding box center [1006, 446] width 9 height 9
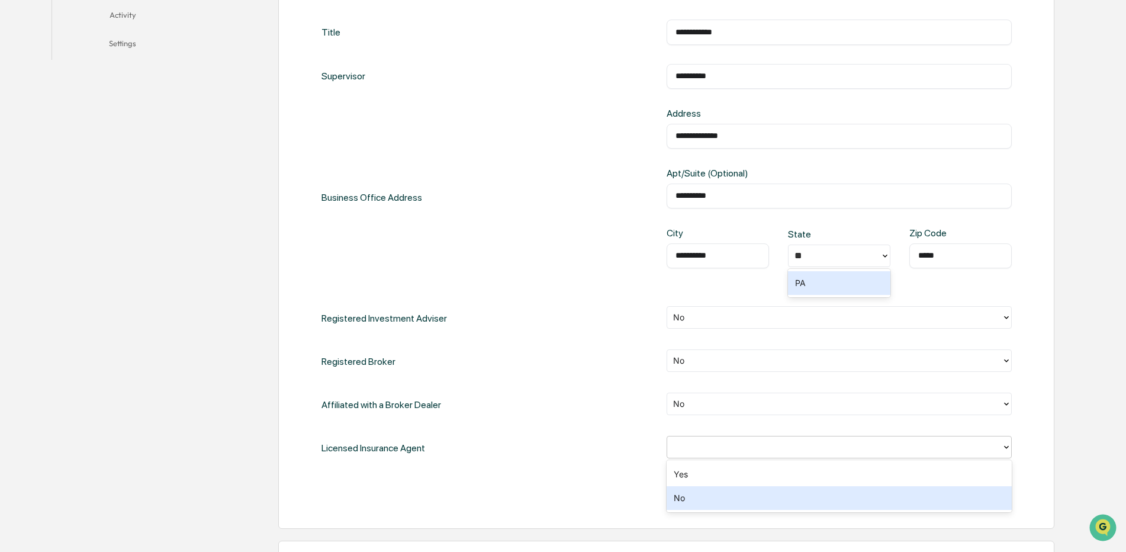
click at [675, 493] on div "No" at bounding box center [839, 498] width 345 height 24
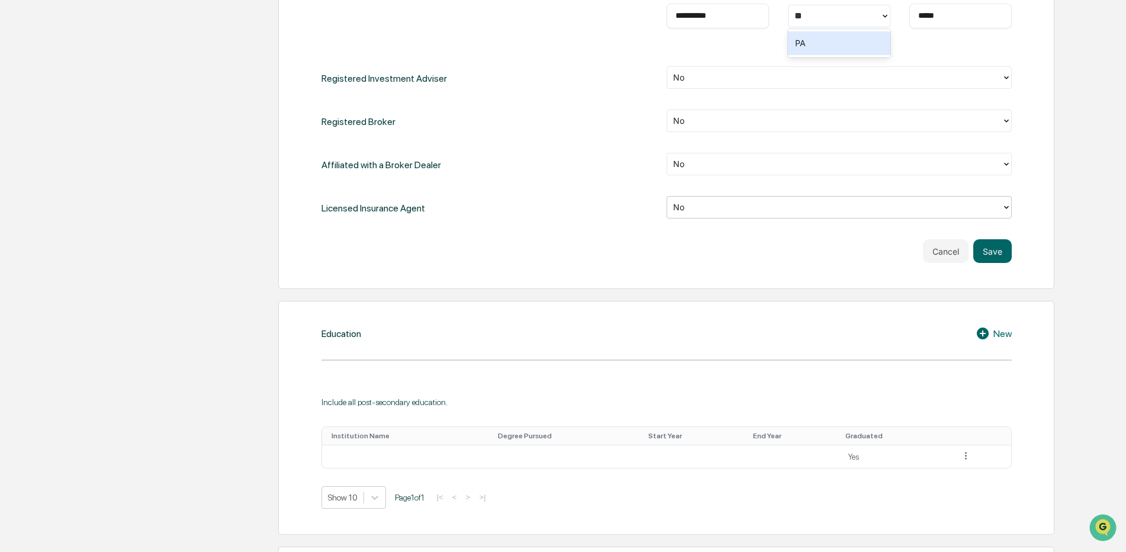
scroll to position [631, 0]
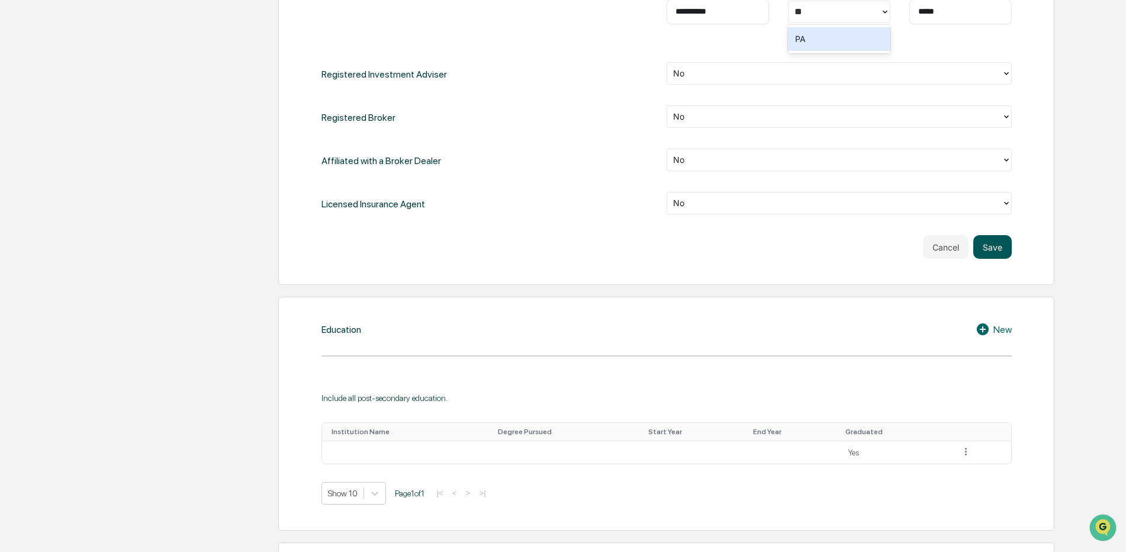
click at [991, 249] on button "Save" at bounding box center [992, 247] width 38 height 24
click at [489, 443] on tr "Yes" at bounding box center [666, 452] width 689 height 22
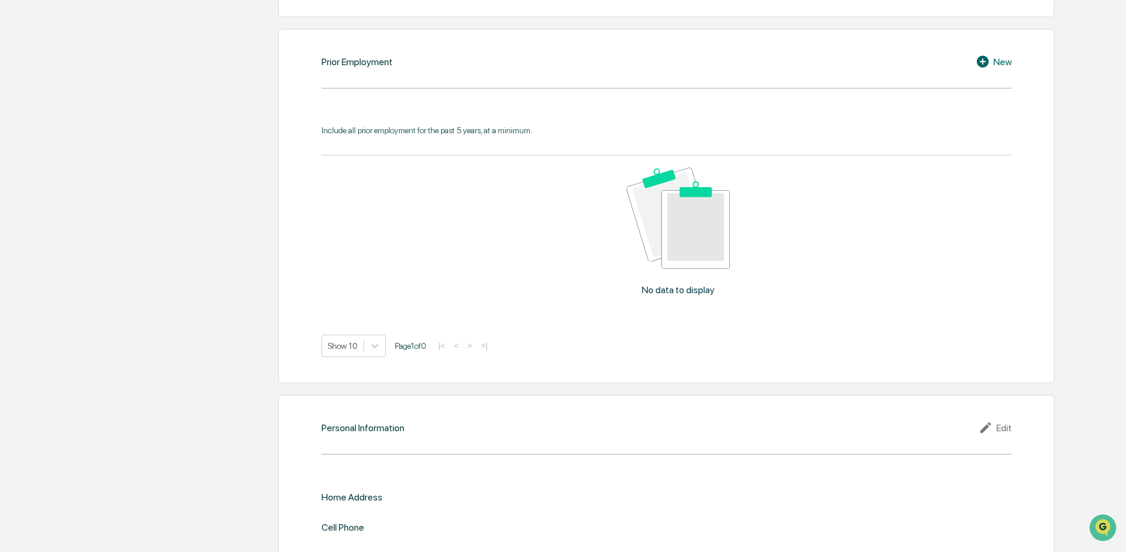
scroll to position [1206, 0]
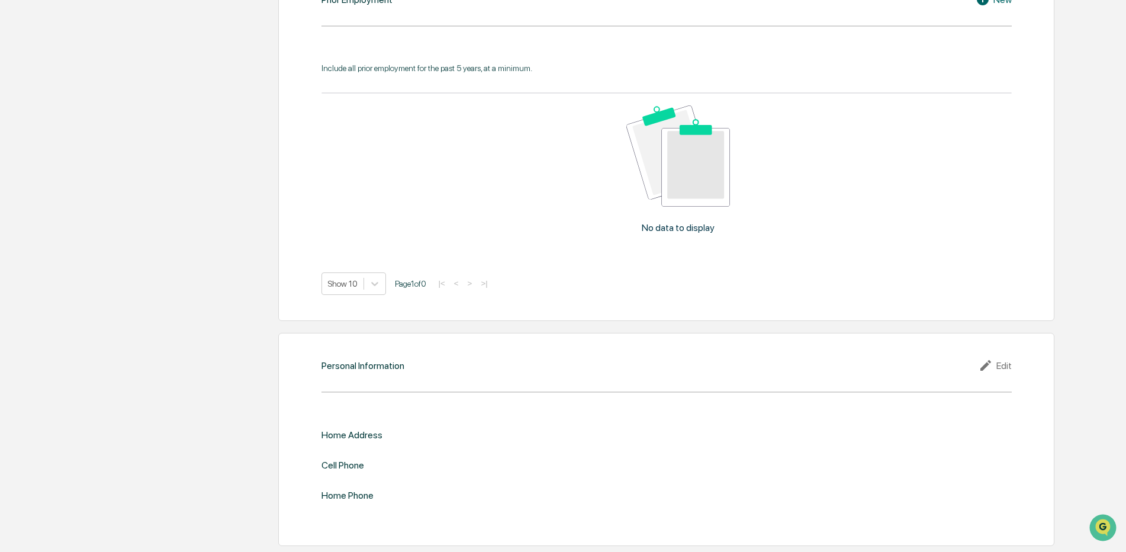
click at [493, 437] on div "Home Address" at bounding box center [666, 434] width 690 height 11
click at [1008, 363] on div "Edit" at bounding box center [995, 365] width 33 height 14
click at [742, 451] on input "text" at bounding box center [838, 455] width 327 height 12
type input "**********"
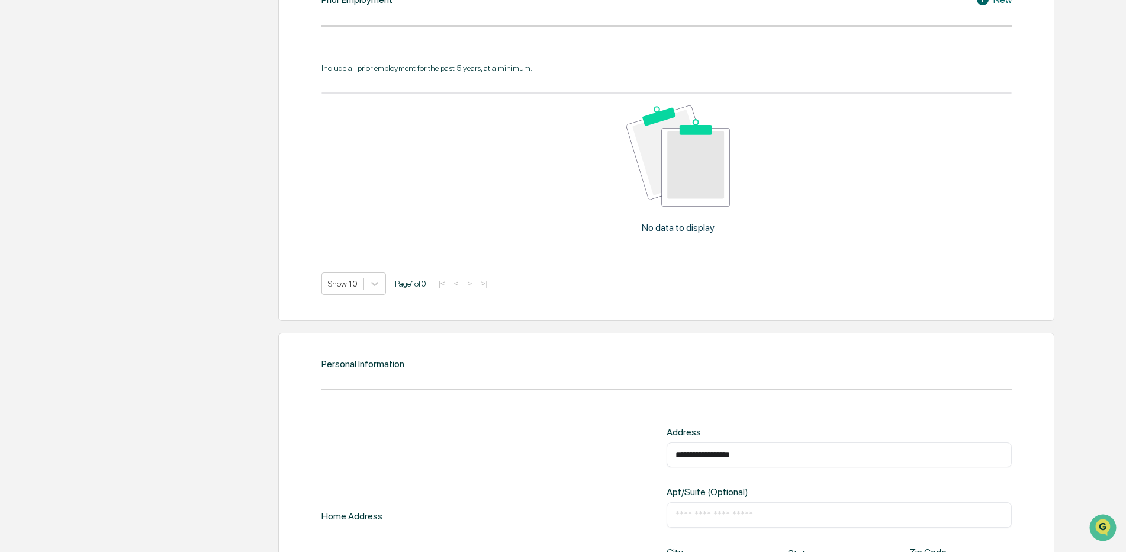
type input "**"
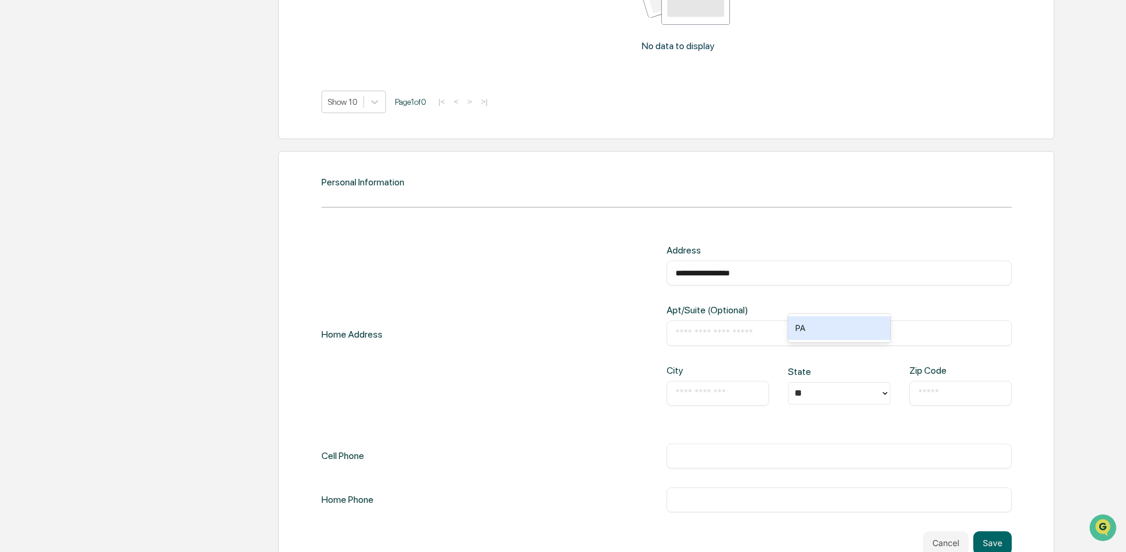
scroll to position [1423, 0]
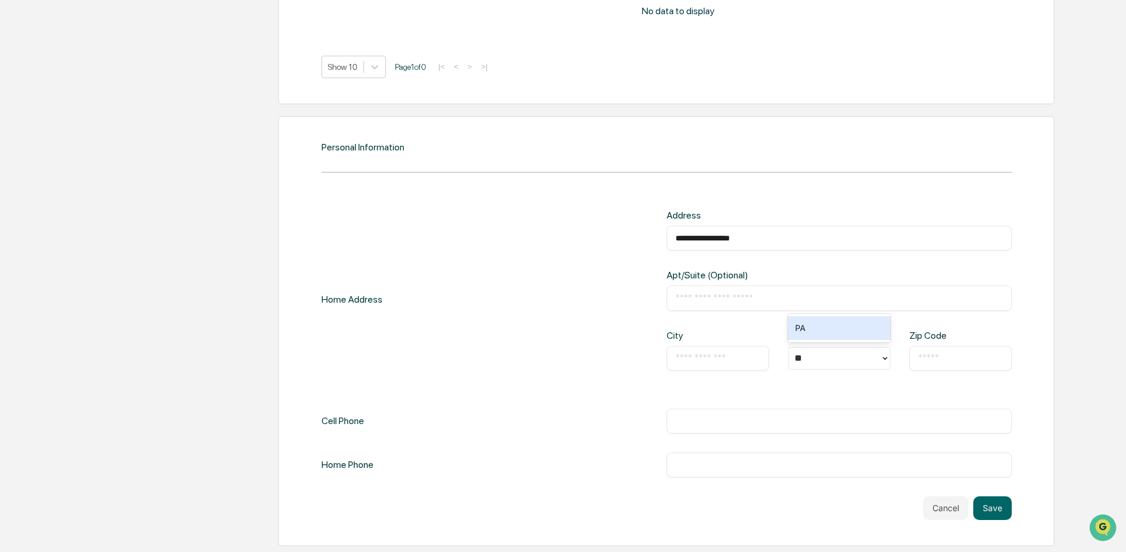
click at [694, 355] on input "text" at bounding box center [717, 358] width 85 height 12
type input "**********"
click at [963, 358] on input "text" at bounding box center [960, 358] width 85 height 12
type input "*****"
click at [738, 422] on input "text" at bounding box center [838, 421] width 327 height 12
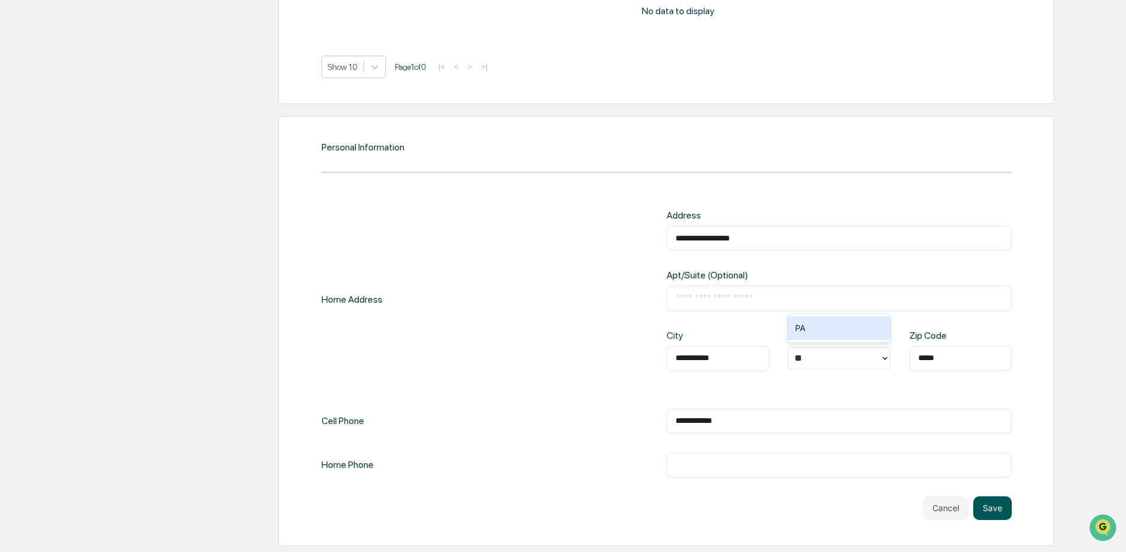
type input "**********"
click at [993, 504] on button "Save" at bounding box center [992, 508] width 38 height 24
click at [986, 505] on button "Save" at bounding box center [992, 508] width 38 height 24
click at [369, 61] on icon at bounding box center [375, 67] width 12 height 12
click at [362, 113] on div "Show 10" at bounding box center [353, 113] width 65 height 19
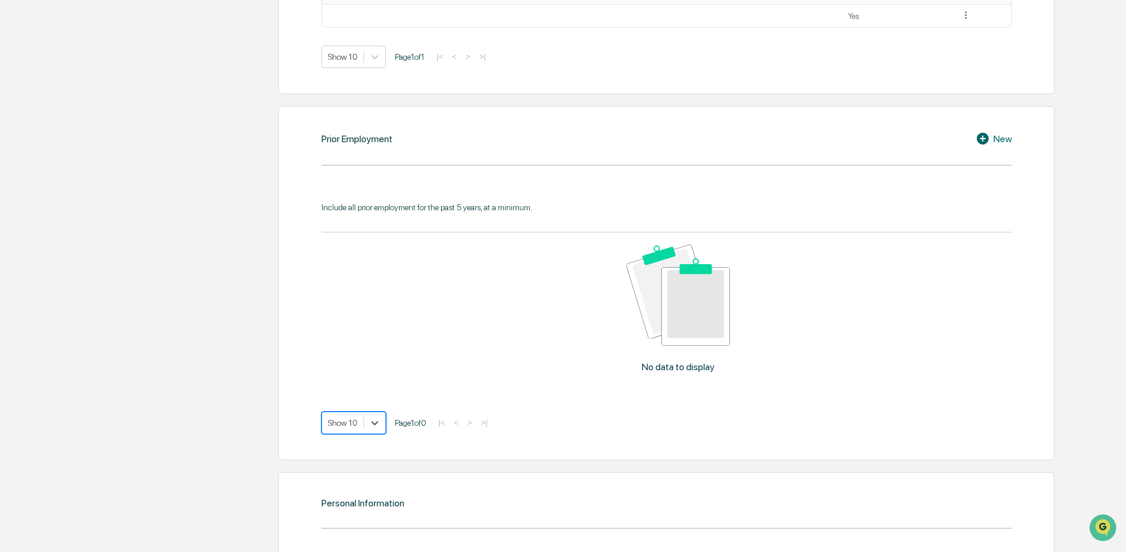
scroll to position [1012, 0]
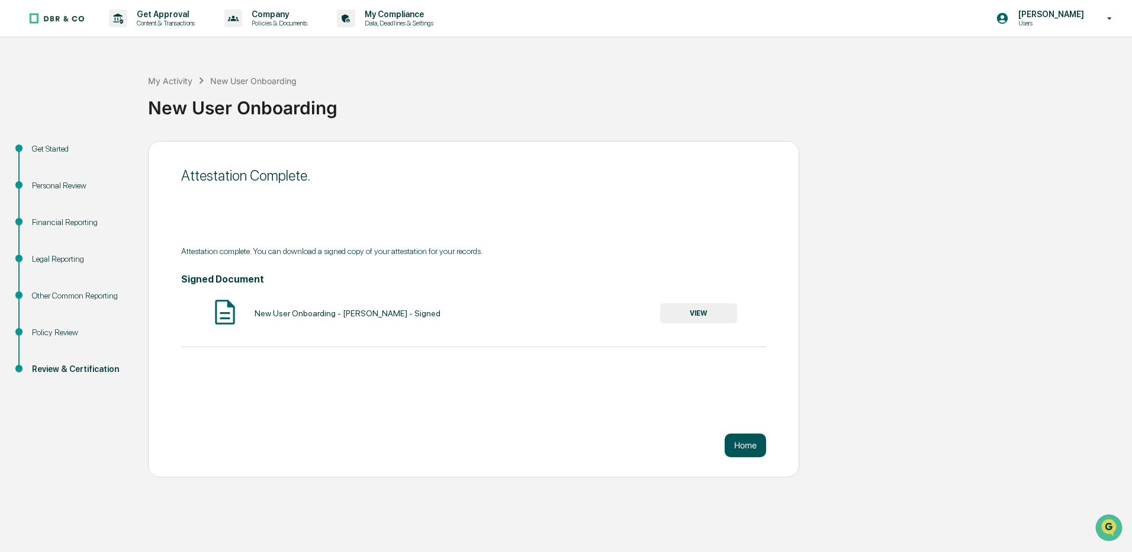
click at [745, 443] on button "Home" at bounding box center [745, 445] width 41 height 24
